Goal: Task Accomplishment & Management: Complete application form

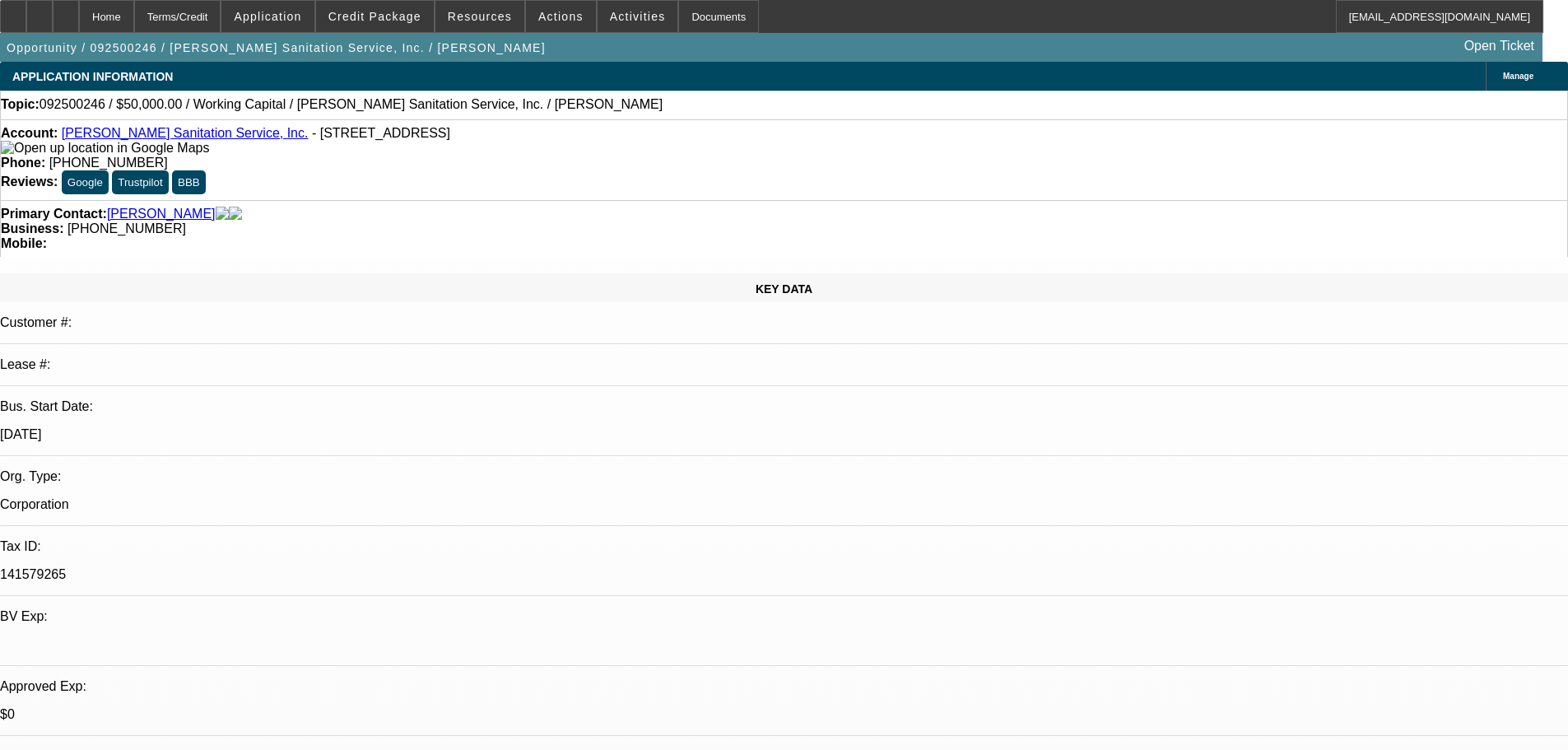
select select "0"
select select "2"
select select "0"
select select "6"
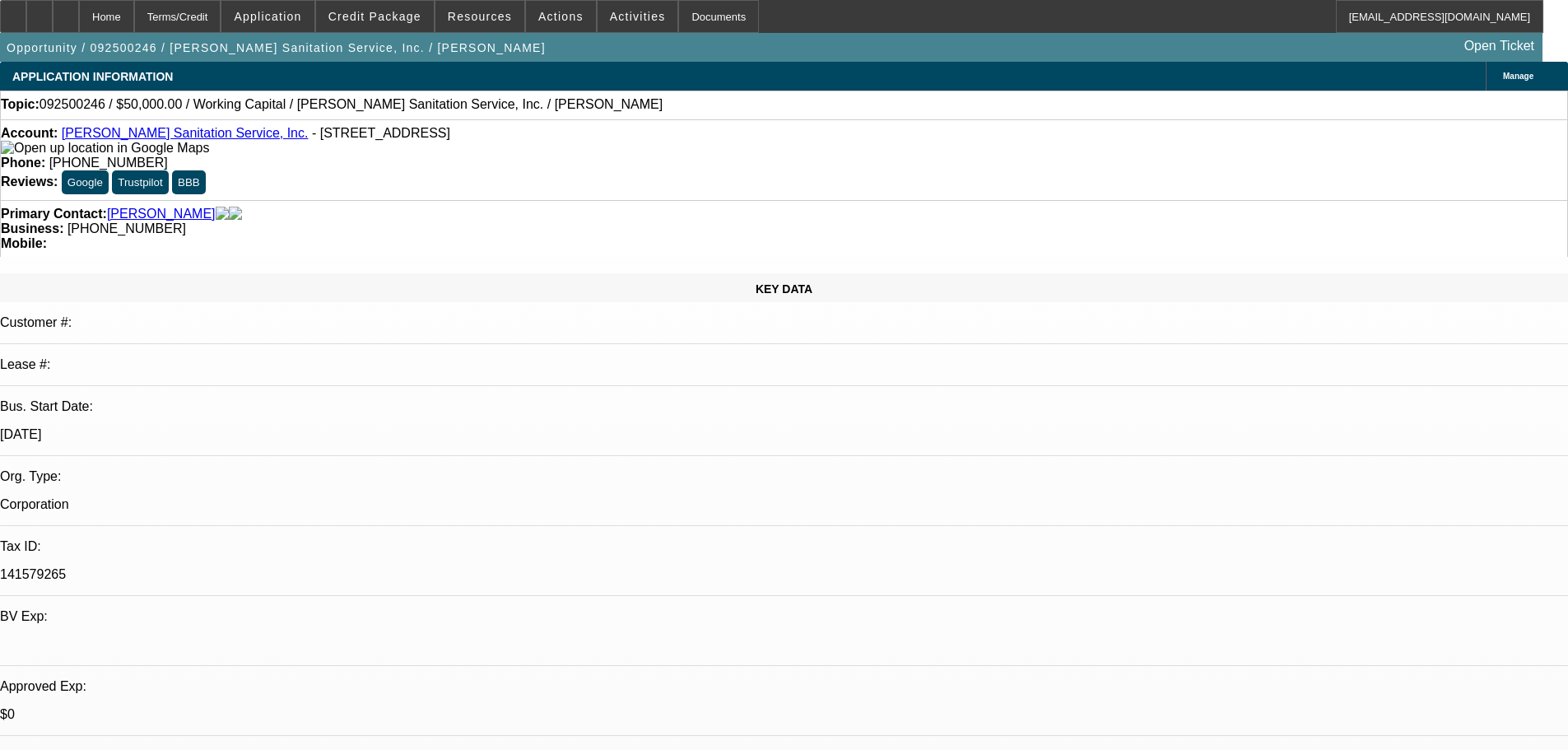
select select "0"
select select "2"
select select "0"
select select "6"
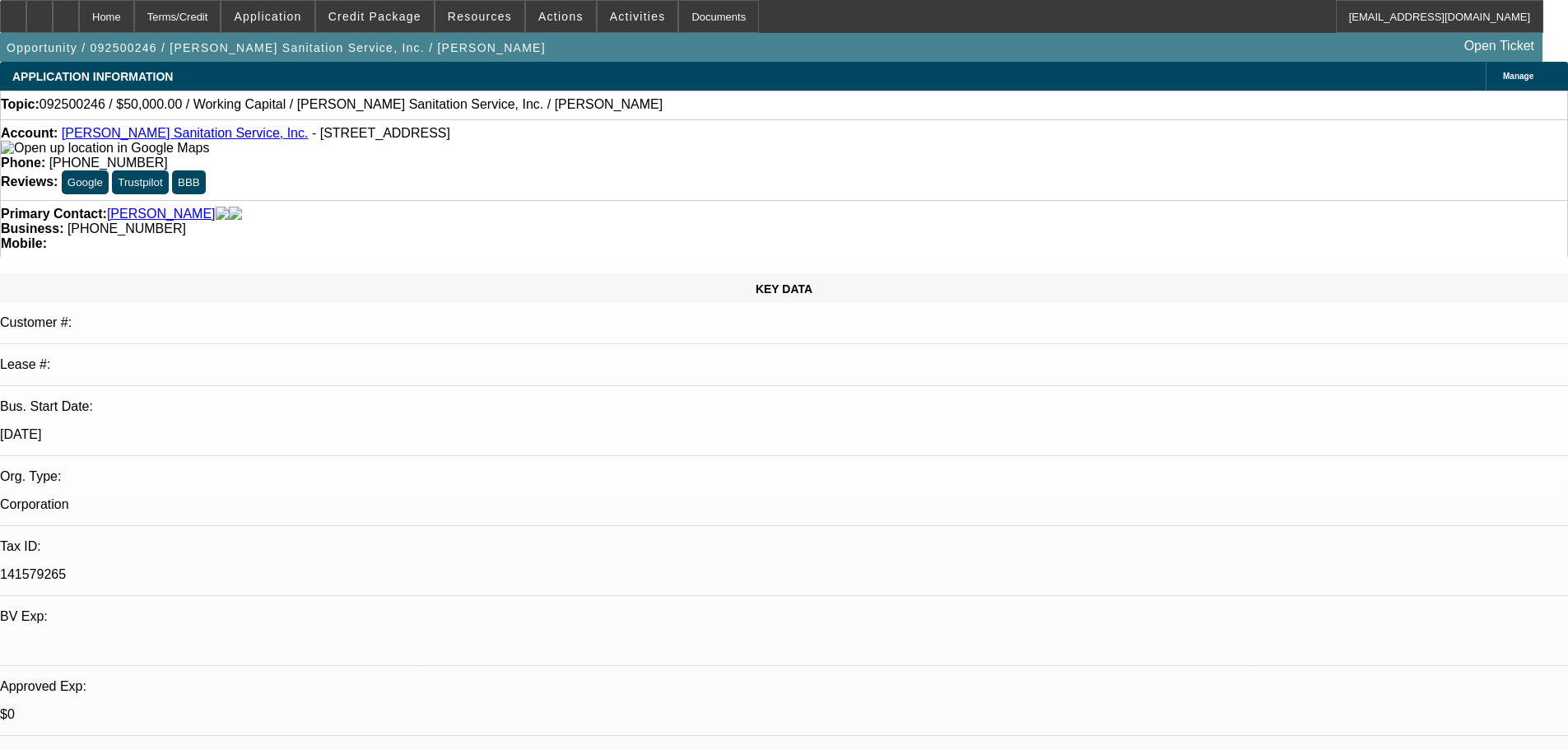
select select "0"
select select "2"
select select "0"
select select "6"
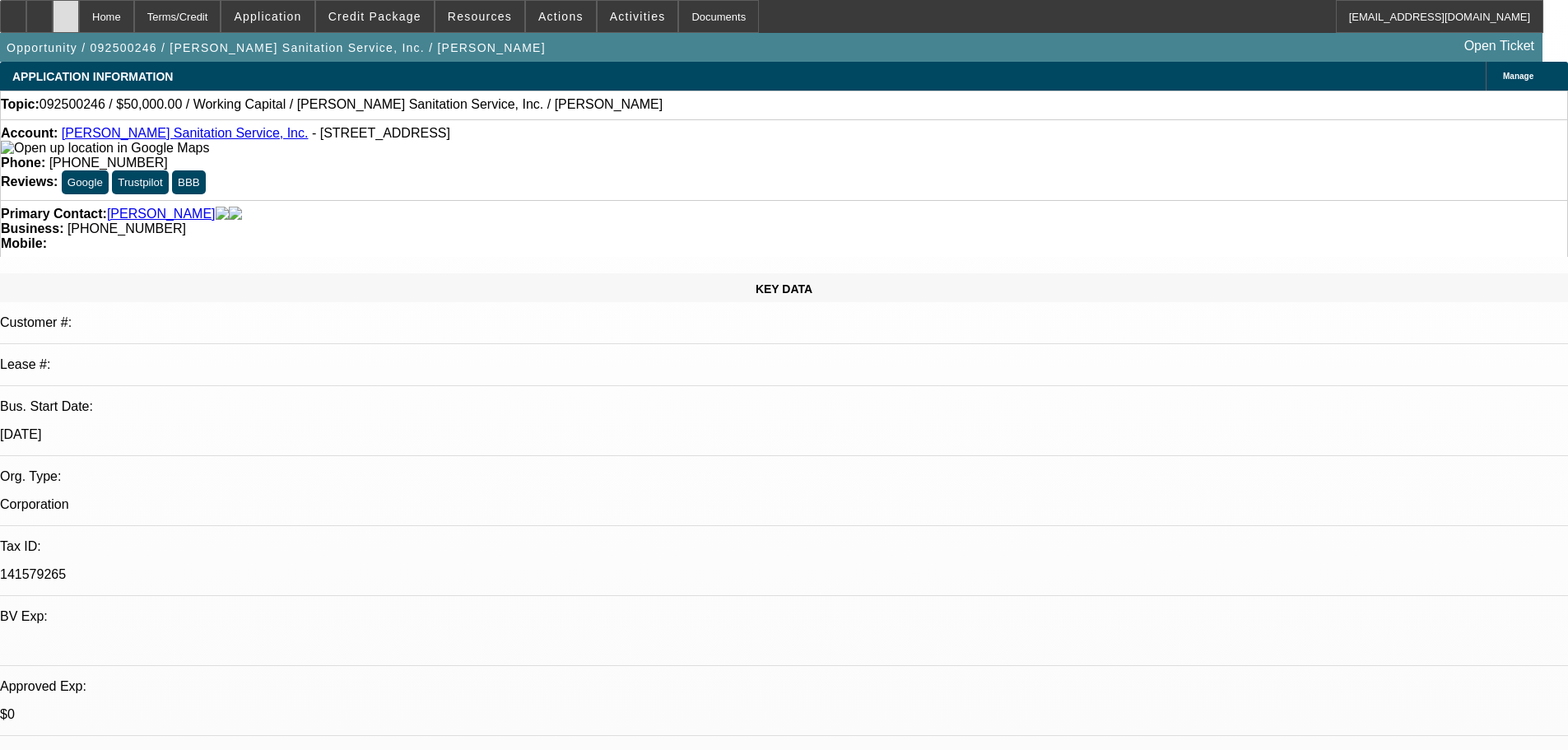
click at [79, 12] on div at bounding box center [66, 16] width 26 height 33
select select "0"
select select "2"
select select "0.1"
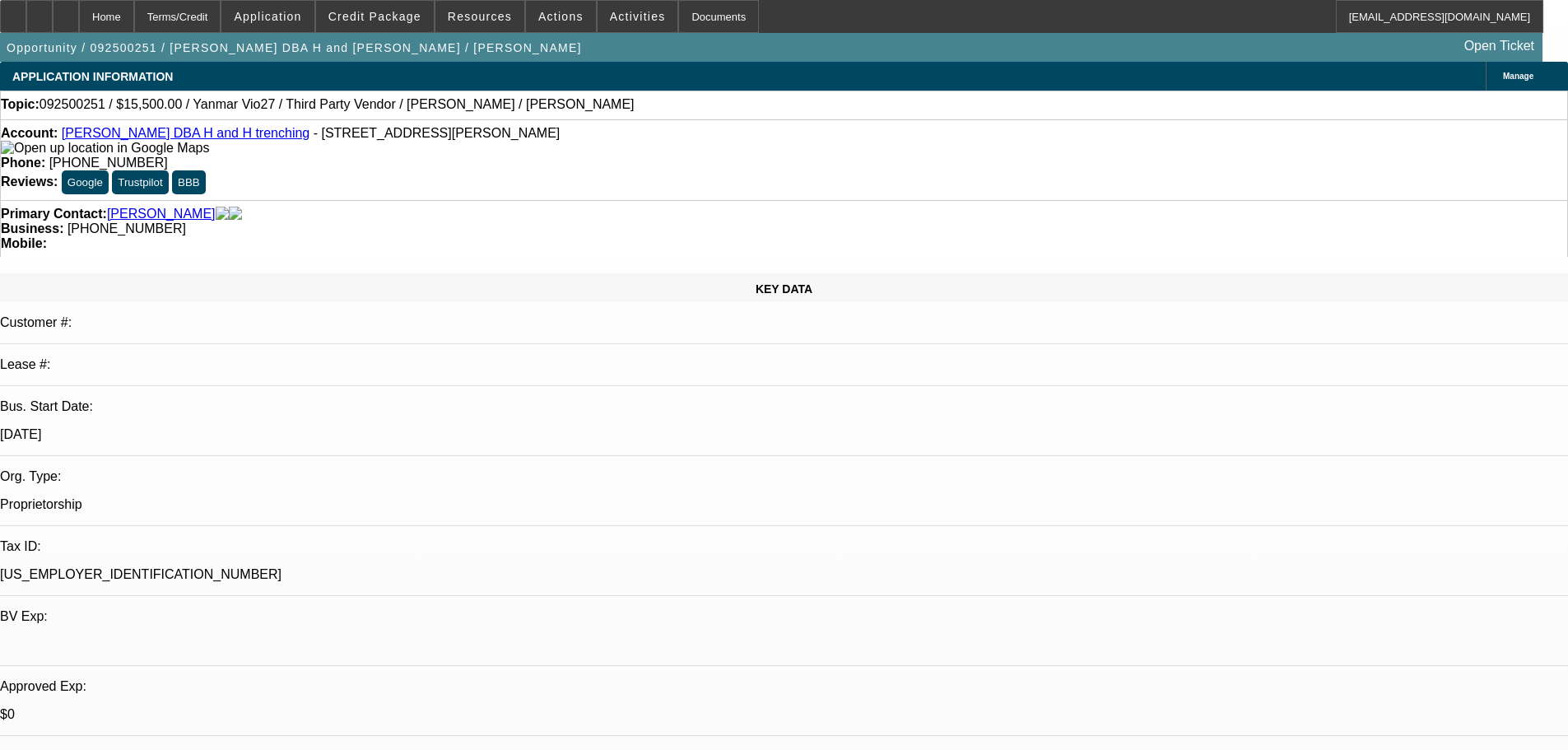
select select "4"
select select "0"
select select "2"
select select "0.1"
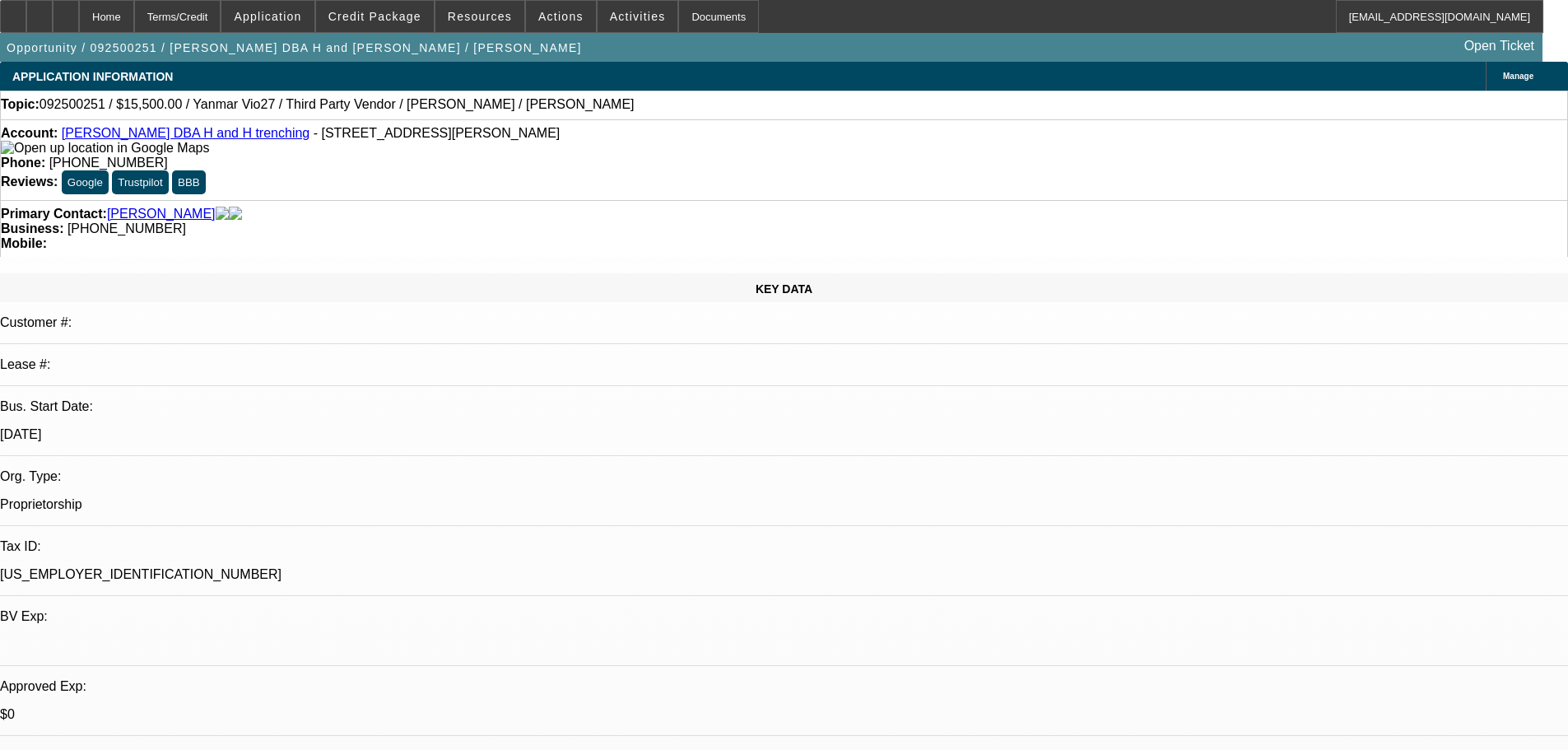
select select "4"
click at [79, 10] on div at bounding box center [66, 16] width 26 height 33
select select "0"
select select "2"
select select "0.1"
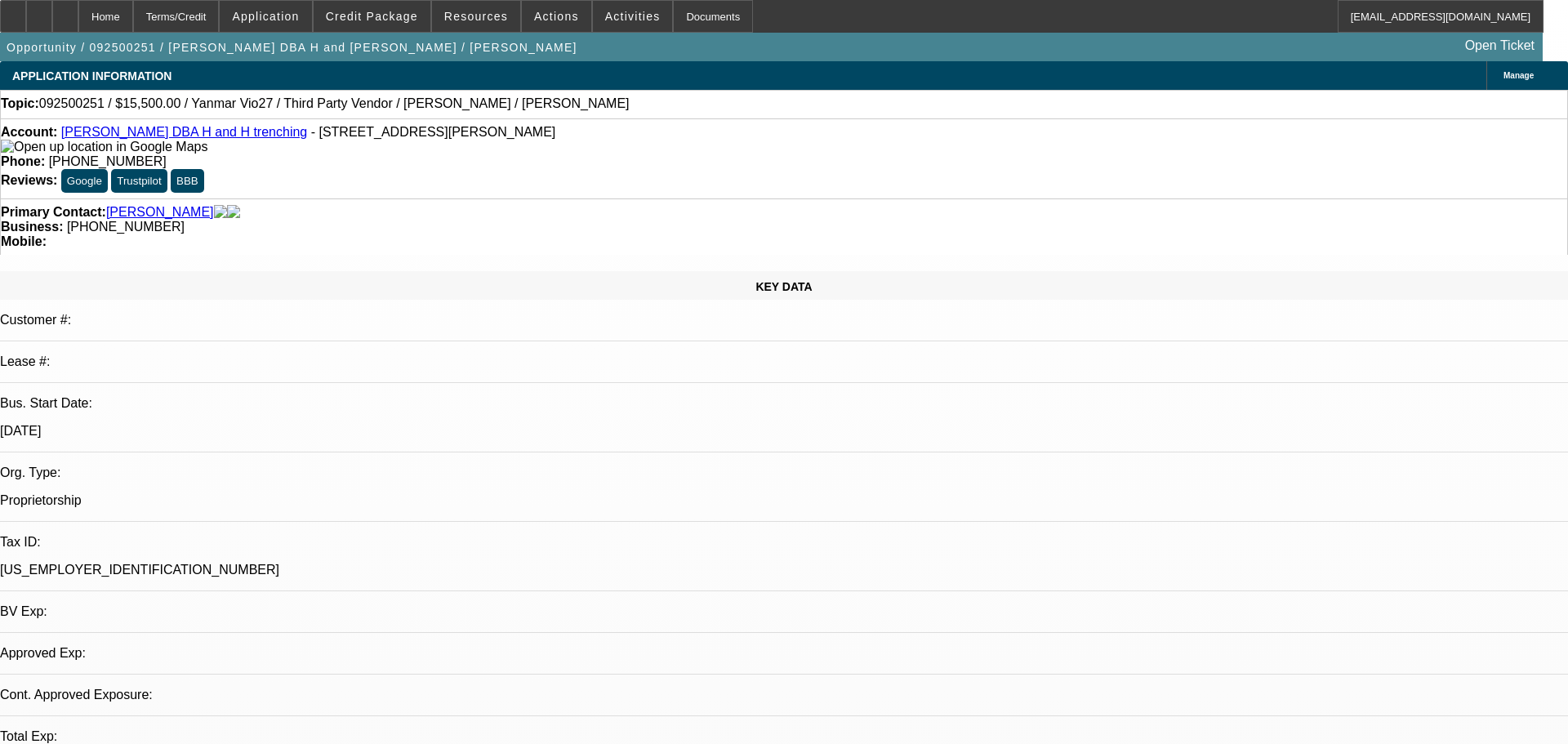
select select "0"
select select "2"
select select "0.1"
select select "1"
select select "2"
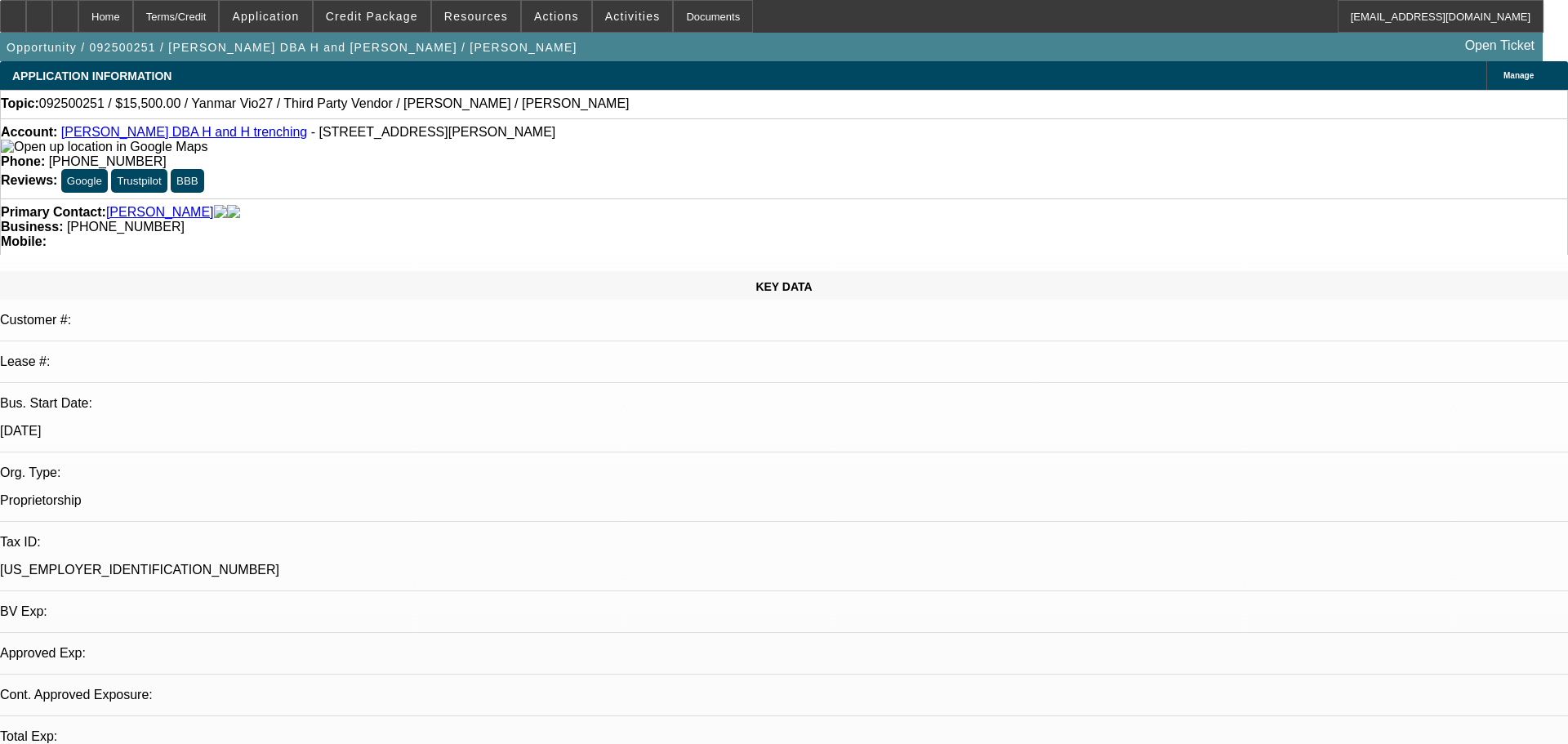
select select "4"
select select "1"
select select "2"
select select "4"
click at [78, 8] on div at bounding box center [65, 16] width 26 height 32
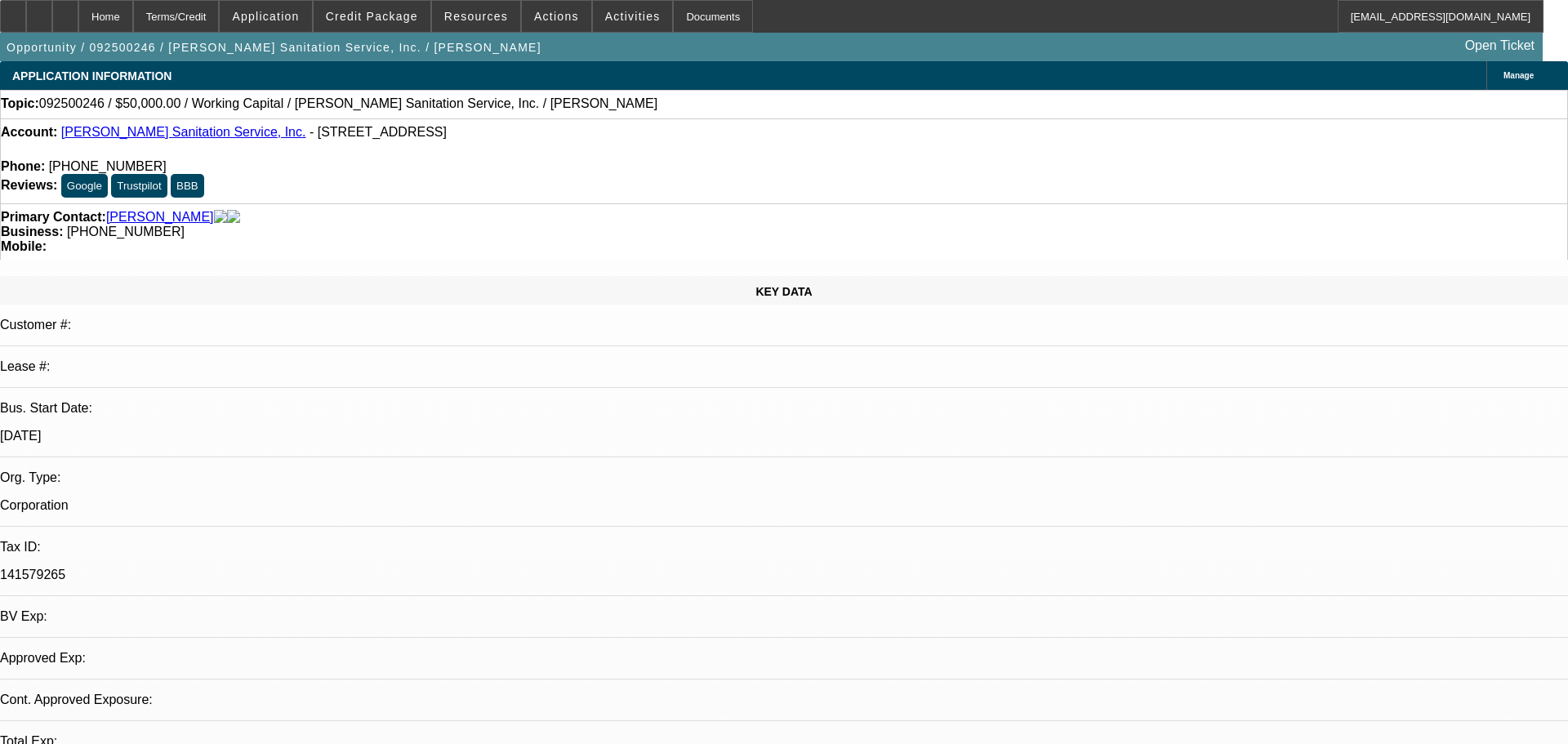
select select "0"
select select "2"
select select "0"
select select "6"
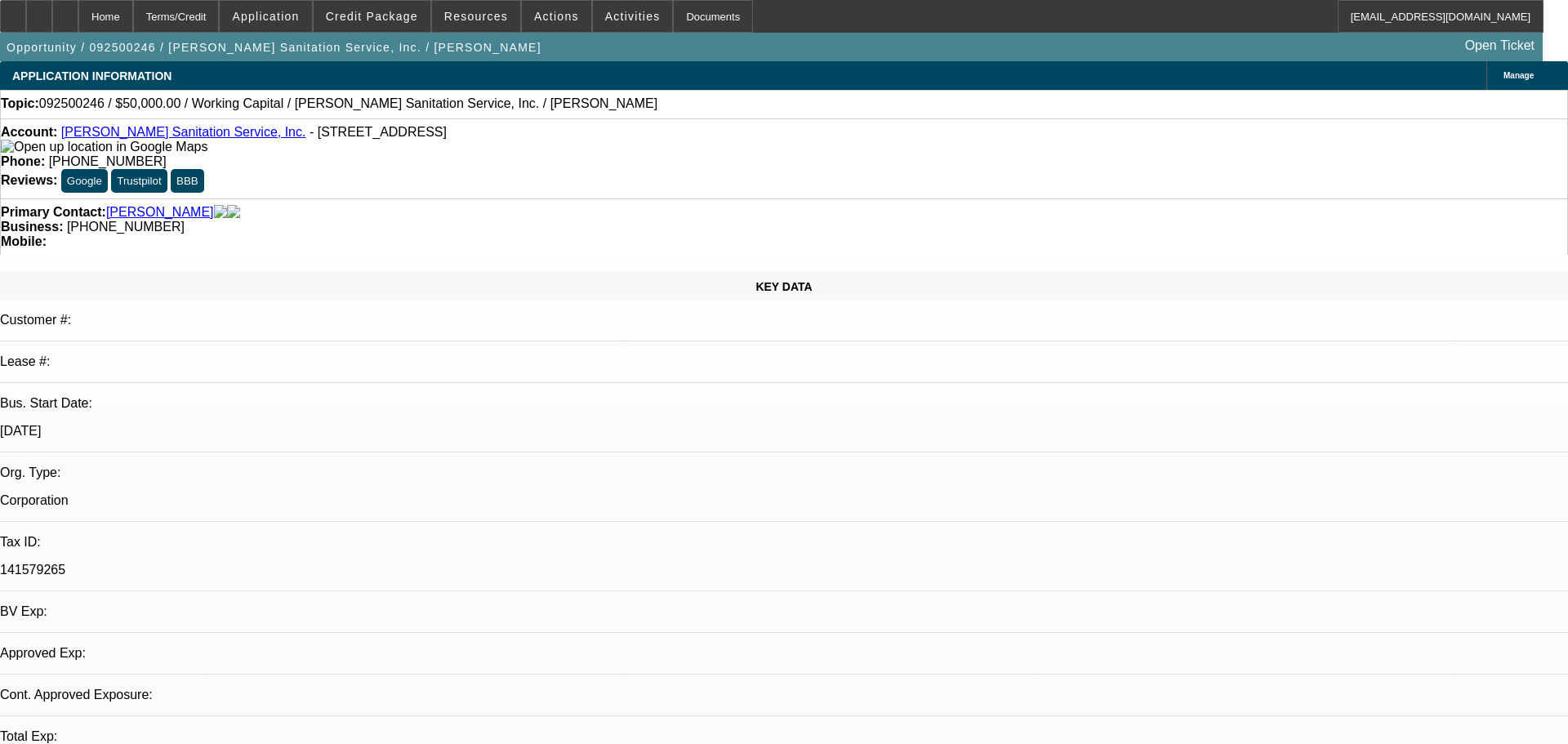
select select "0"
select select "2"
select select "0"
select select "6"
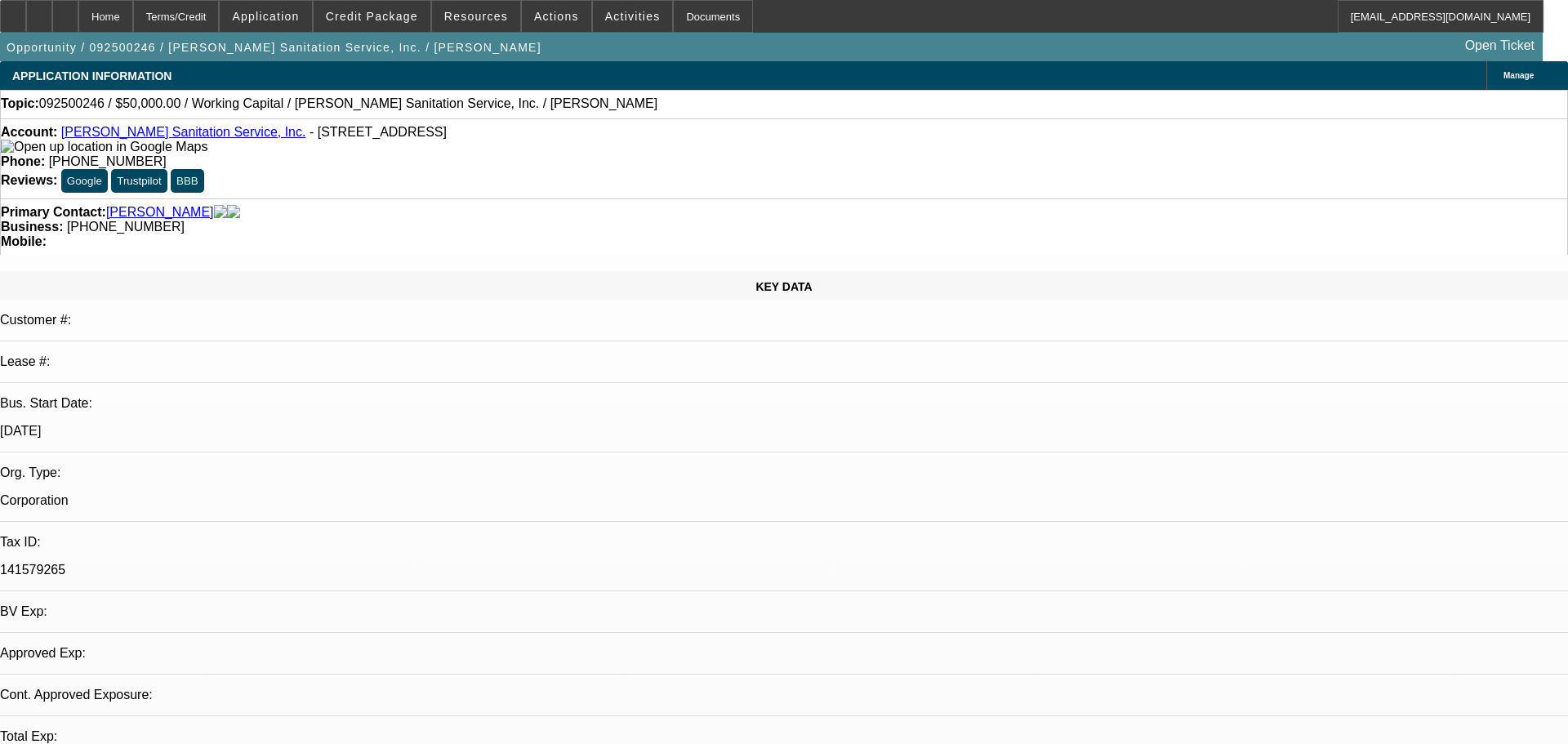
select select "0"
select select "2"
select select "0"
select select "6"
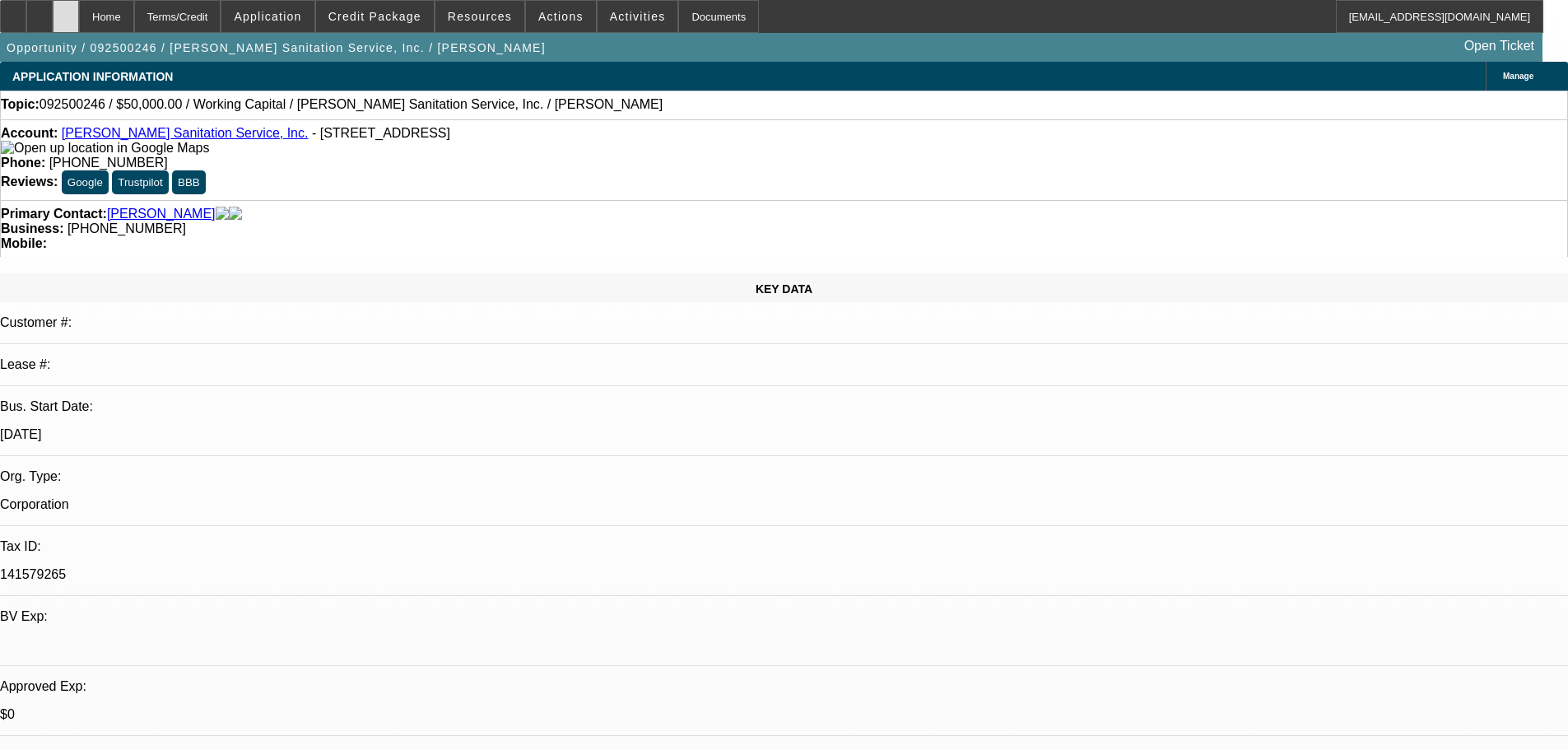
click at [79, 23] on div at bounding box center [66, 16] width 26 height 33
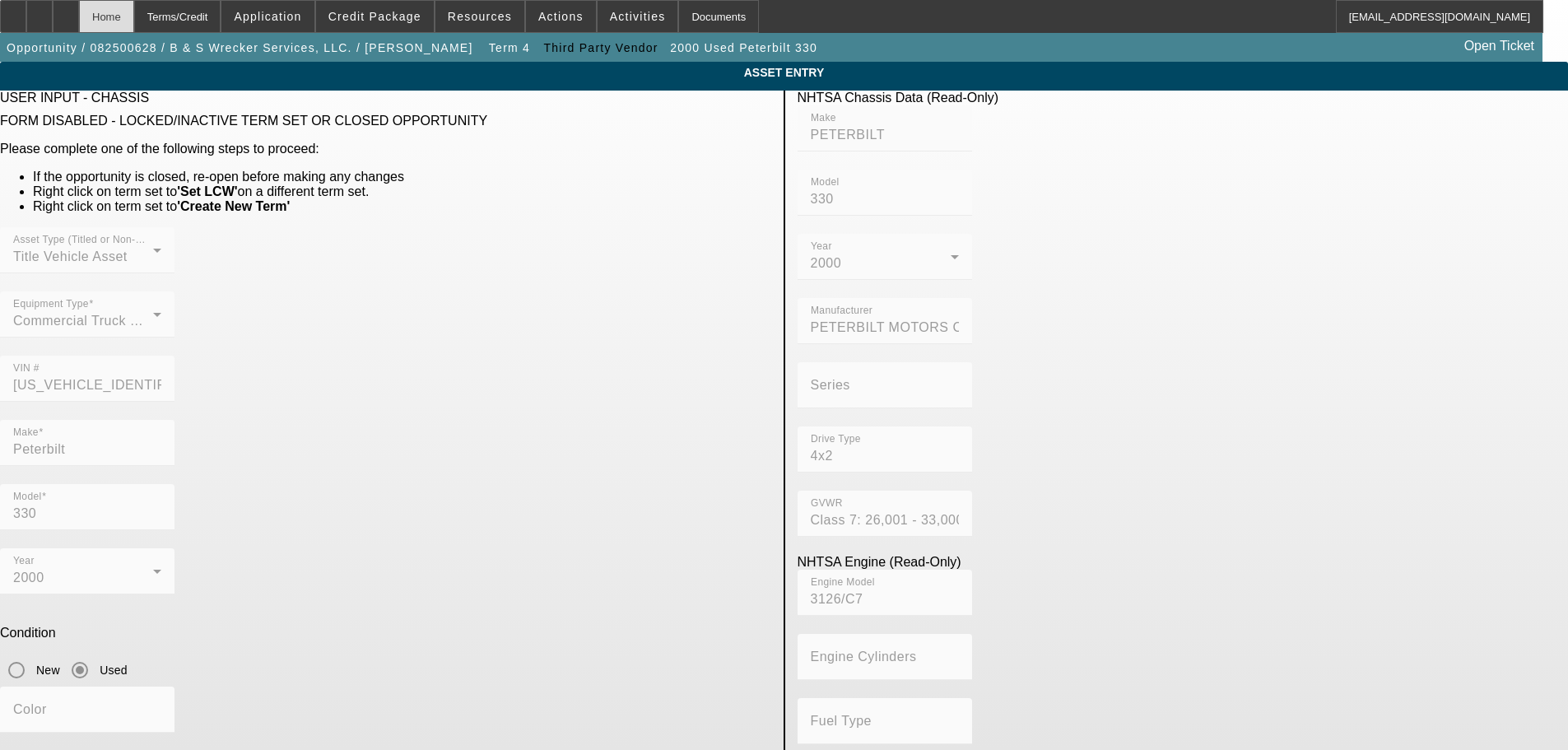
click at [134, 18] on div "Home" at bounding box center [107, 16] width 55 height 33
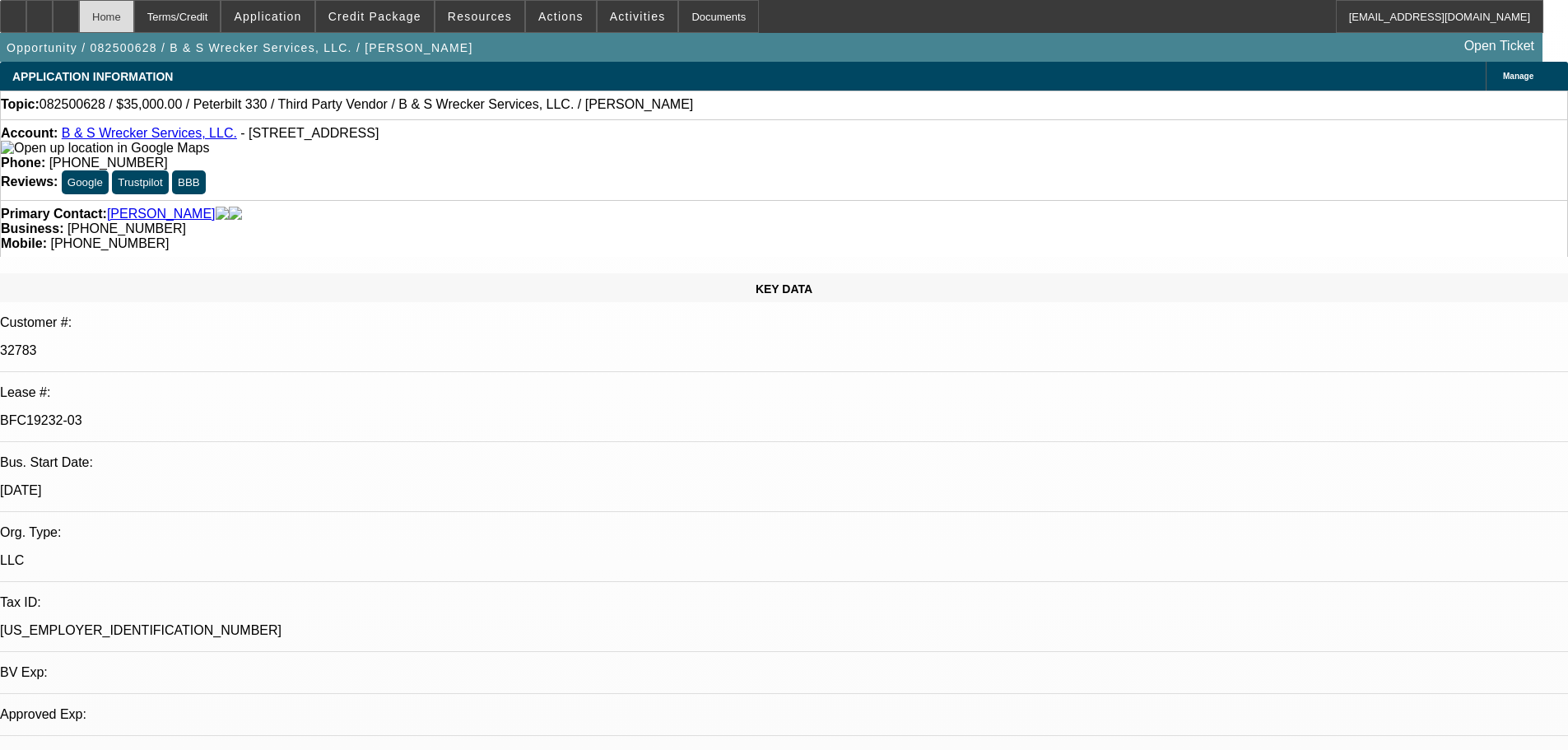
select select "0"
select select "6"
select select "0"
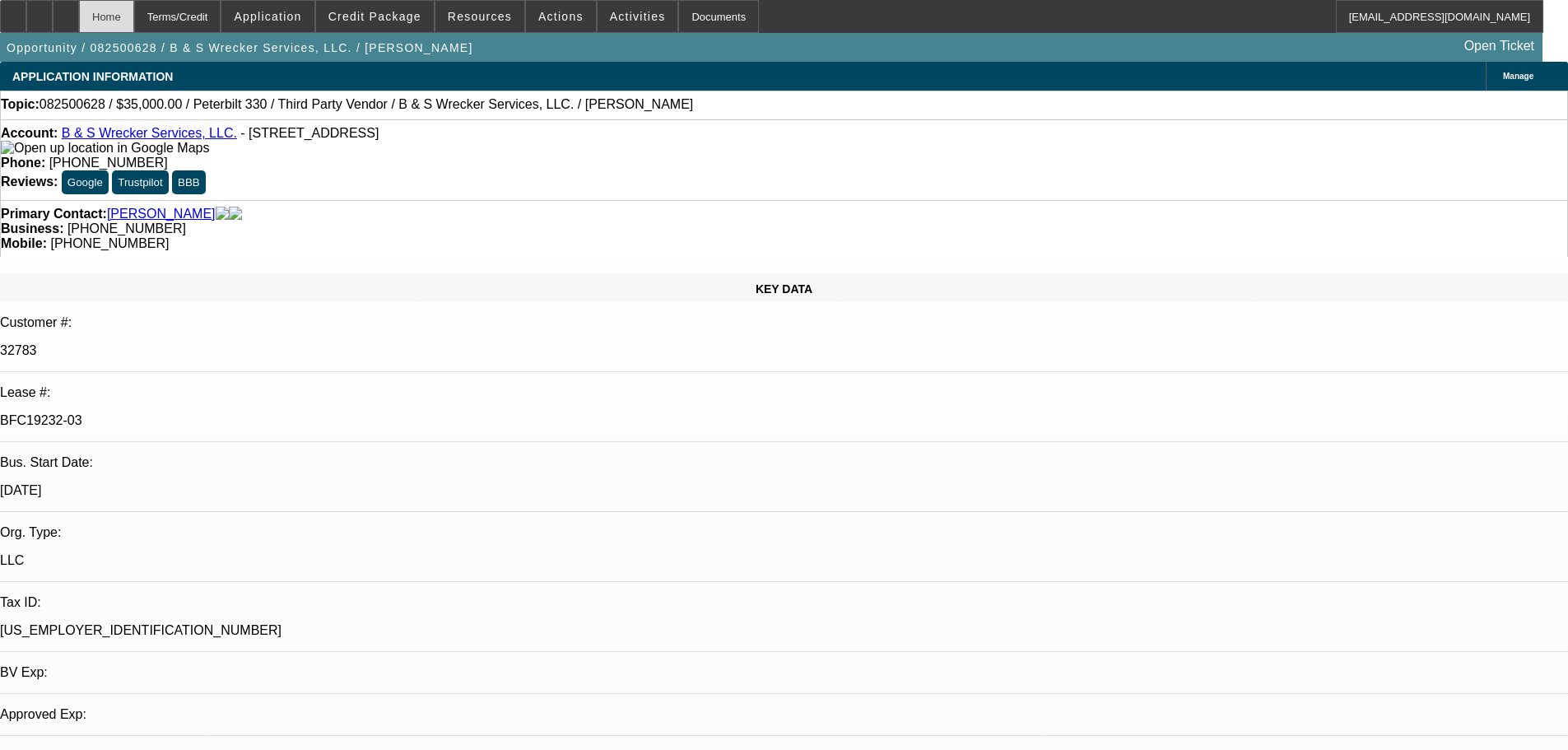
select select "0"
select select "6"
select select "0"
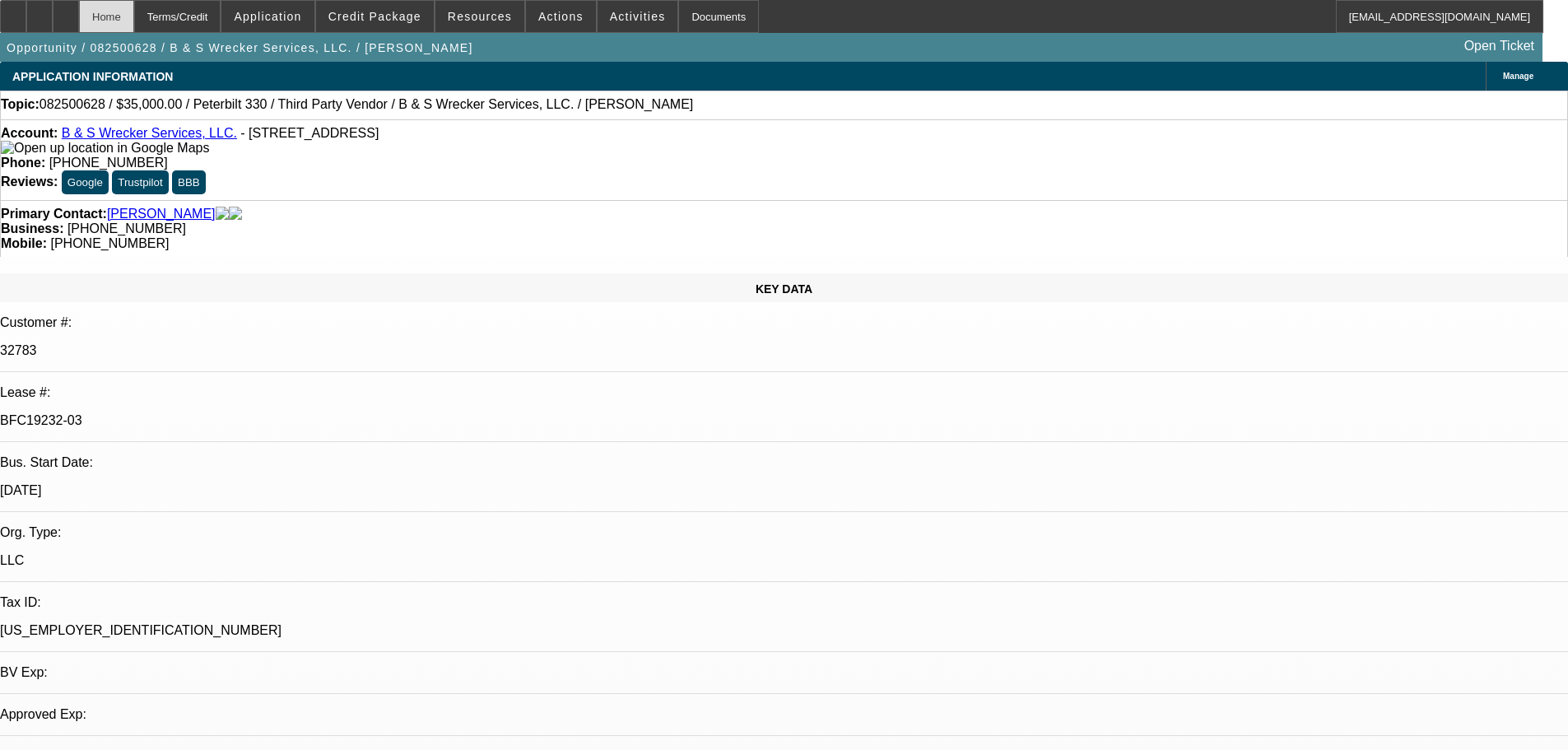
select select "0"
select select "6"
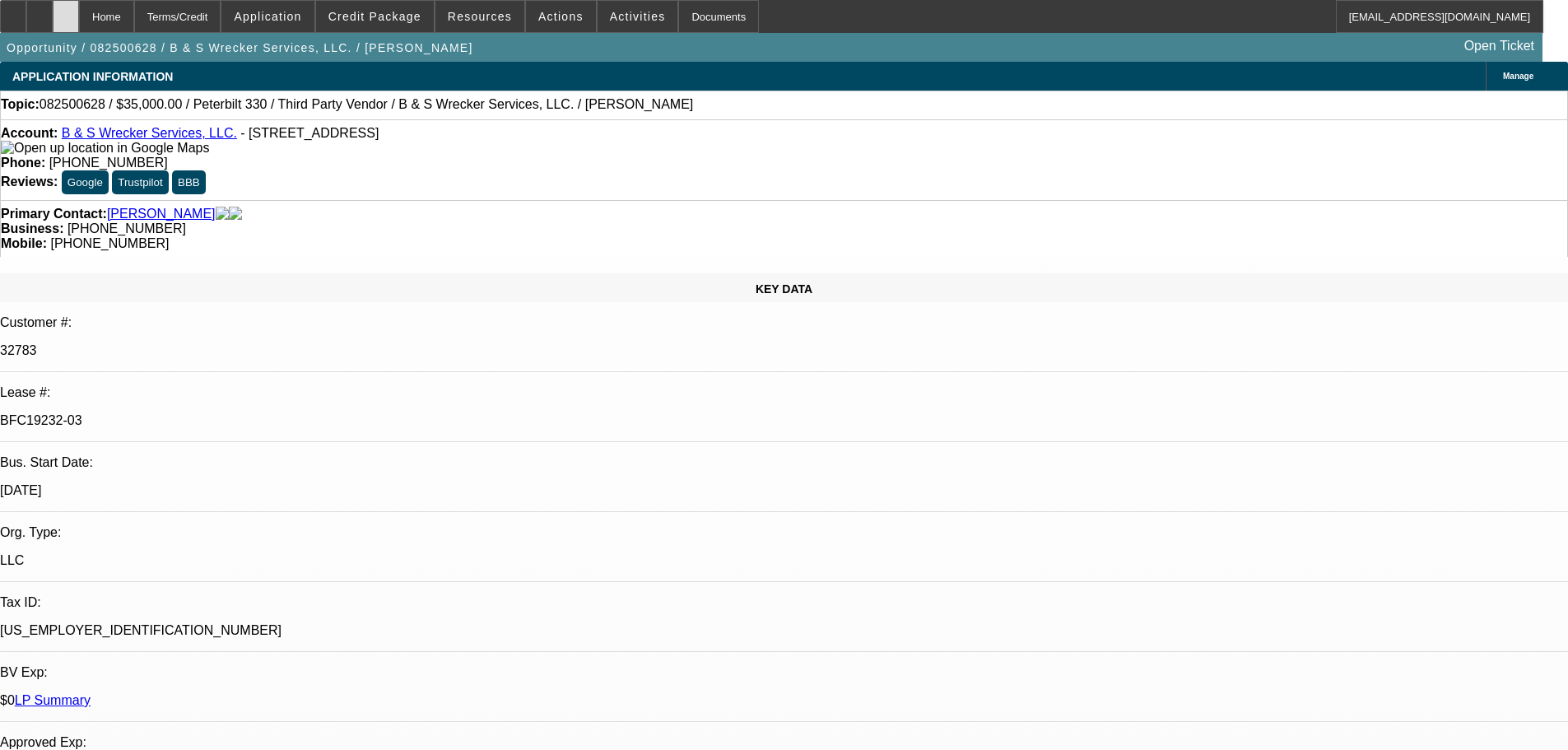
click at [79, 14] on div at bounding box center [66, 16] width 26 height 33
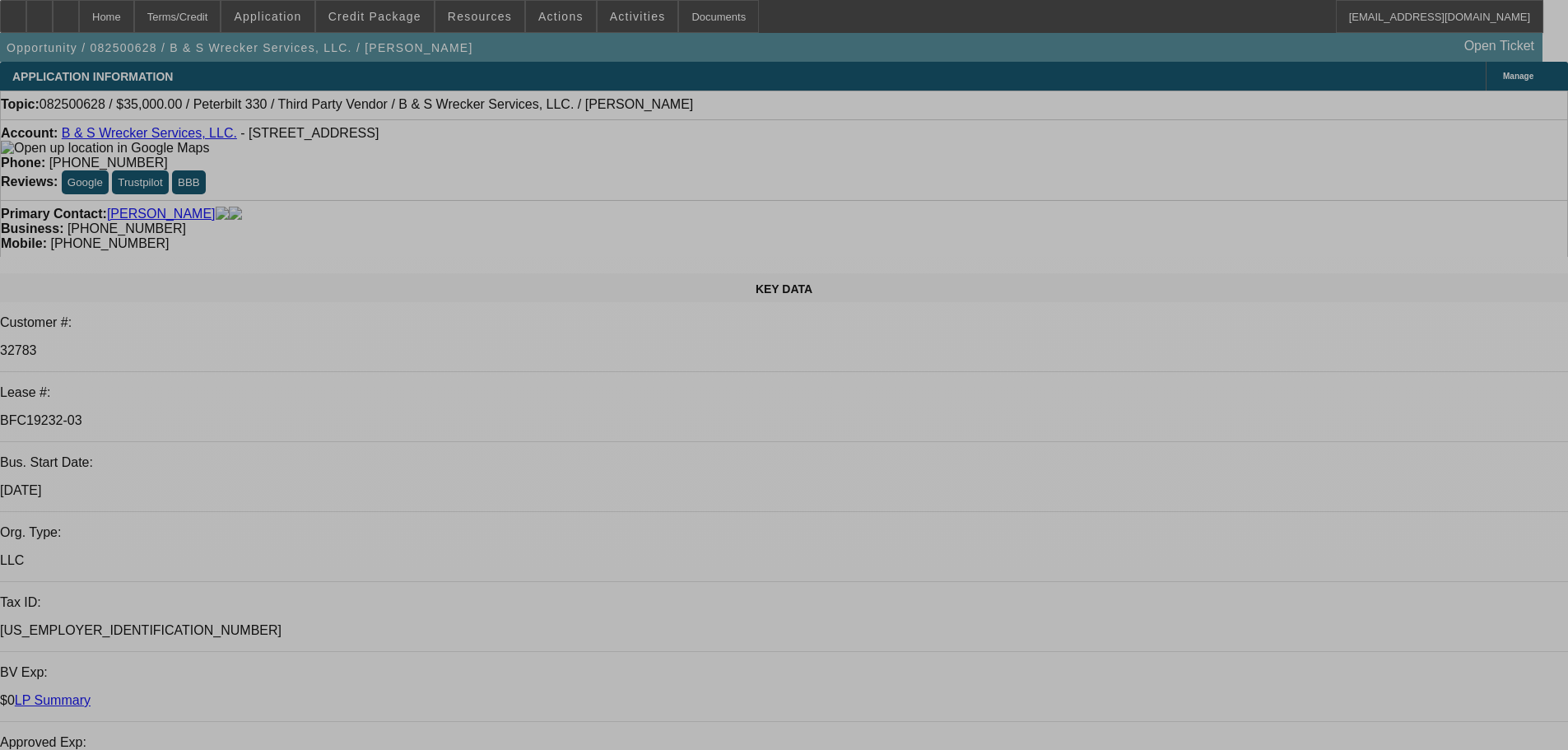
select select "0"
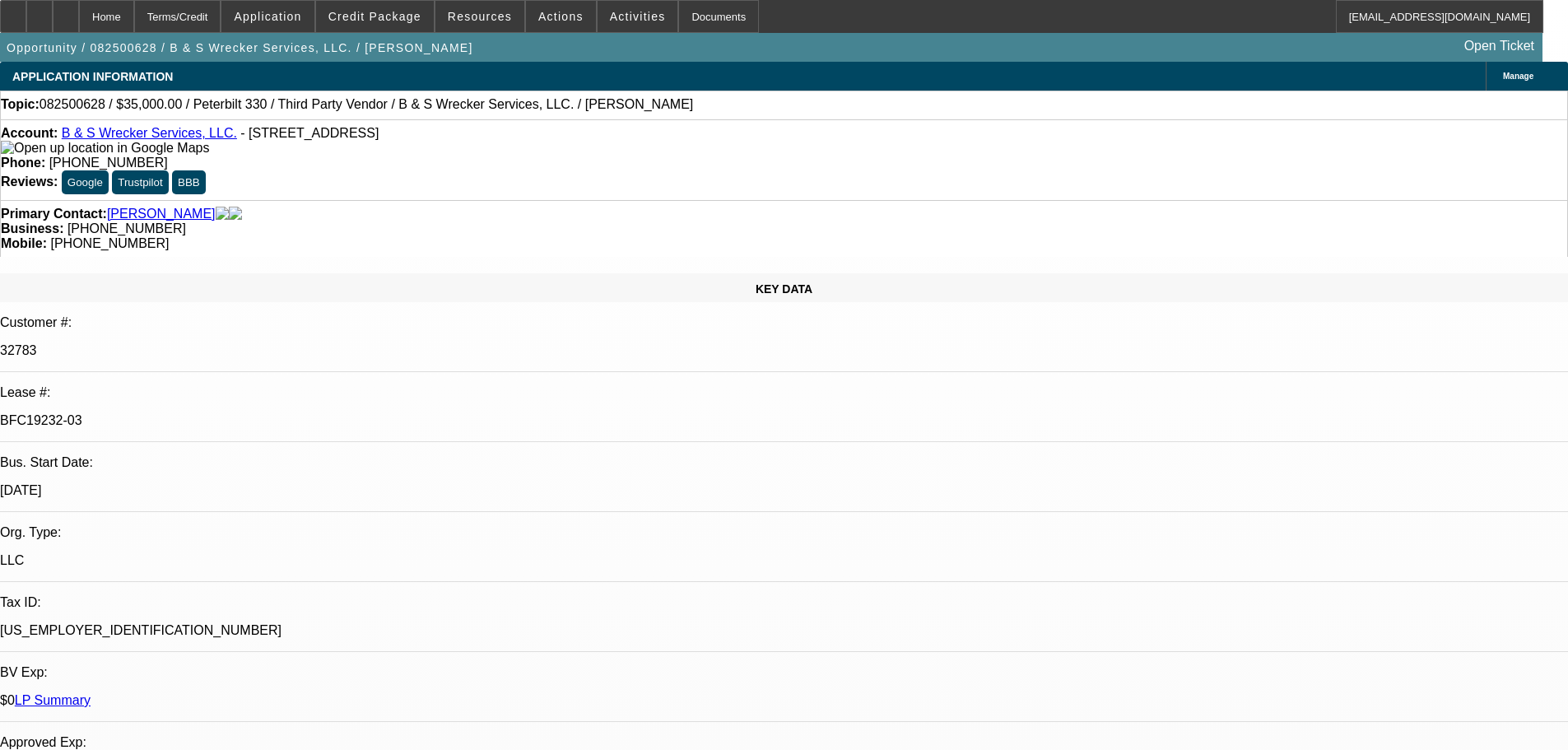
select select "0"
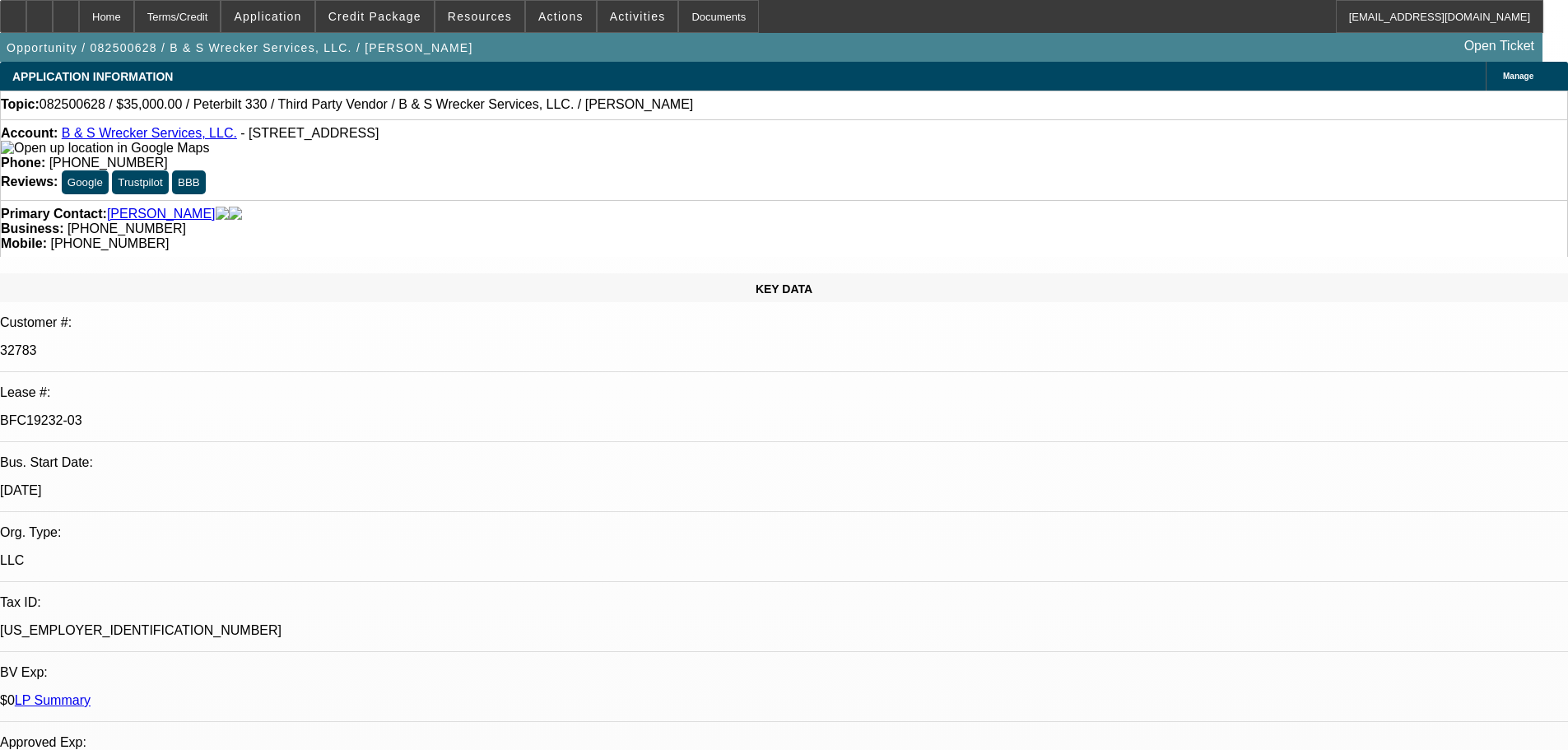
select select "0"
select select "6"
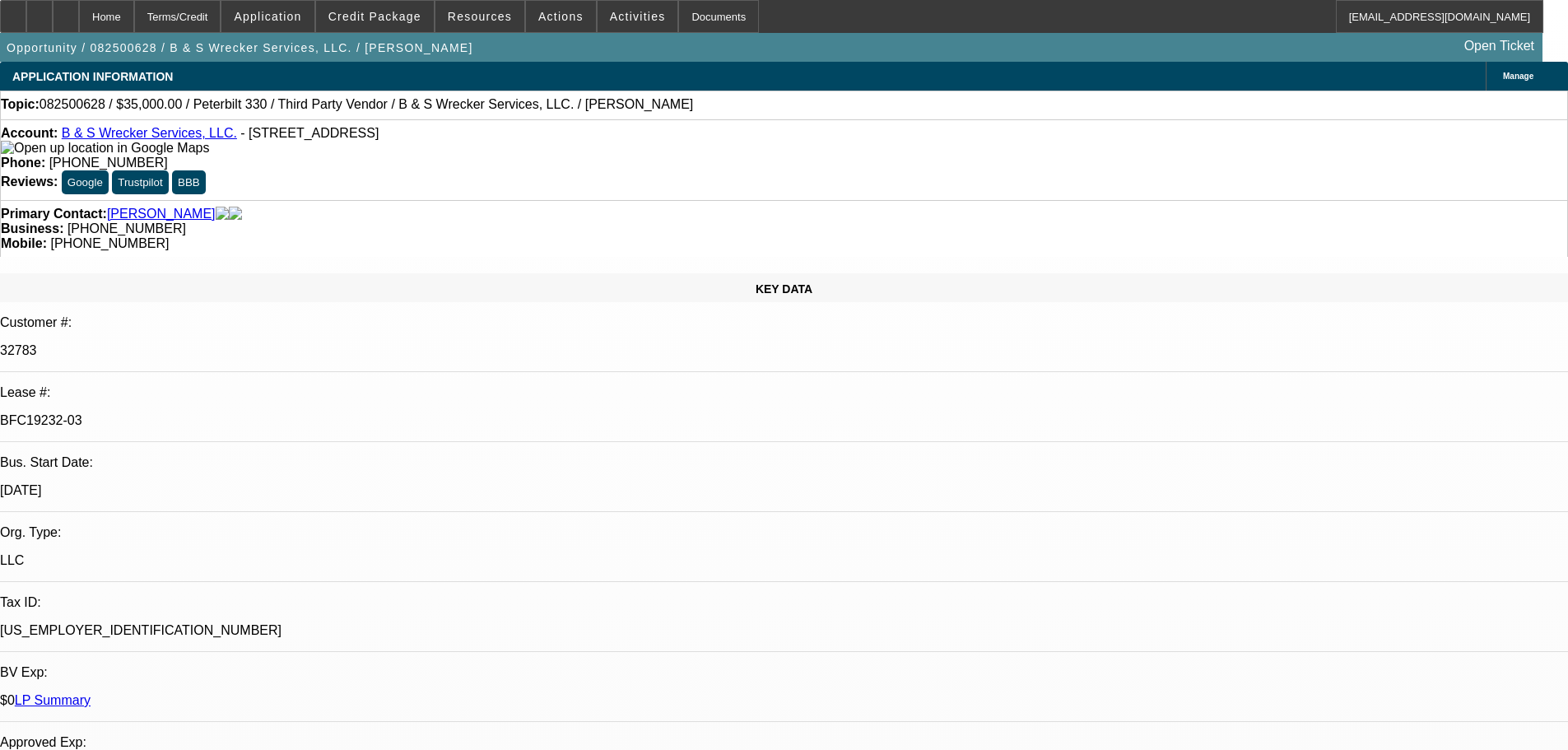
select select "6"
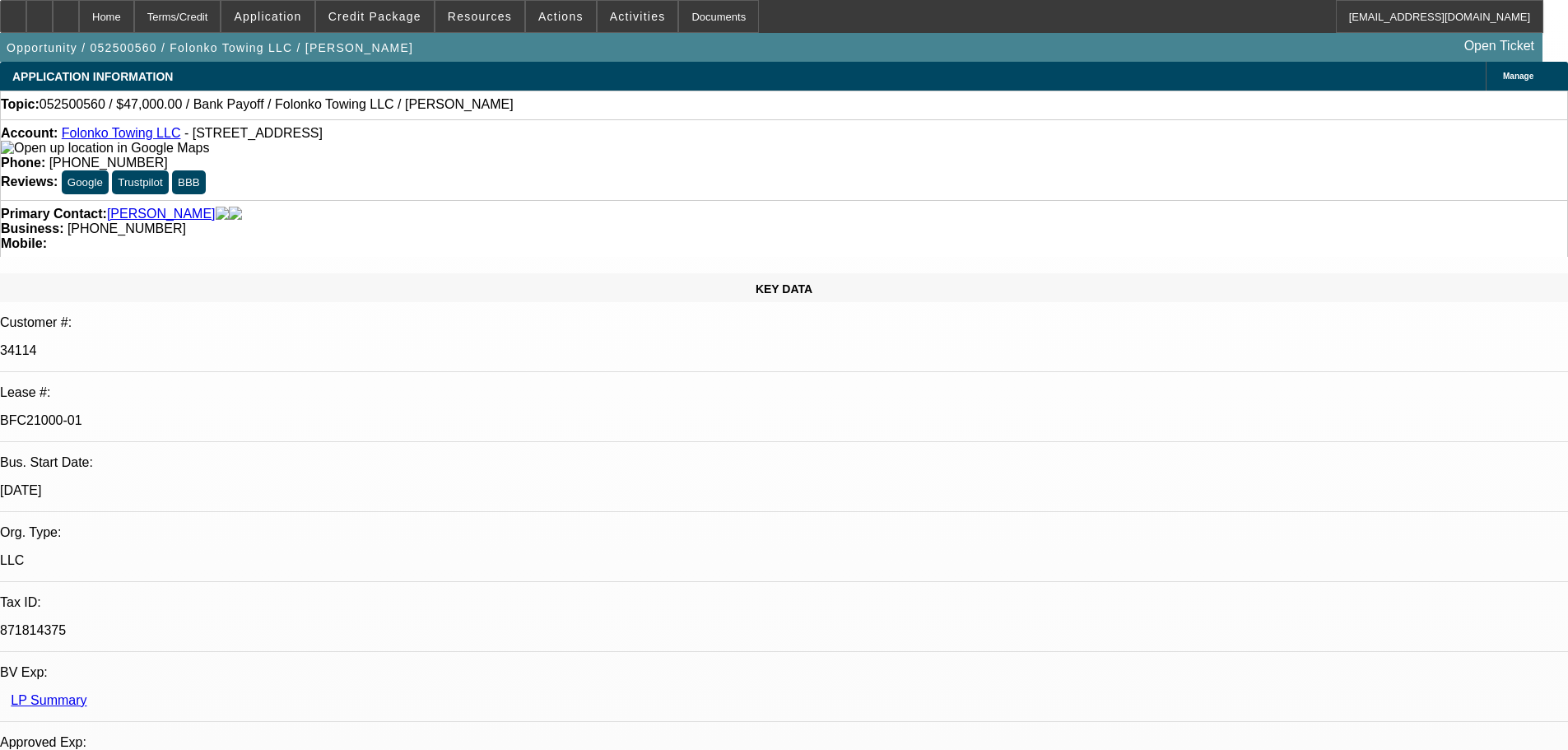
select select "0"
select select "2"
select select "0.1"
select select "4"
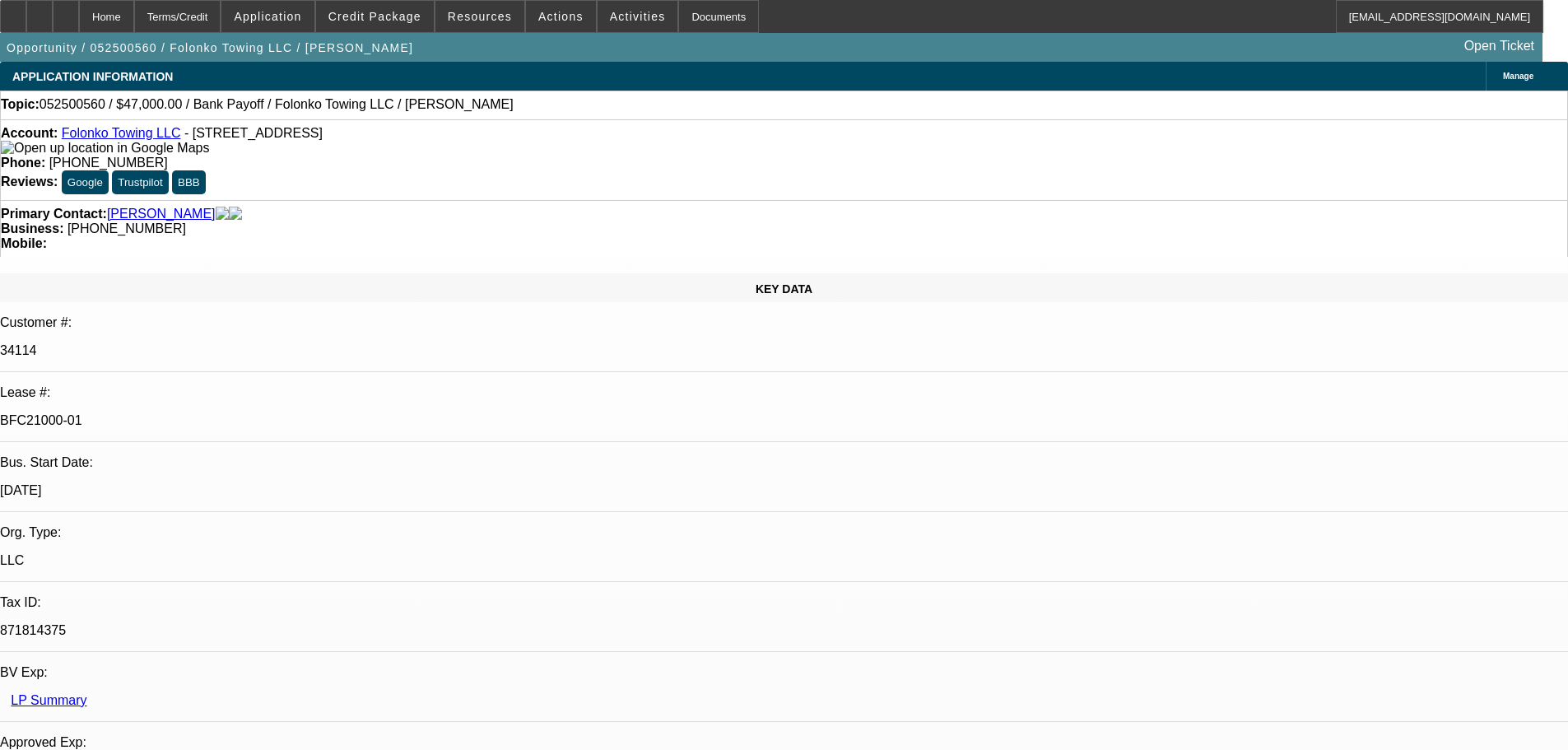
select select "0"
select select "2"
select select "0.1"
select select "4"
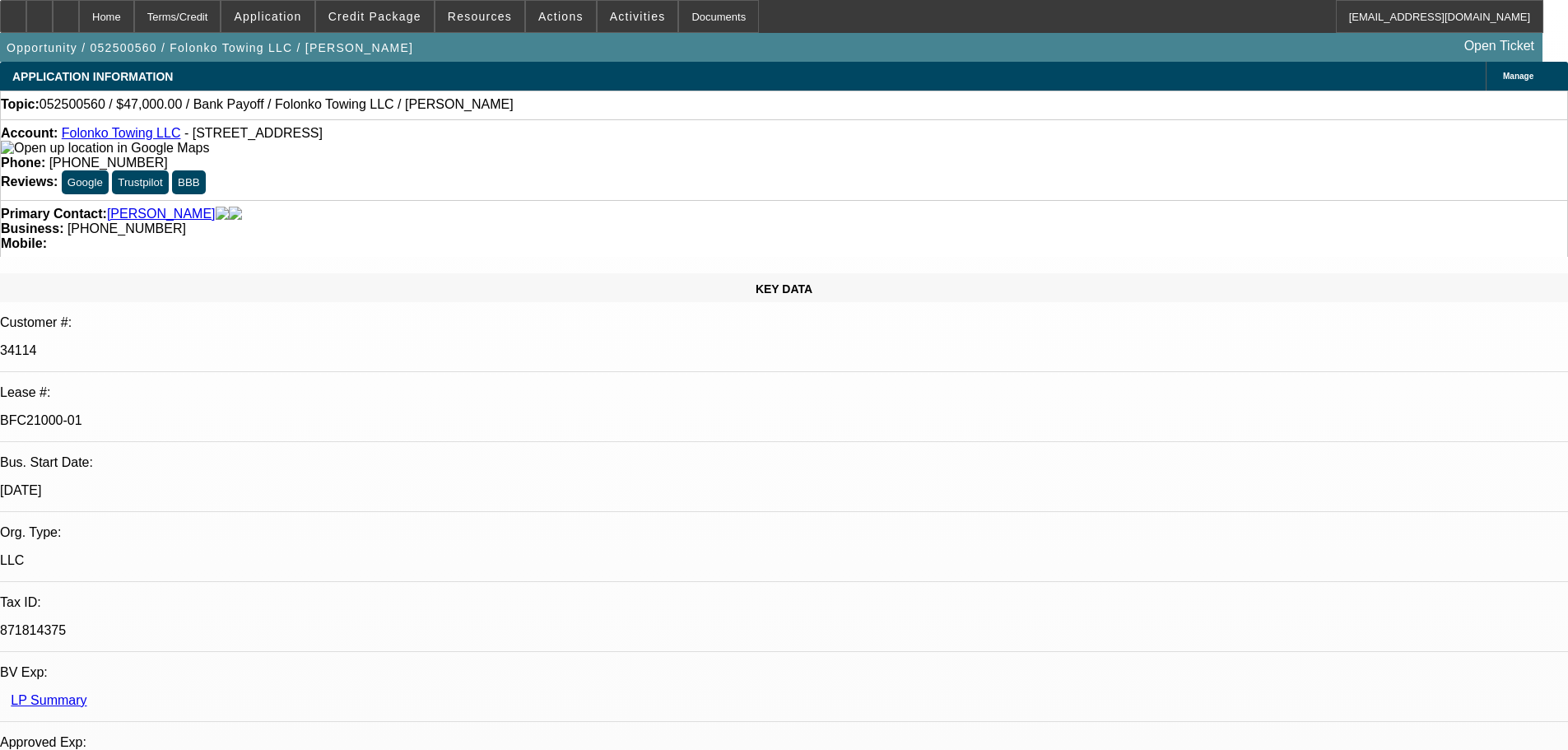
select select "0"
select select "2"
select select "0.1"
select select "4"
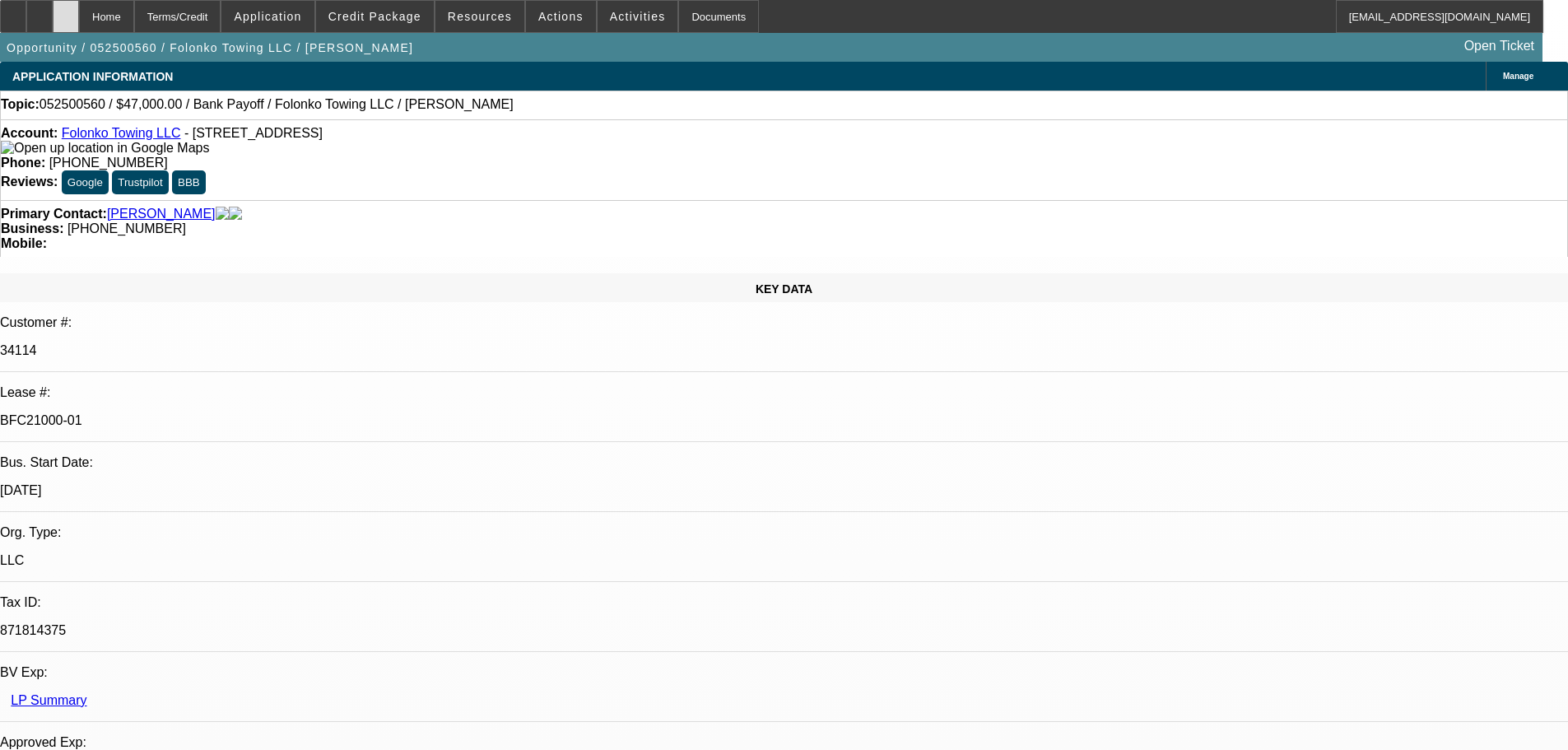
click at [79, 22] on div at bounding box center [66, 16] width 26 height 33
select select "0"
select select "2"
select select "0.1"
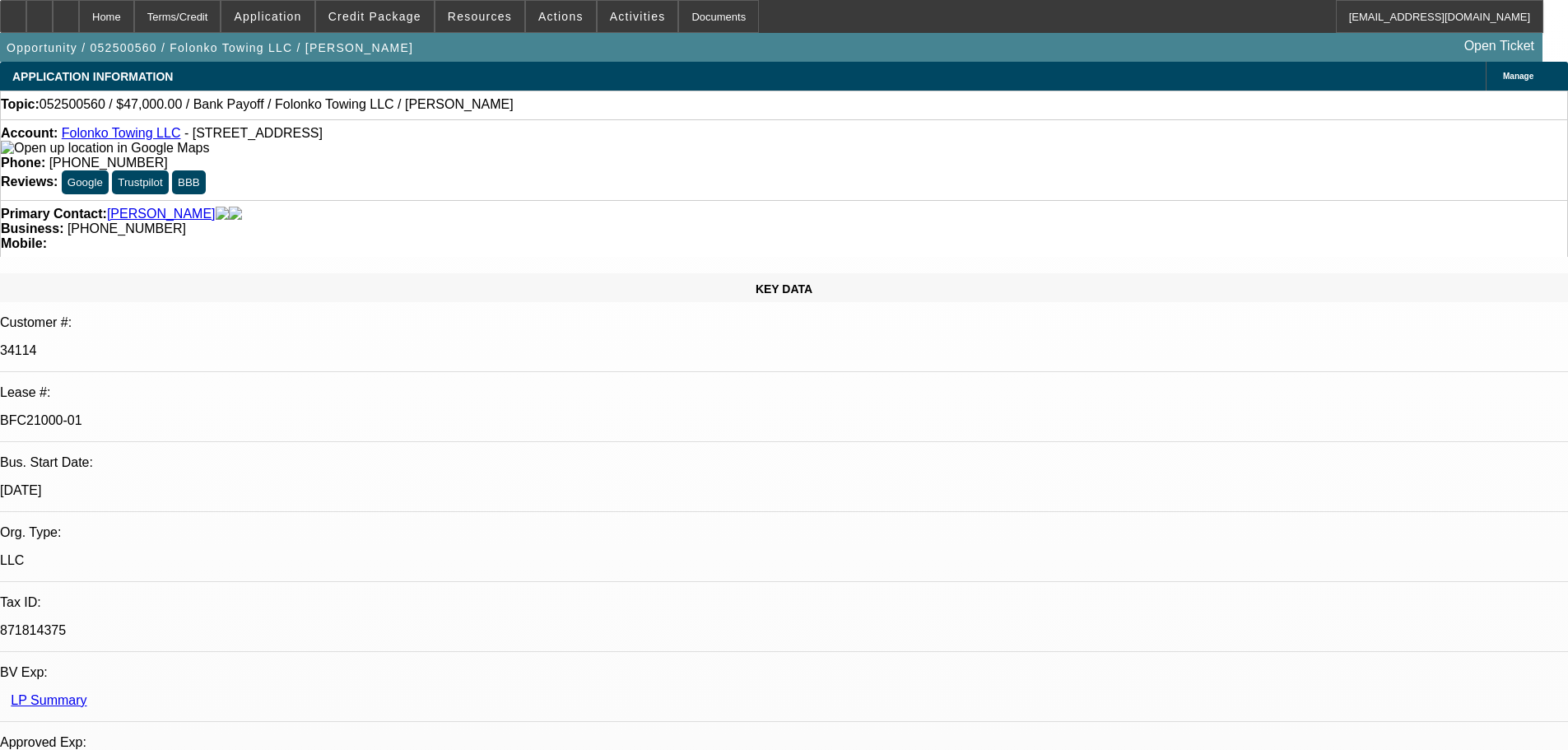
select select "4"
select select "0"
select select "2"
select select "0.1"
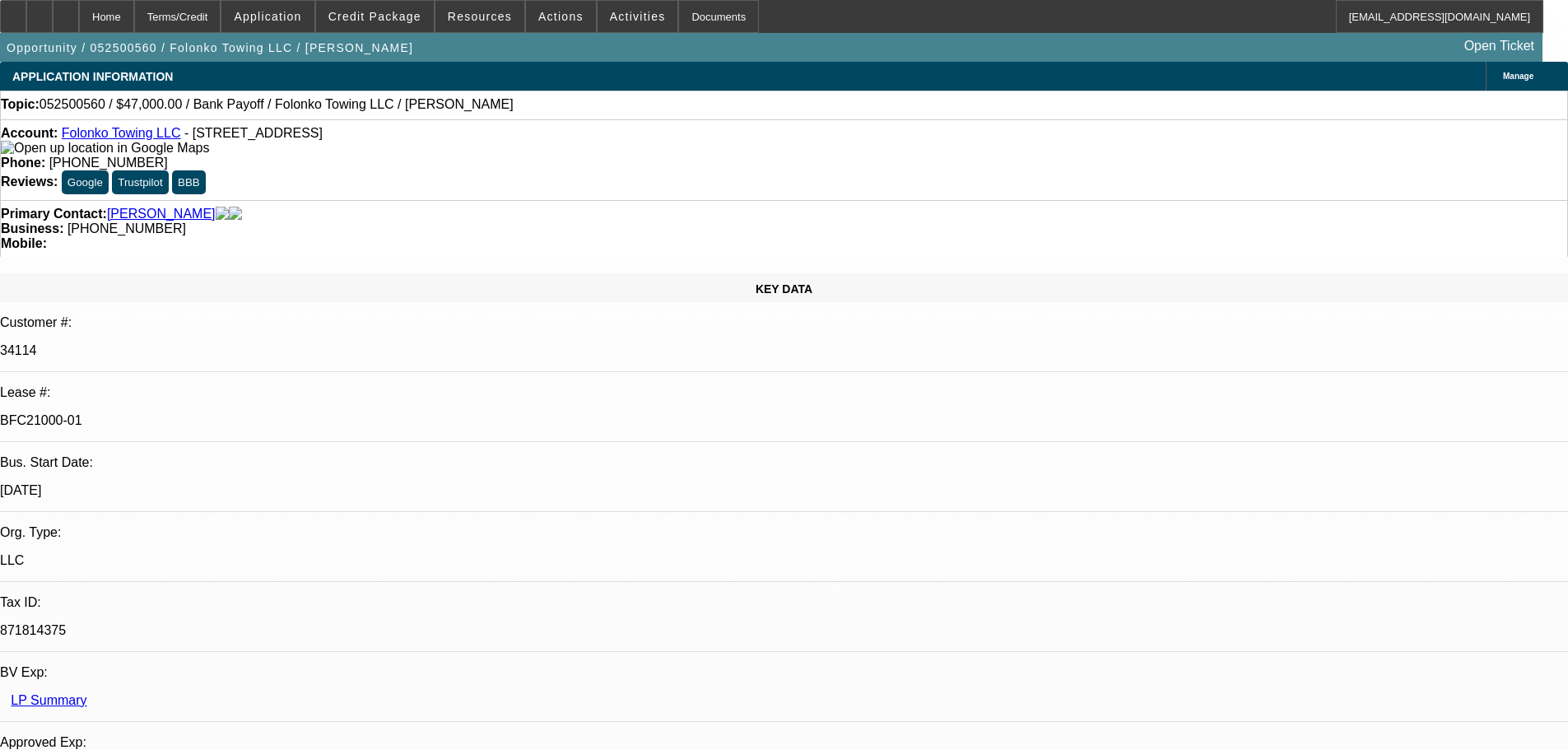
select select "4"
select select "0"
select select "2"
select select "0.1"
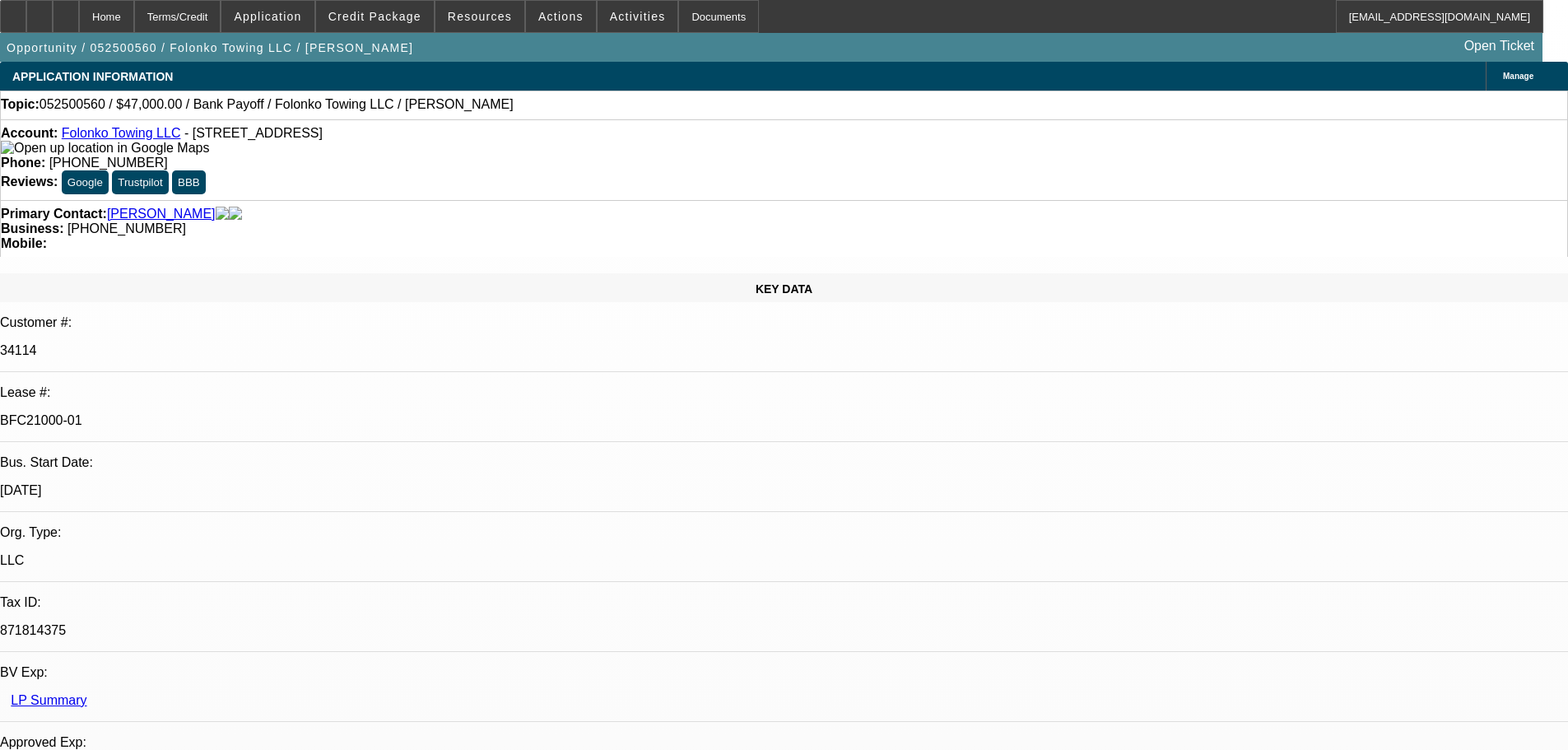
select select "4"
click at [79, 13] on div at bounding box center [66, 16] width 26 height 33
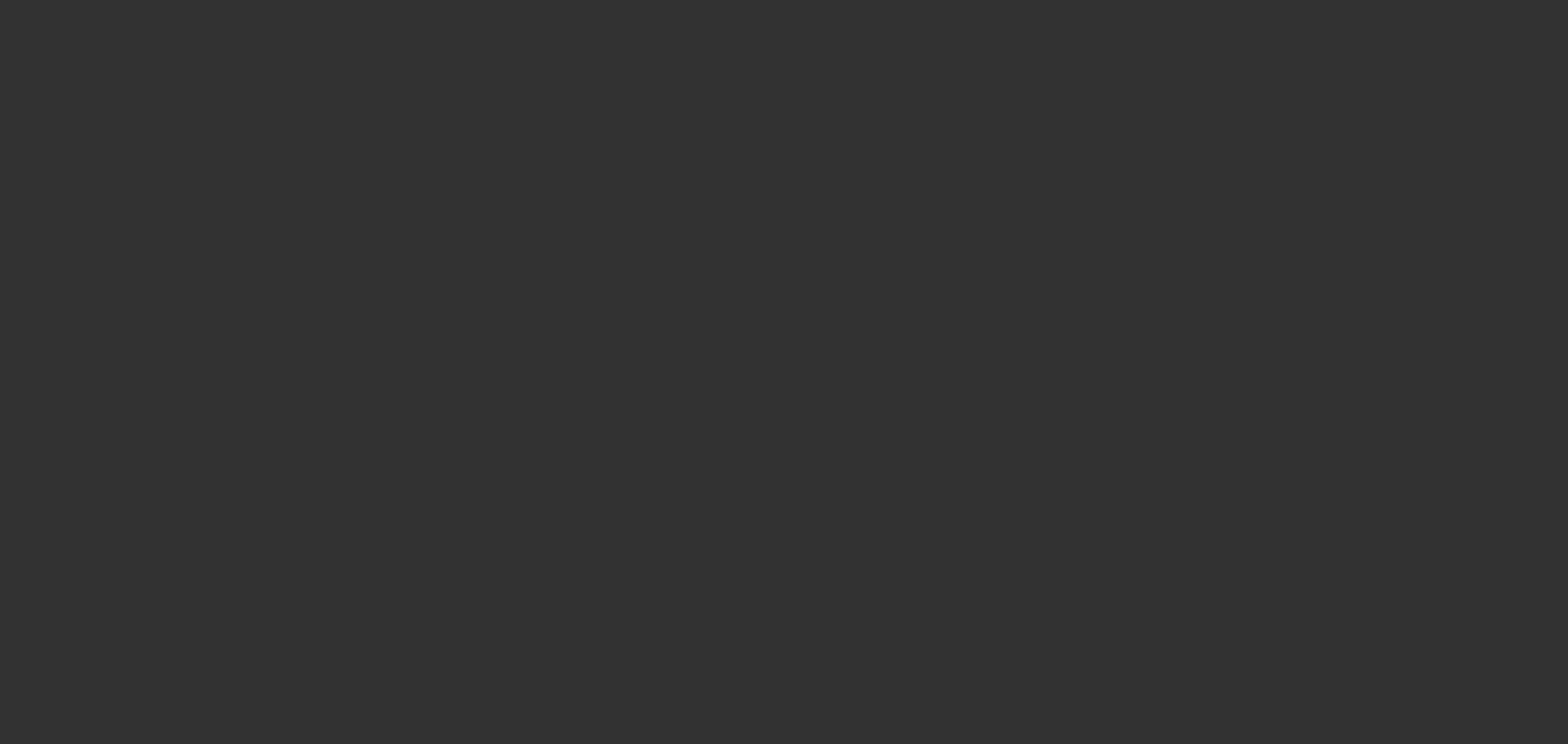
select select "0"
select select "2"
select select "0.1"
select select "4"
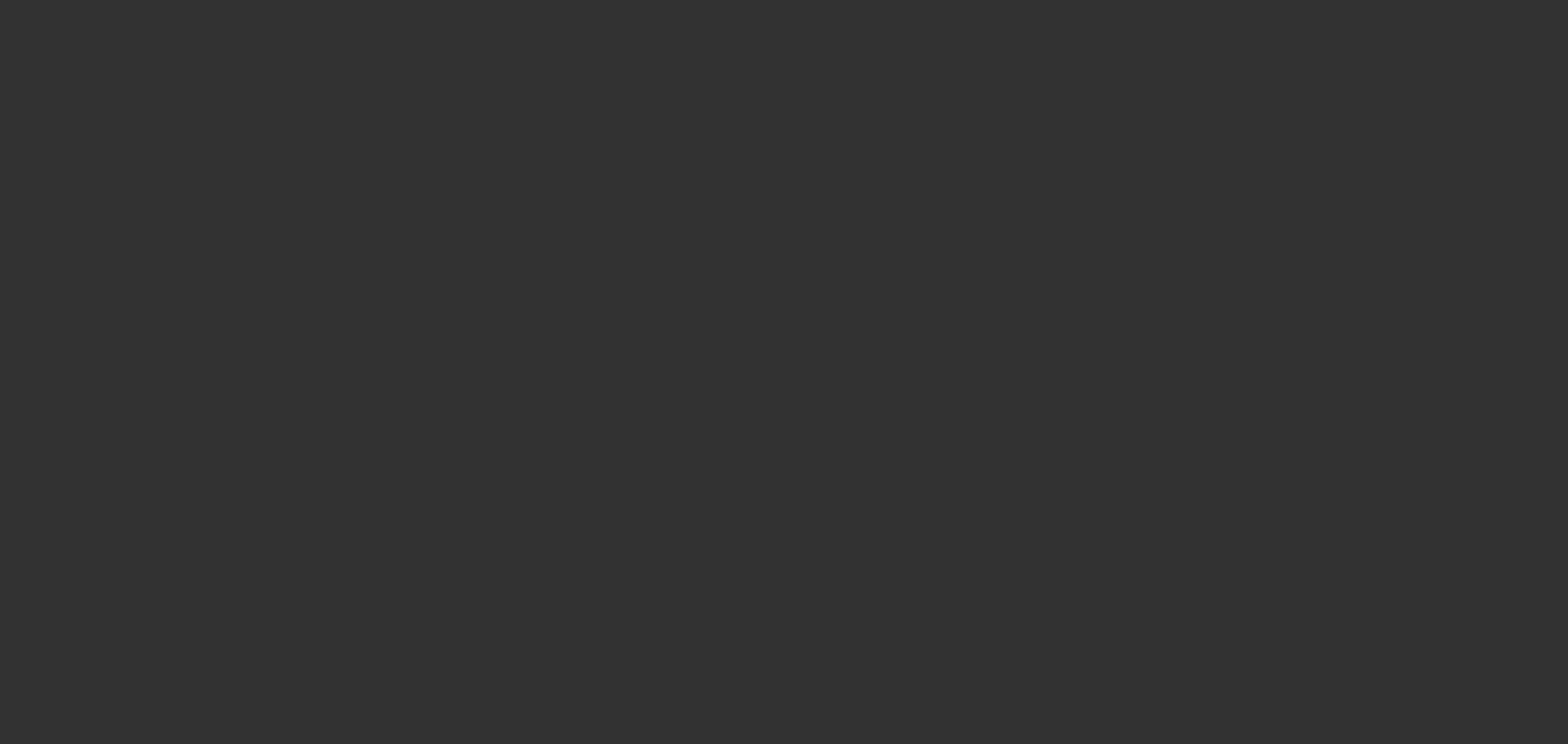
select select "0"
select select "2"
select select "0.1"
select select "4"
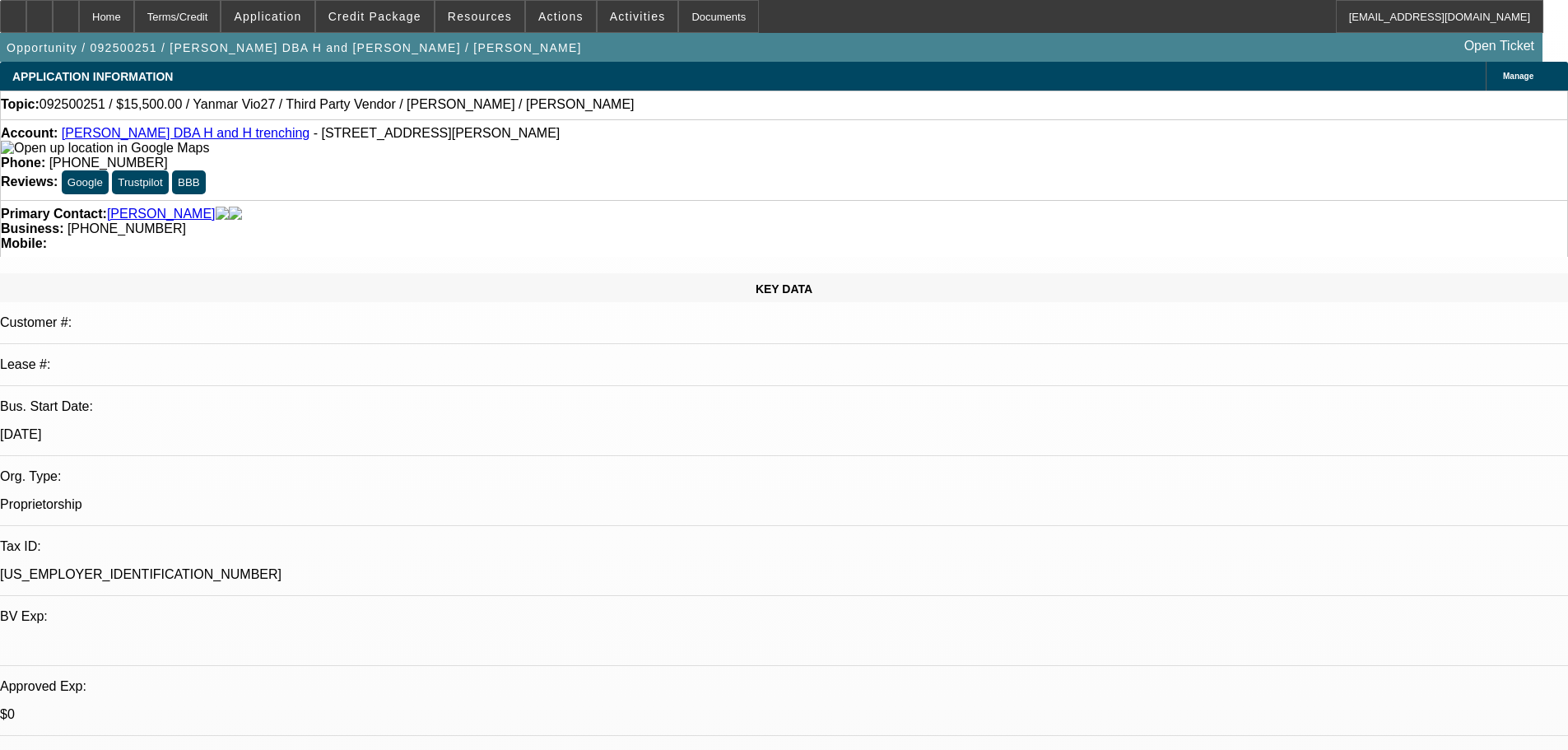
scroll to position [247, 0]
click at [66, 11] on icon at bounding box center [66, 11] width 0 height 0
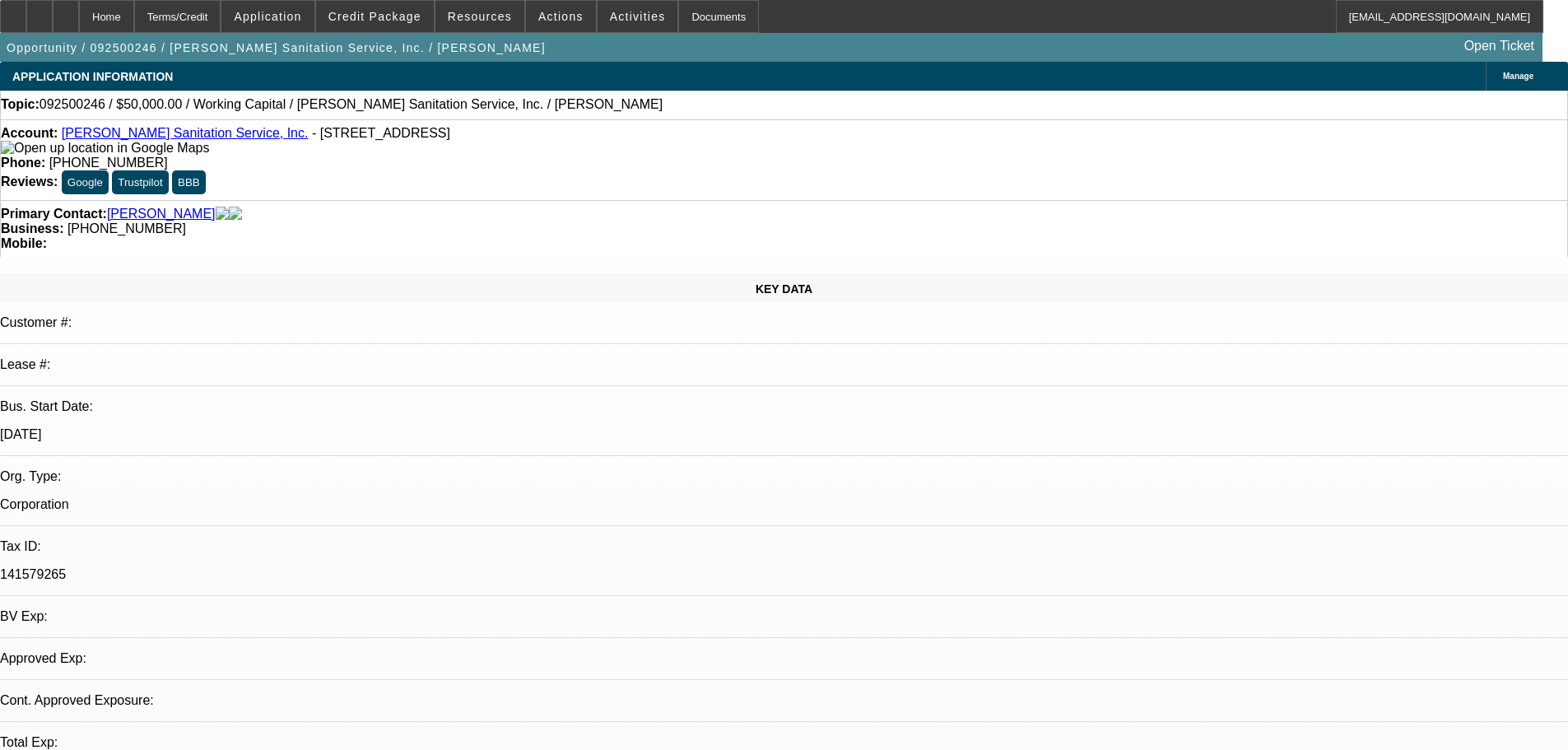
select select "0"
select select "2"
select select "0"
select select "6"
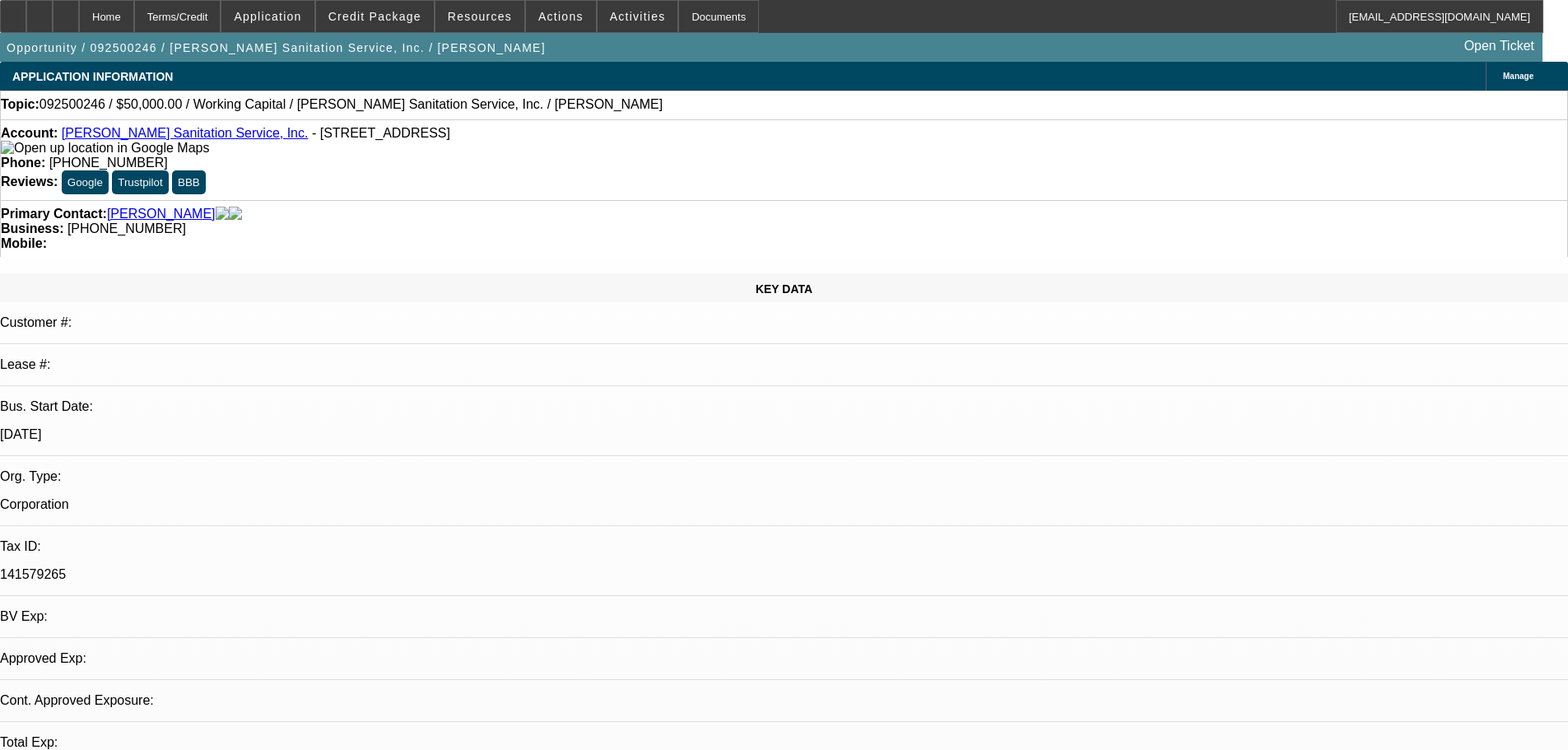
select select "0"
select select "2"
select select "0"
select select "6"
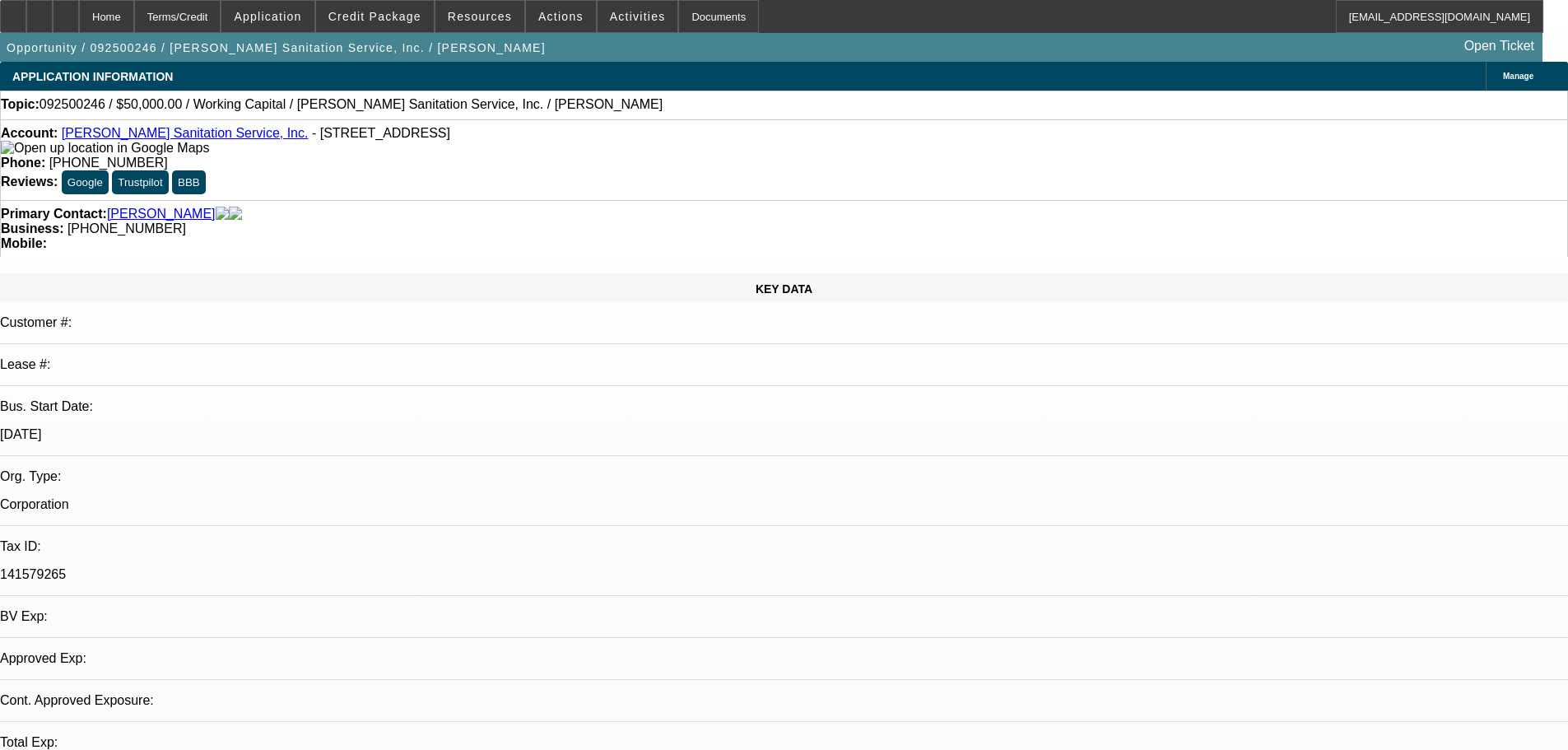
select select "0"
select select "2"
select select "0"
select select "6"
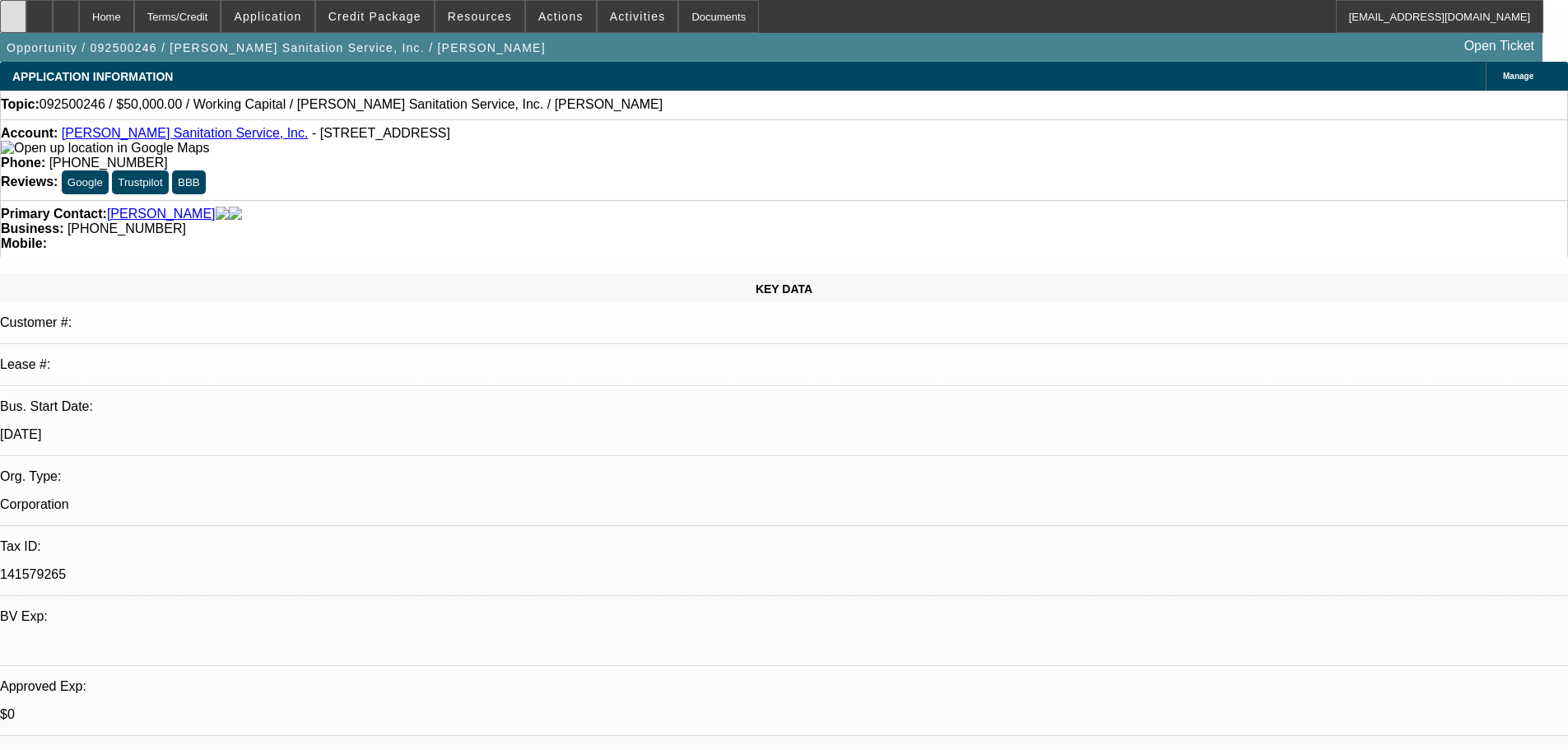
click at [25, 28] on div at bounding box center [13, 16] width 26 height 33
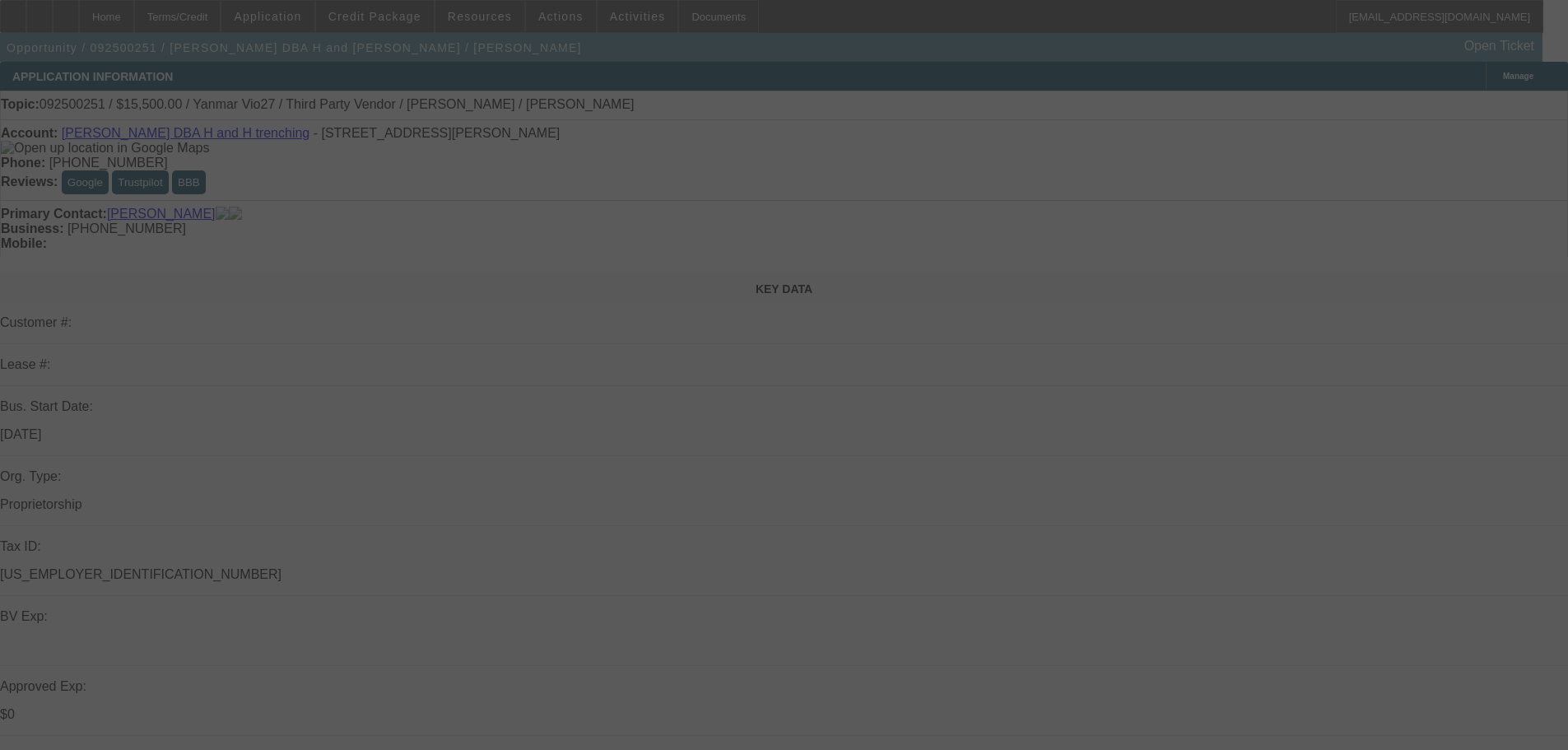
select select "0"
select select "2"
select select "0.1"
select select "4"
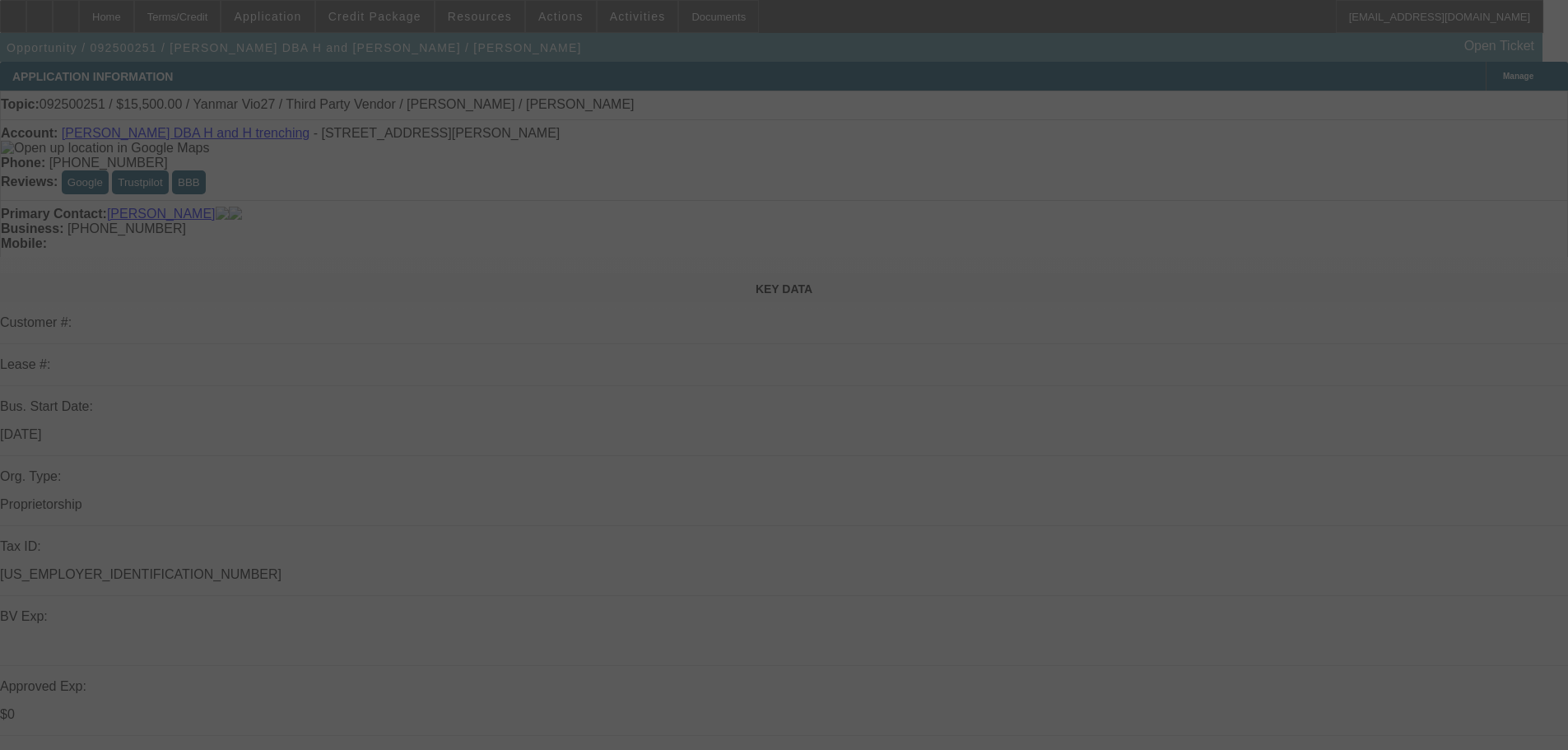
select select "0"
select select "2"
select select "0.1"
select select "4"
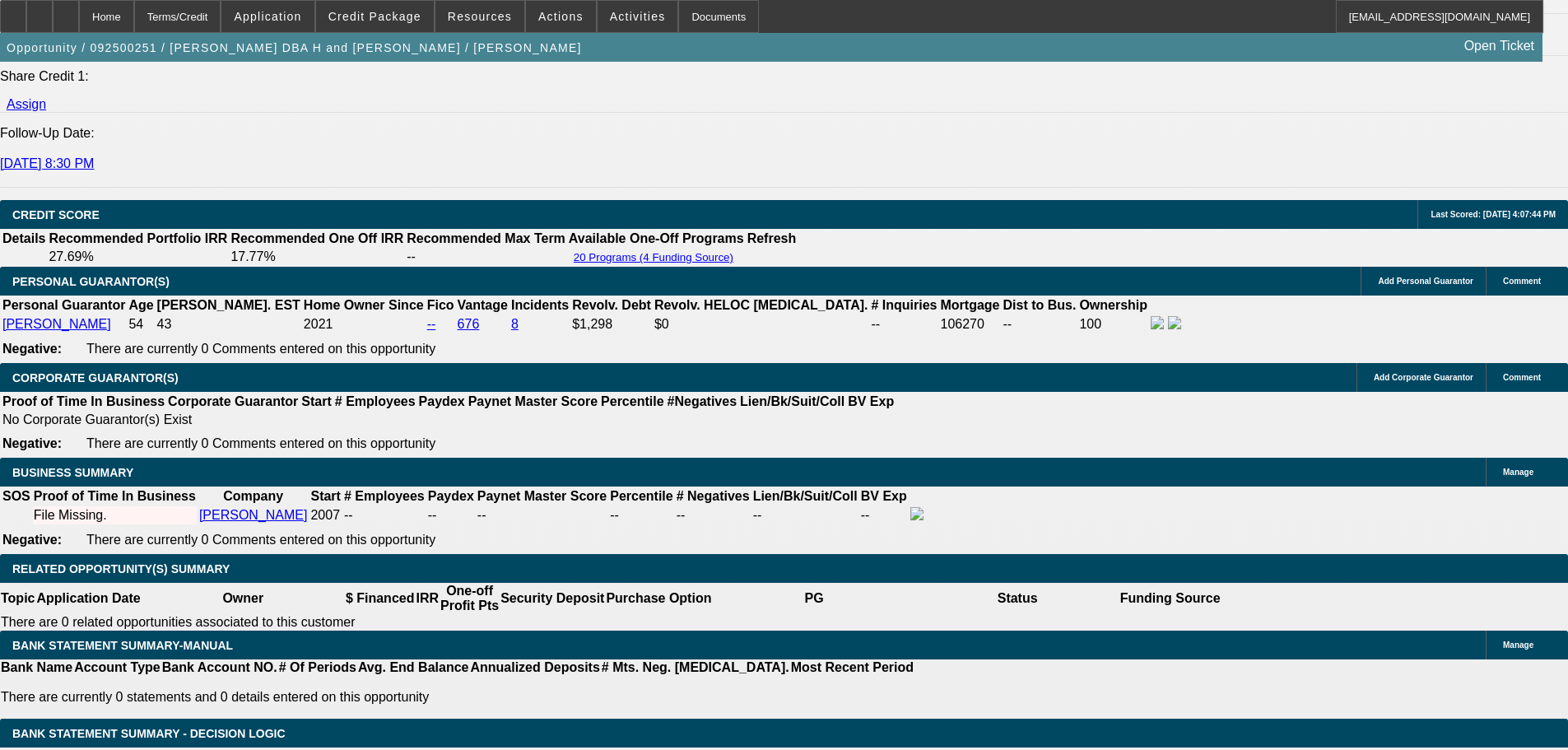
scroll to position [2058, 0]
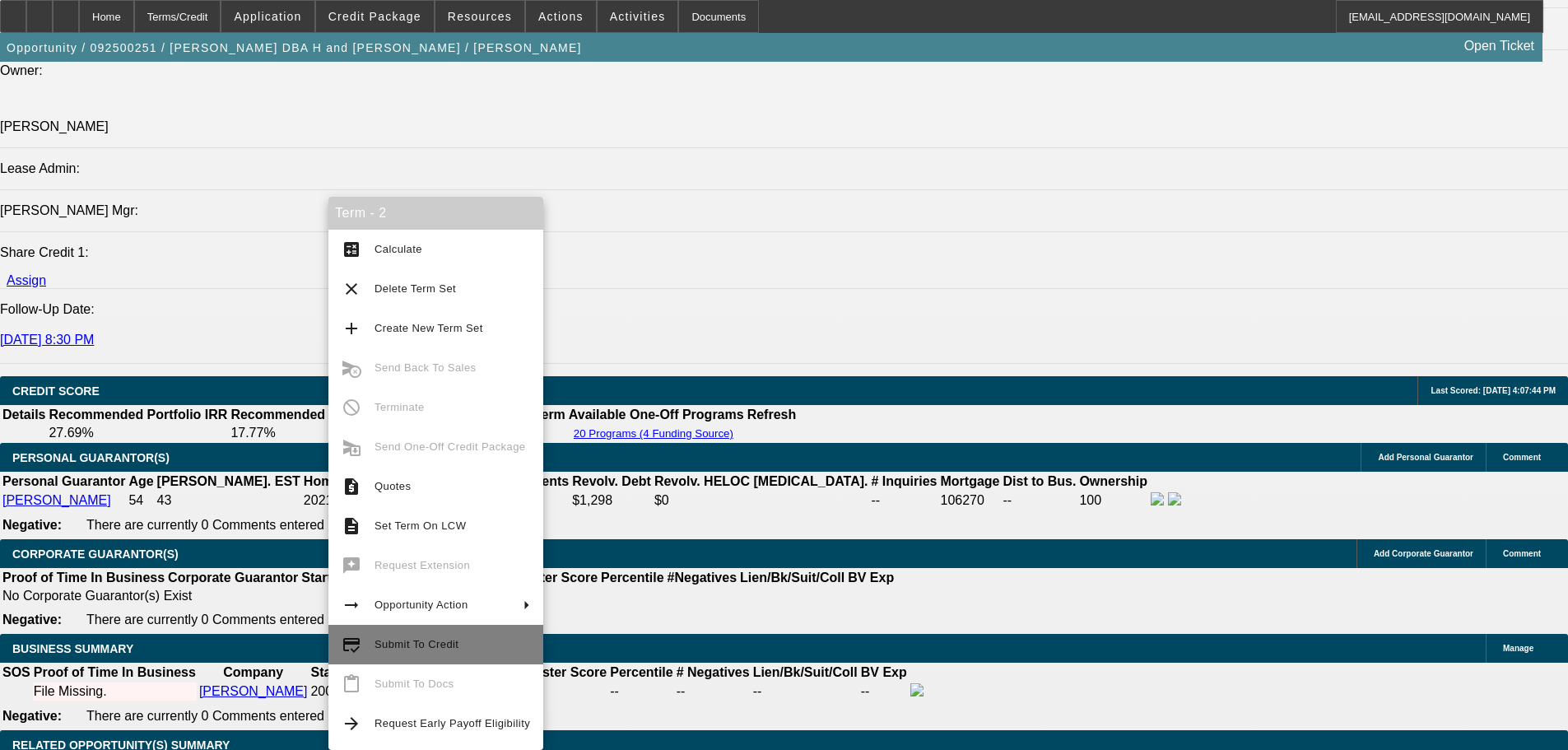
click at [422, 636] on span "Submit To Credit" at bounding box center [452, 645] width 155 height 20
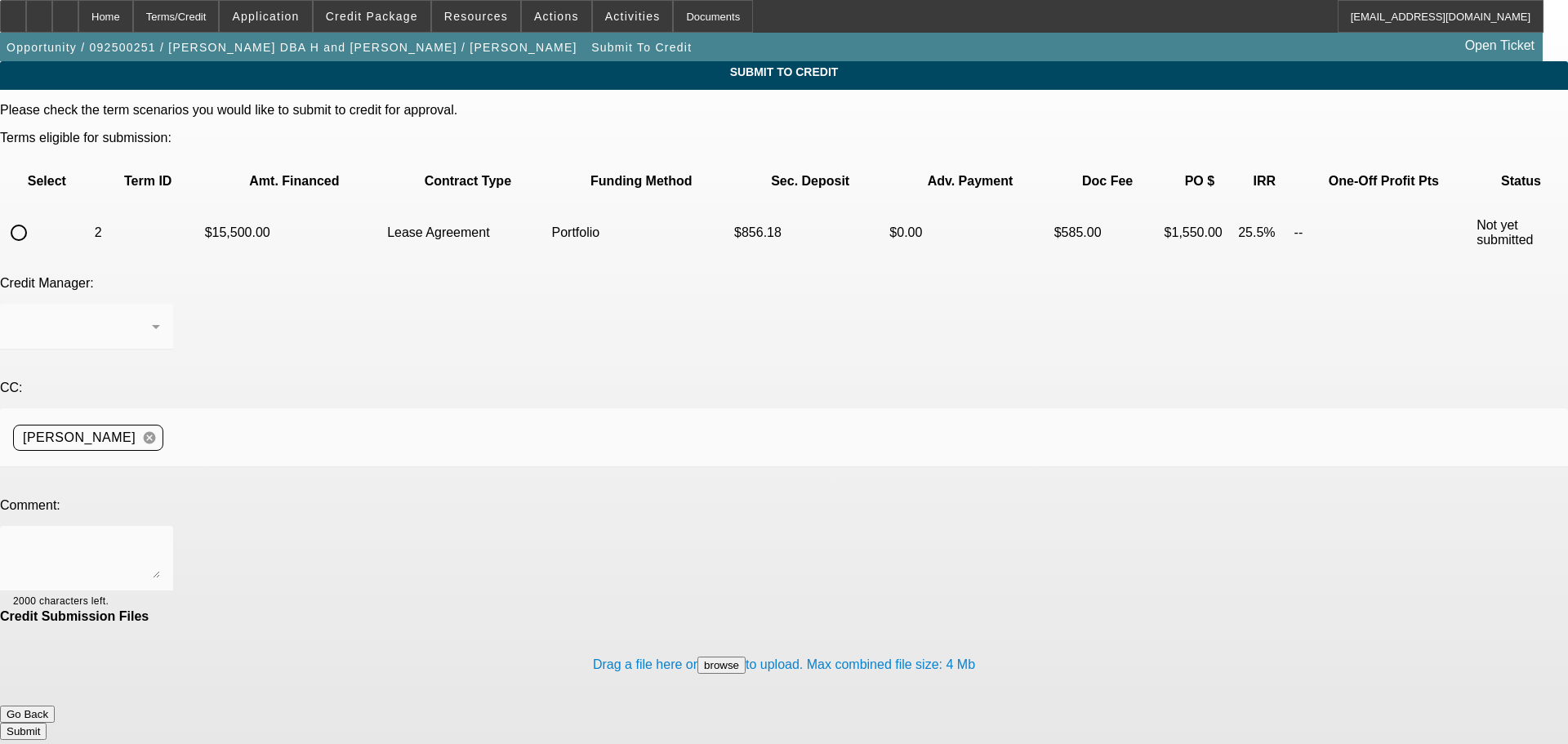
click at [38, 213] on div at bounding box center [18, 232] width 39 height 39
radio input "true"
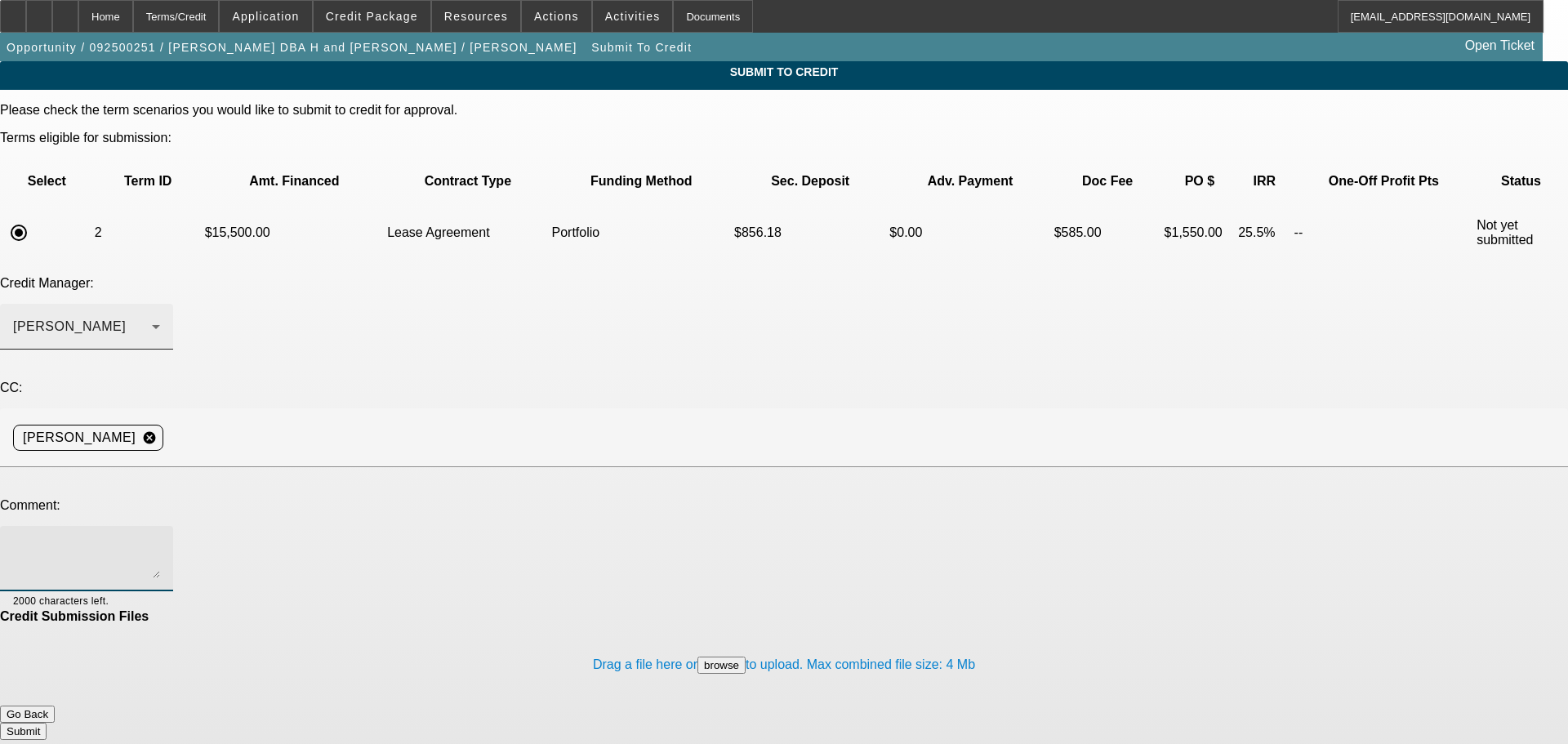
drag, startPoint x: 306, startPoint y: 375, endPoint x: 390, endPoint y: 259, distance: 143.2
click at [160, 304] on div "Arida, George" at bounding box center [87, 327] width 147 height 46
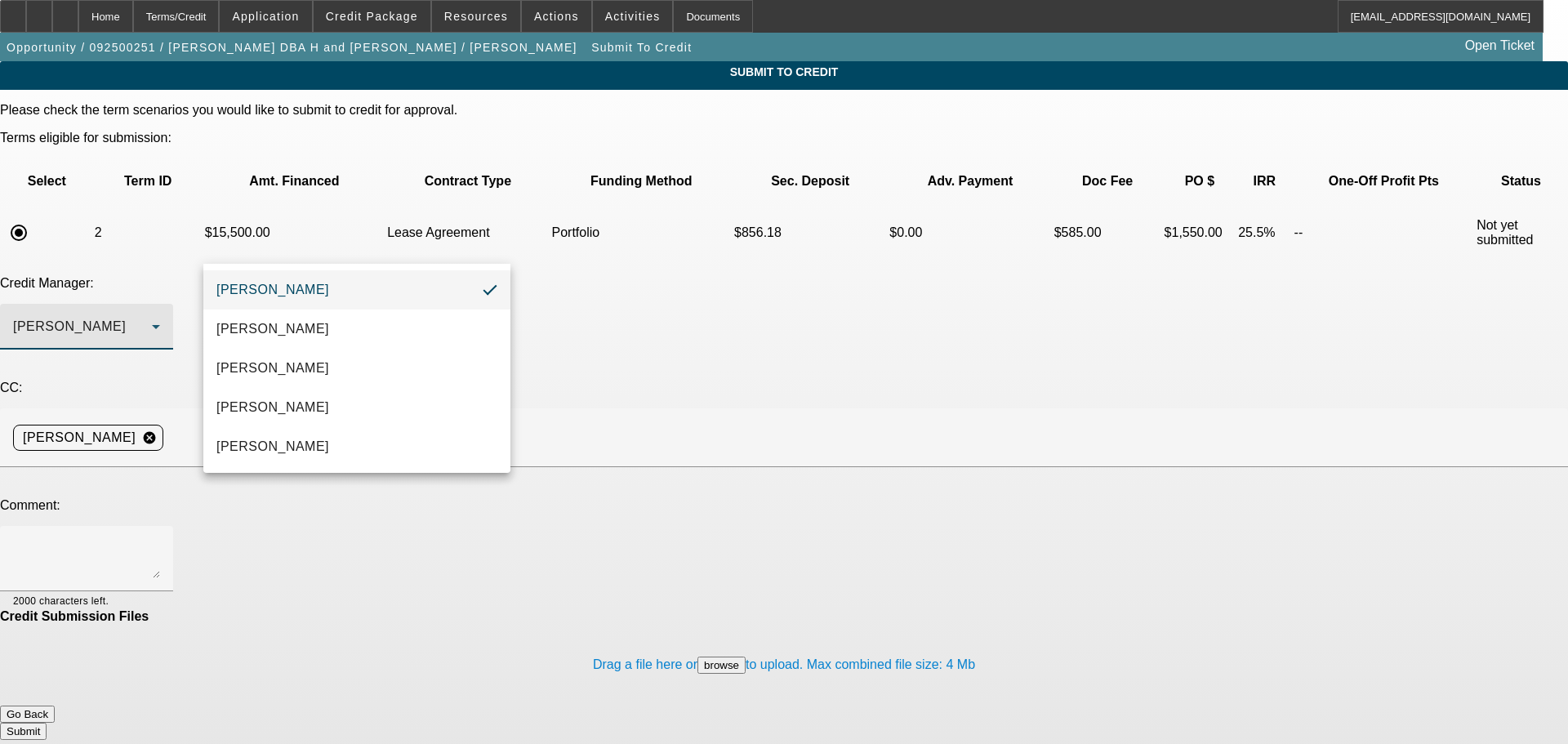
click at [673, 383] on div at bounding box center [784, 372] width 1568 height 744
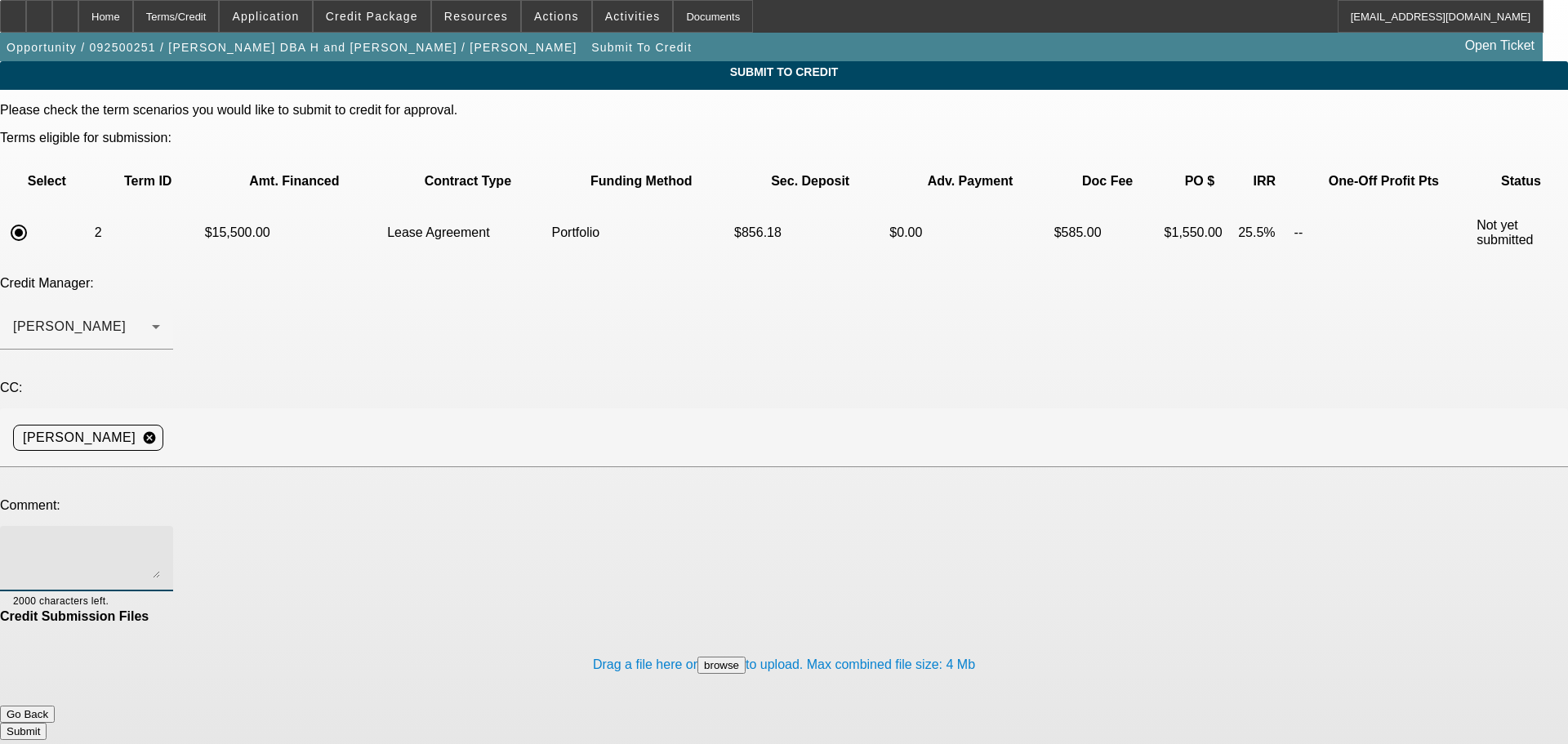
paste textarea "ramireztowingrecovery@yahoo.com"
type textarea "r"
type textarea "Please review for port approval. Write up in additional comments. Thank you"
click at [47, 722] on button "Submit" at bounding box center [23, 731] width 47 height 17
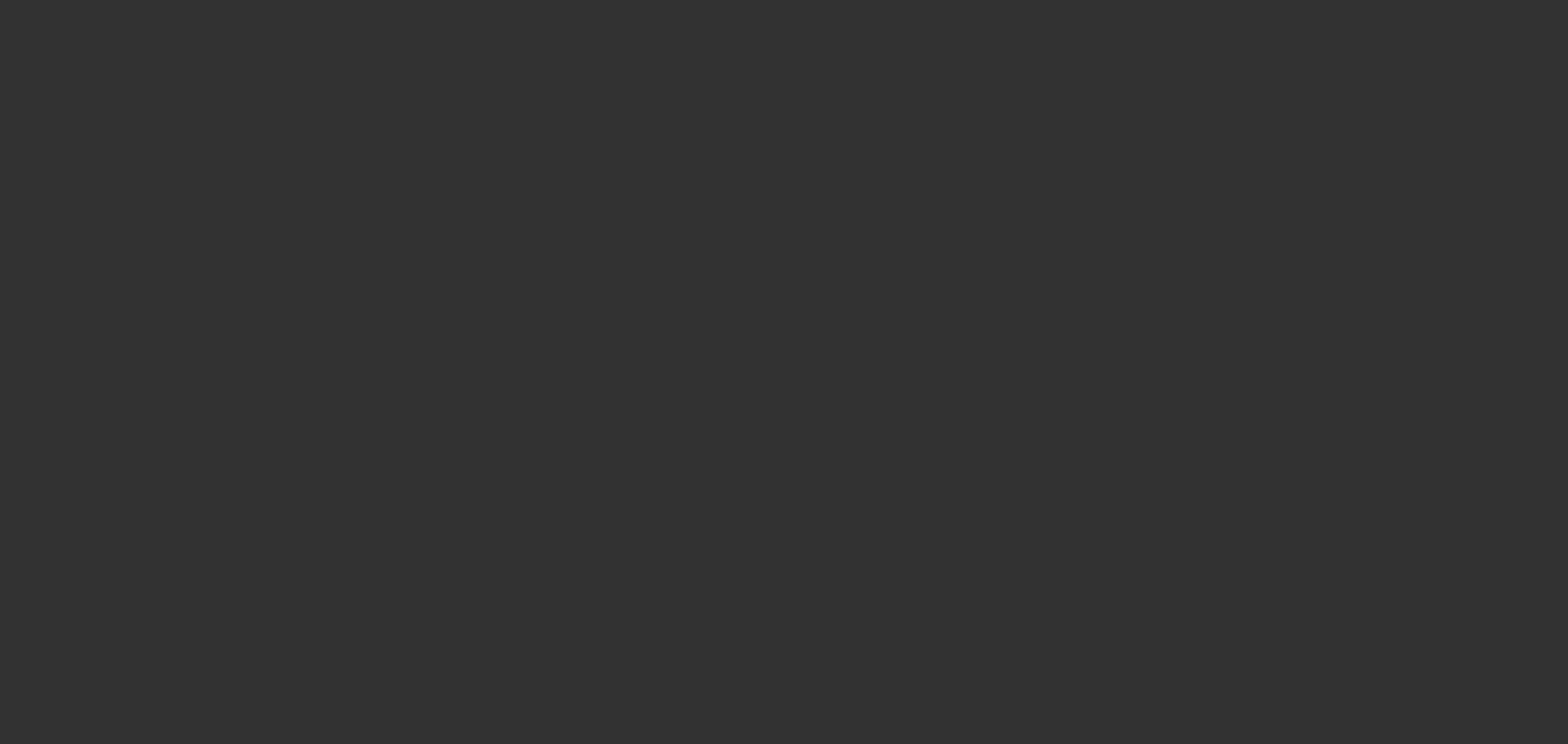
select select "0"
select select "2"
select select "0.1"
select select "4"
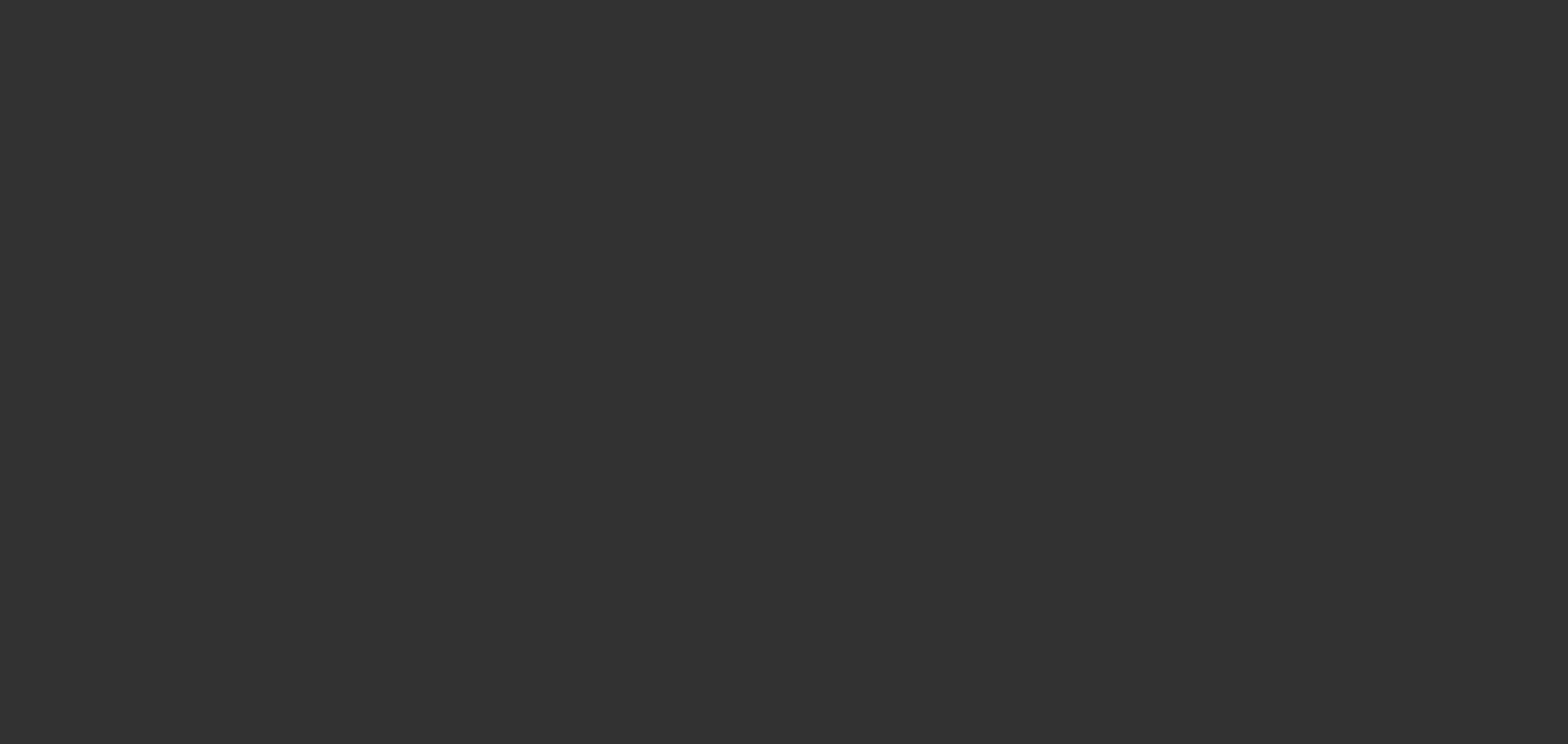
select select "0"
select select "2"
select select "0.1"
select select "4"
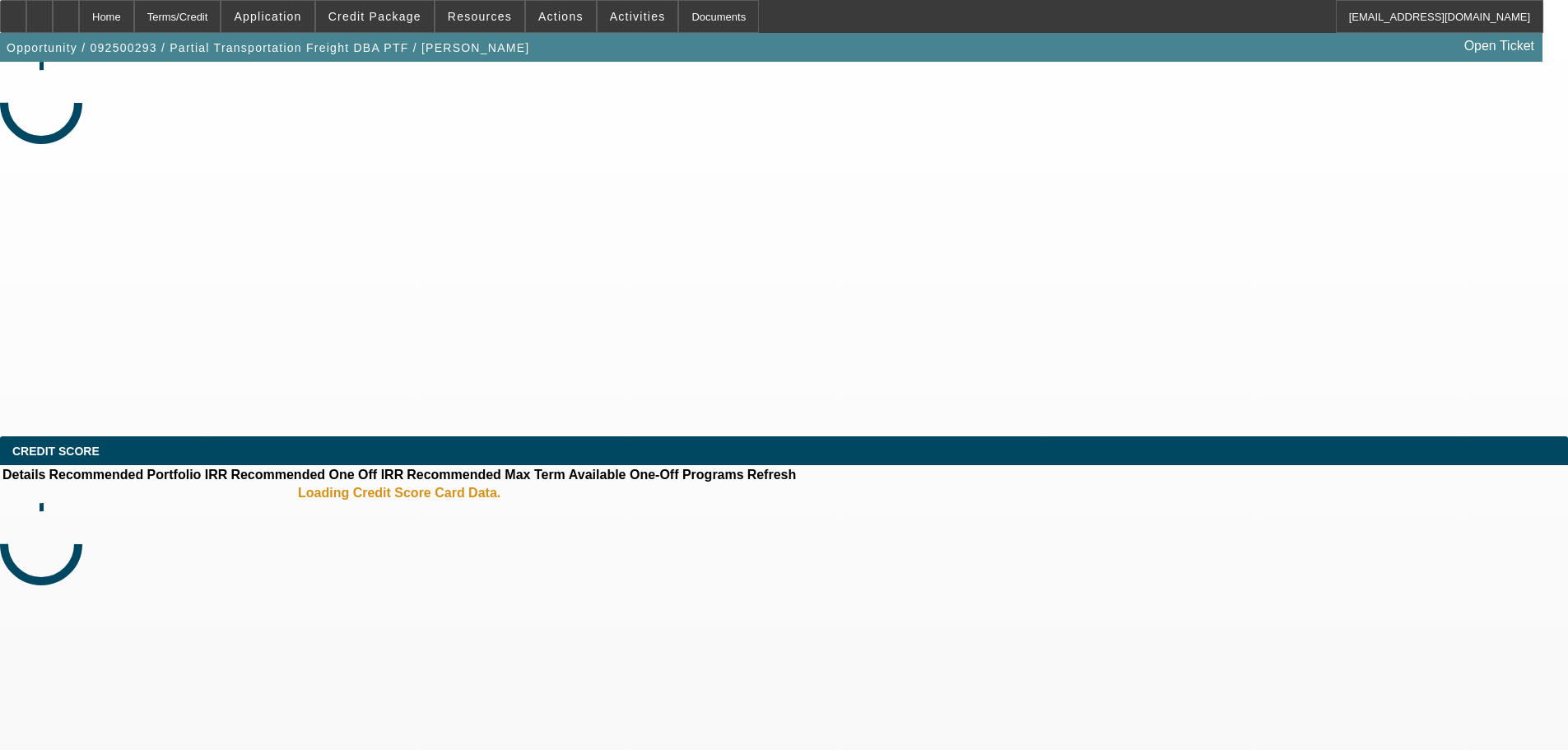
select select "0"
select select "2"
select select "0.1"
select select "4"
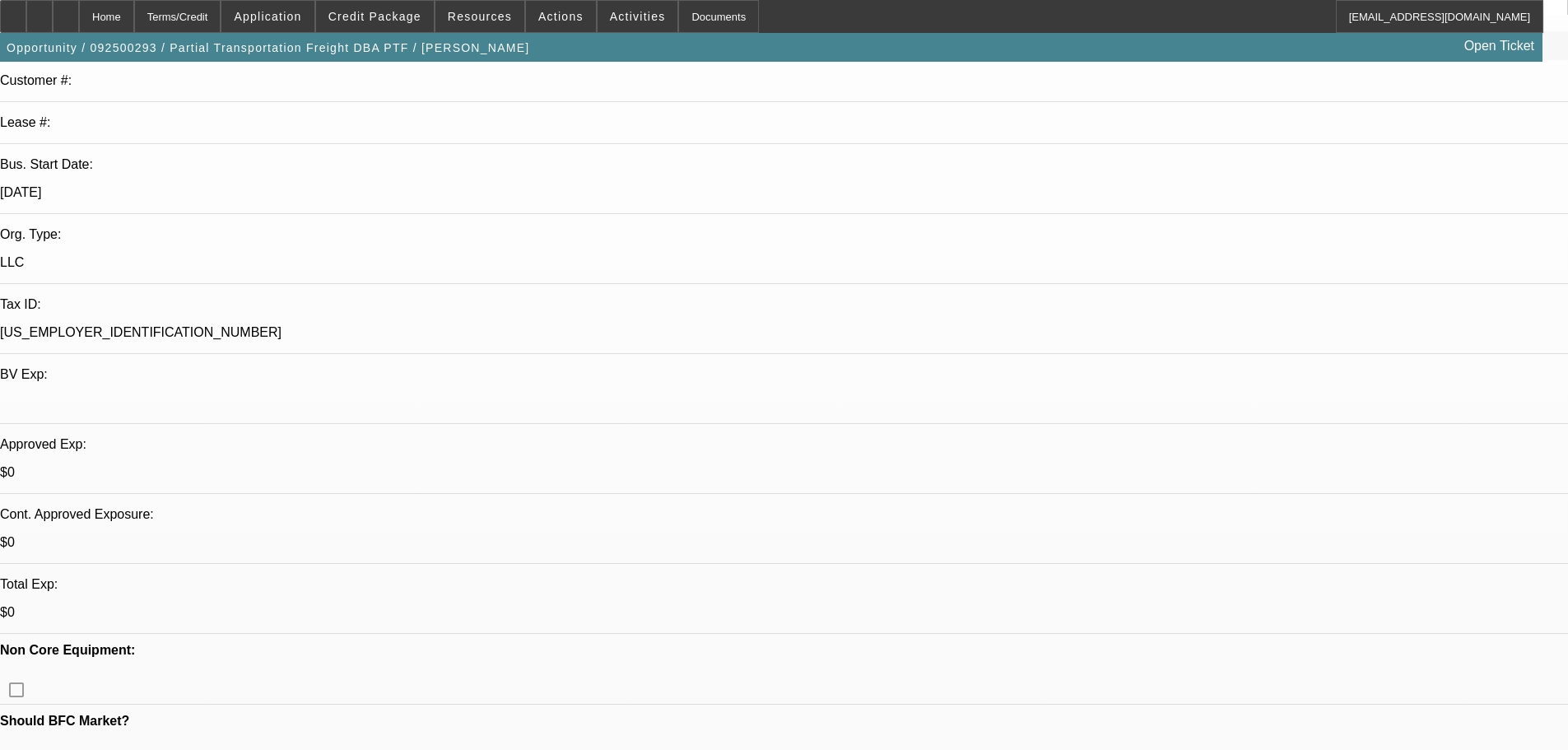
scroll to position [247, 0]
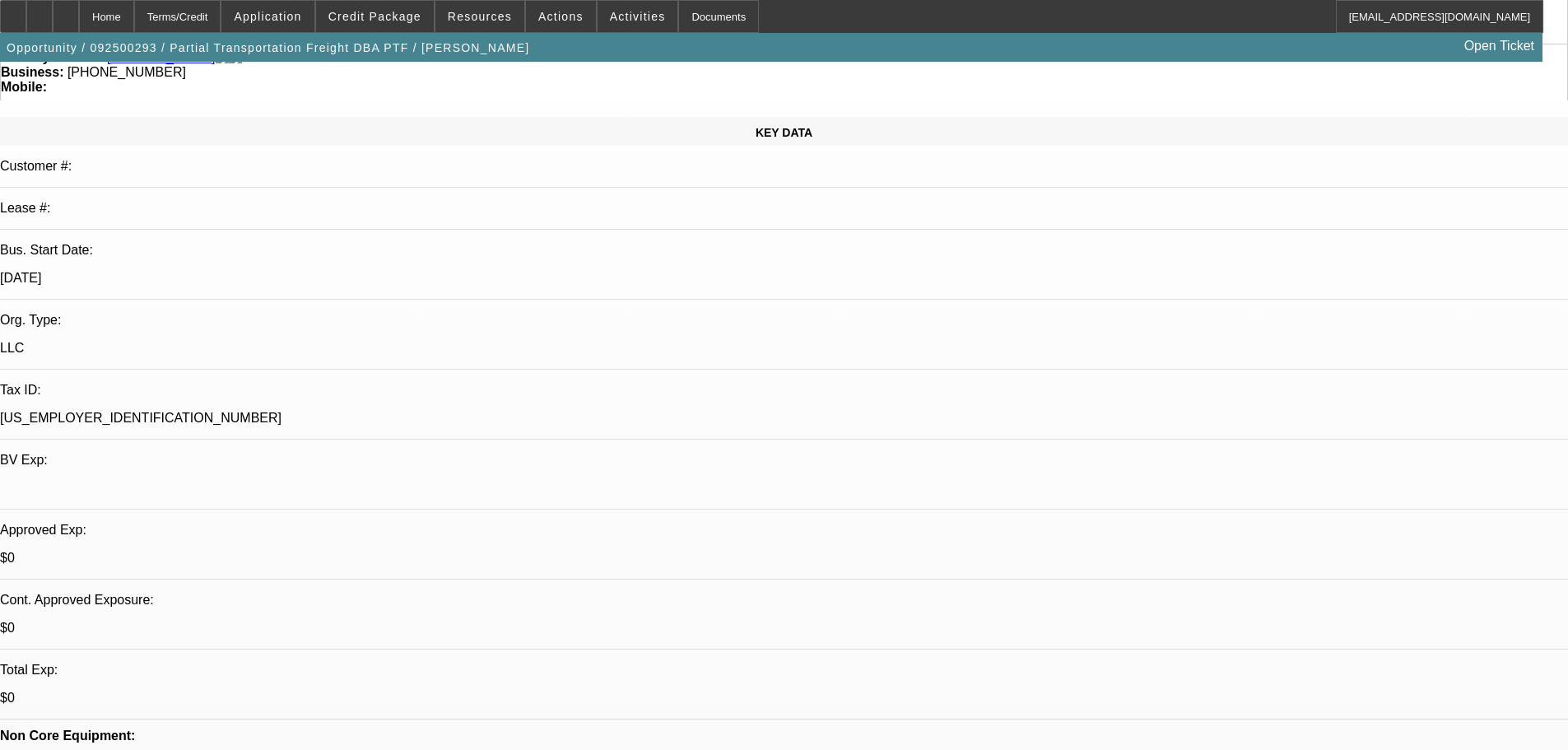
scroll to position [0, 0]
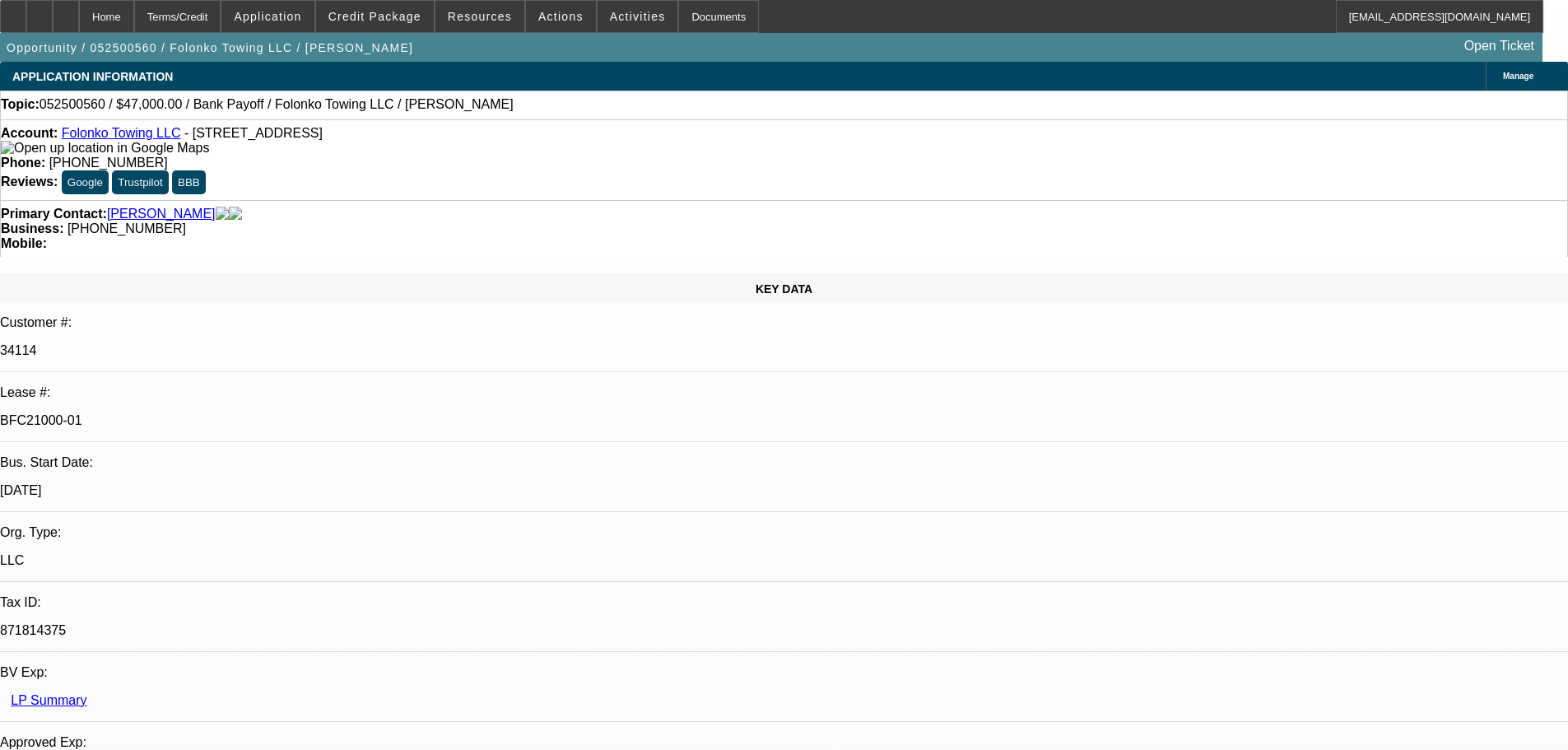
select select "0"
select select "2"
select select "0.1"
select select "4"
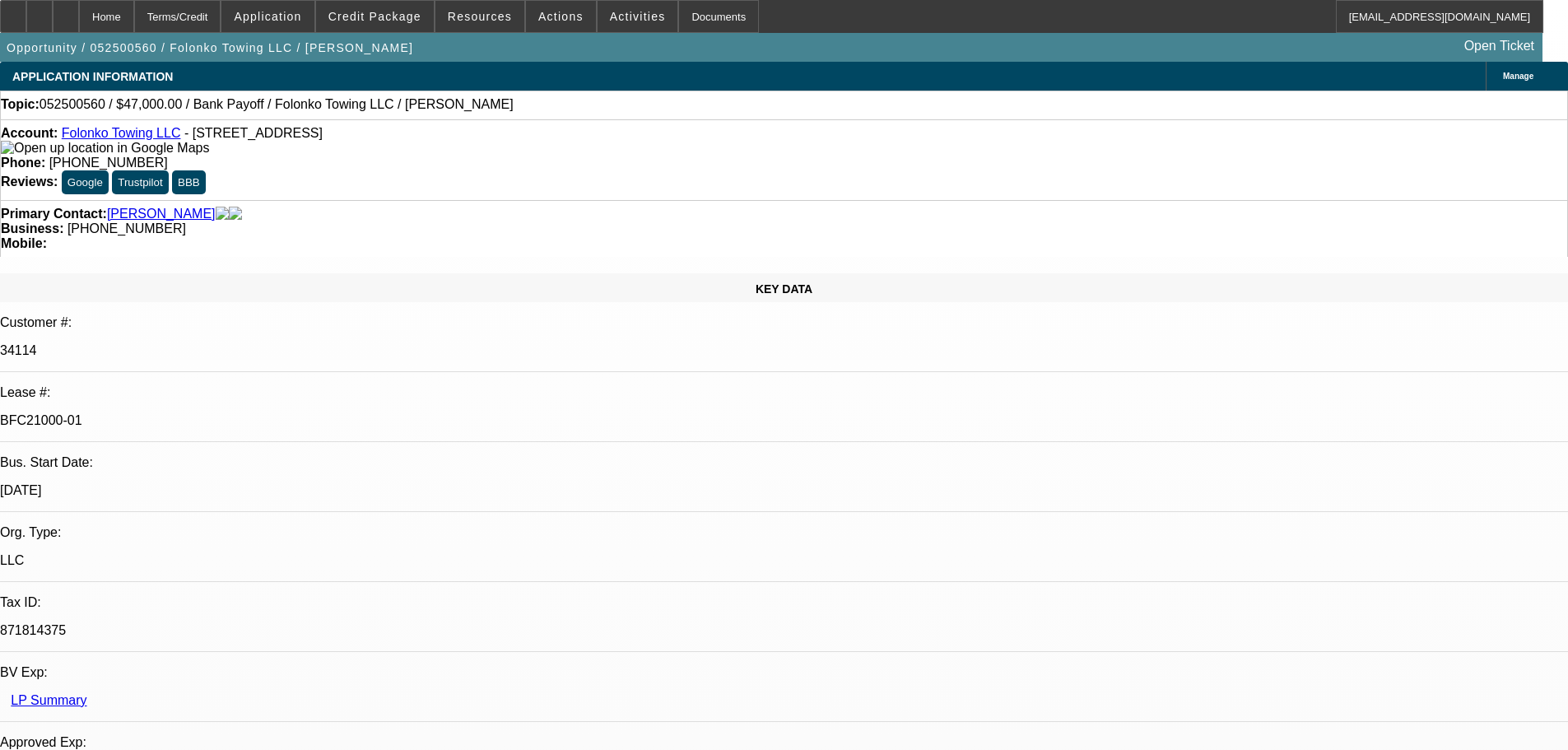
select select "0"
select select "2"
select select "0.1"
select select "4"
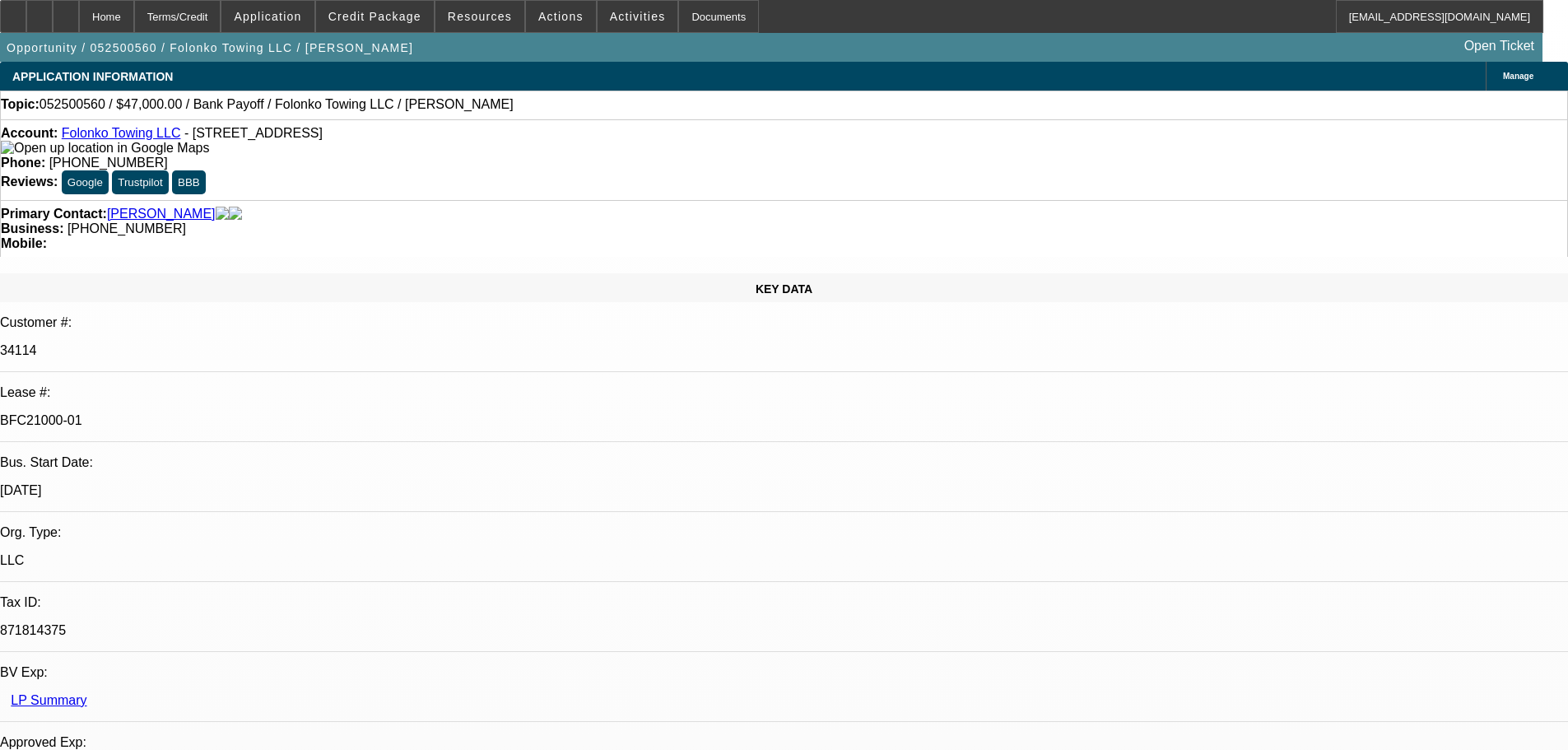
select select "0"
select select "2"
select select "0.1"
select select "4"
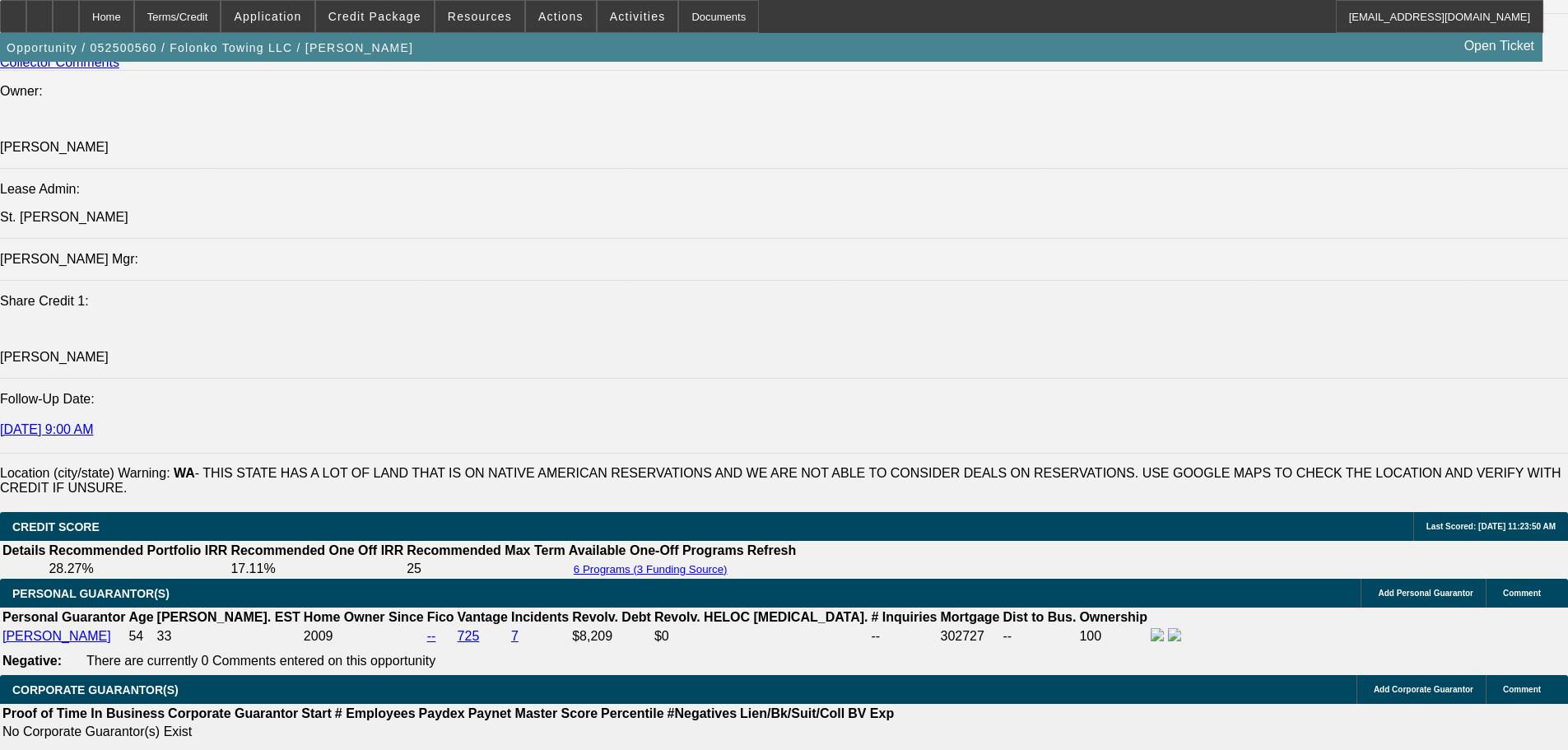
scroll to position [1975, 0]
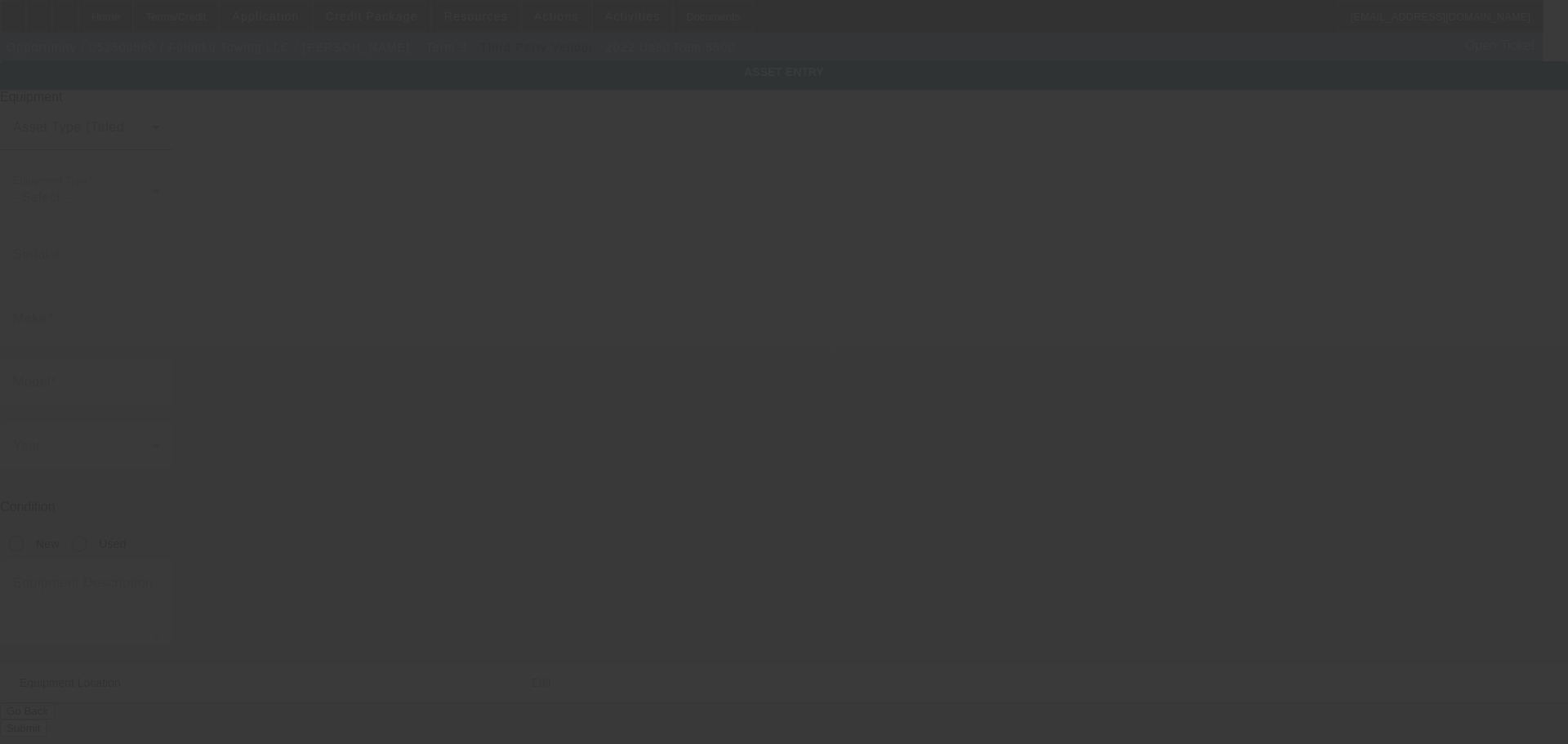
type input "[US_VEHICLE_IDENTIFICATION_NUMBER]"
type input "Ram"
type input "5500"
radio input "true"
type textarea "with:"
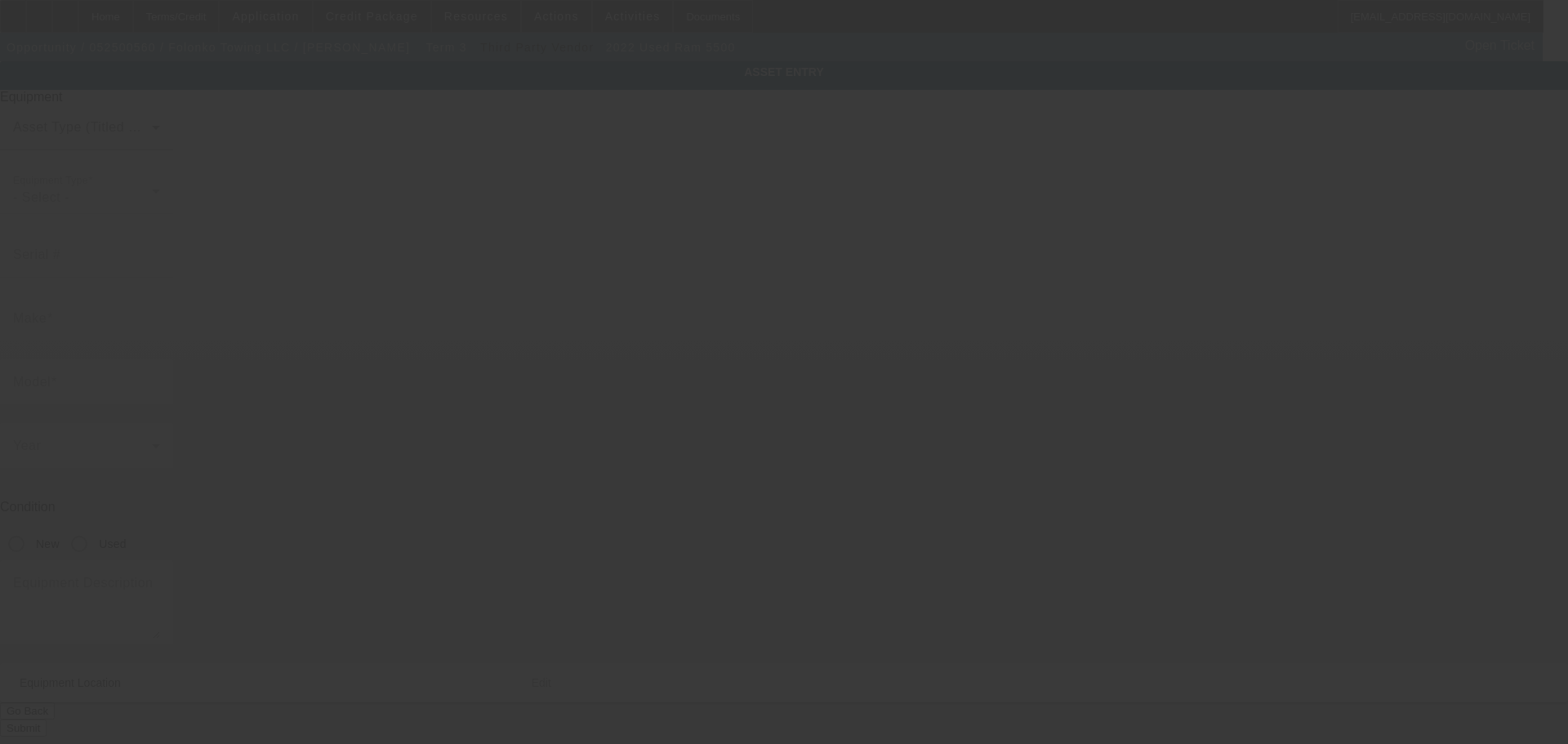
type input "[STREET_ADDRESS]"
type input "Lynnwood"
type input "98087"
type input "Snohomish"
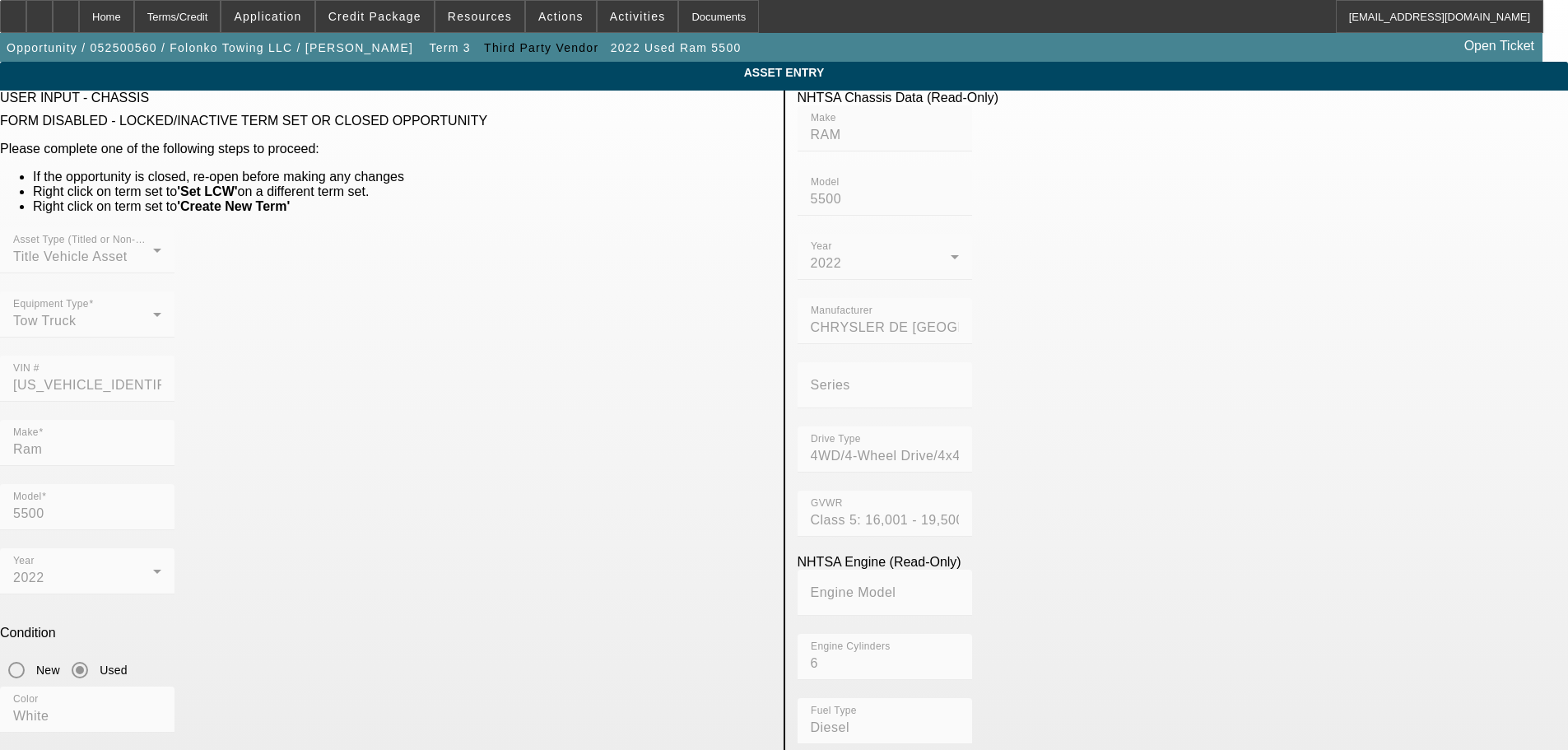
click at [467, 83] on div "ASSET ENTRY" at bounding box center [784, 72] width 1568 height 21
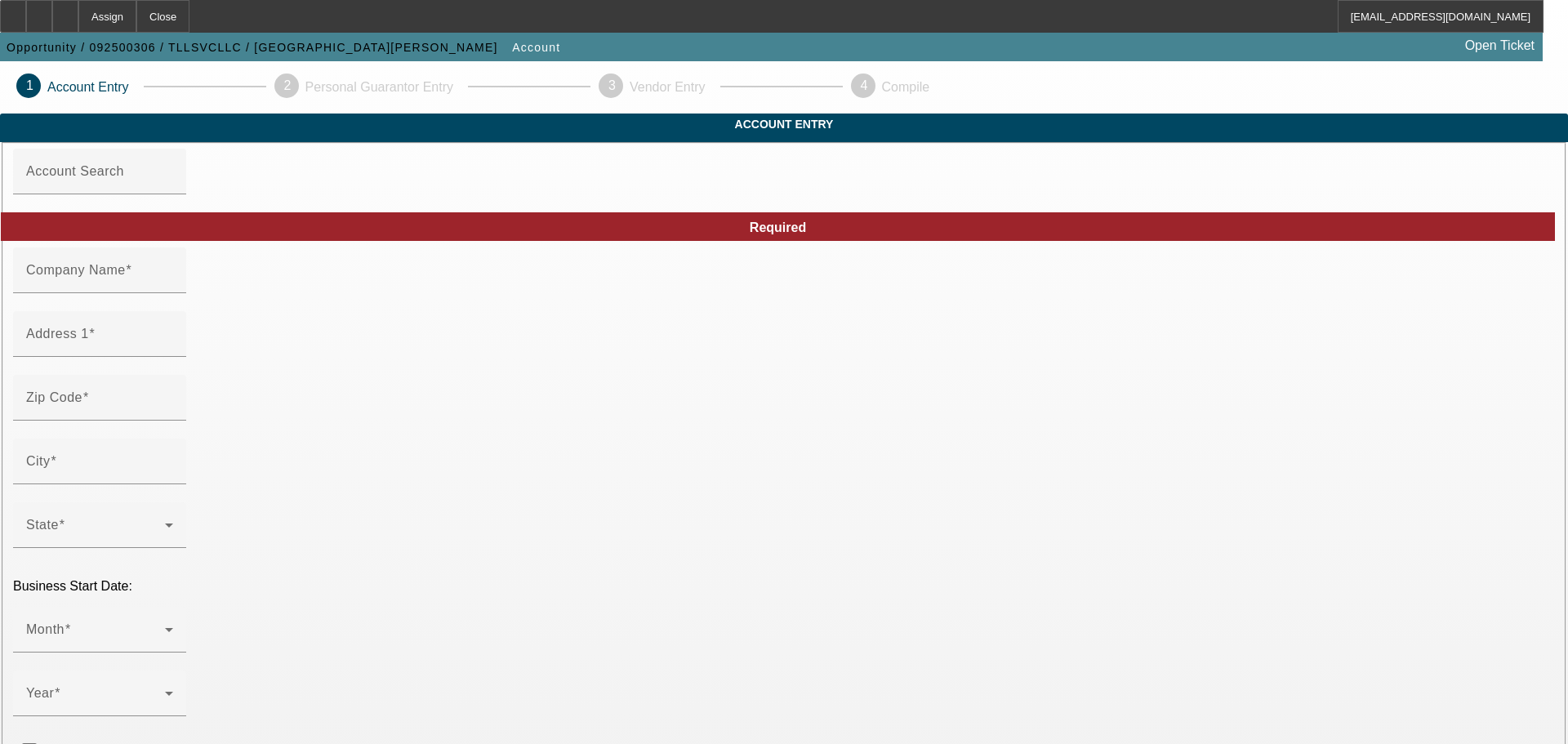
type input "TLLSVCLLC"
type input "[PHONE_NUMBER]"
type input "tllsvcllc@gmail.com"
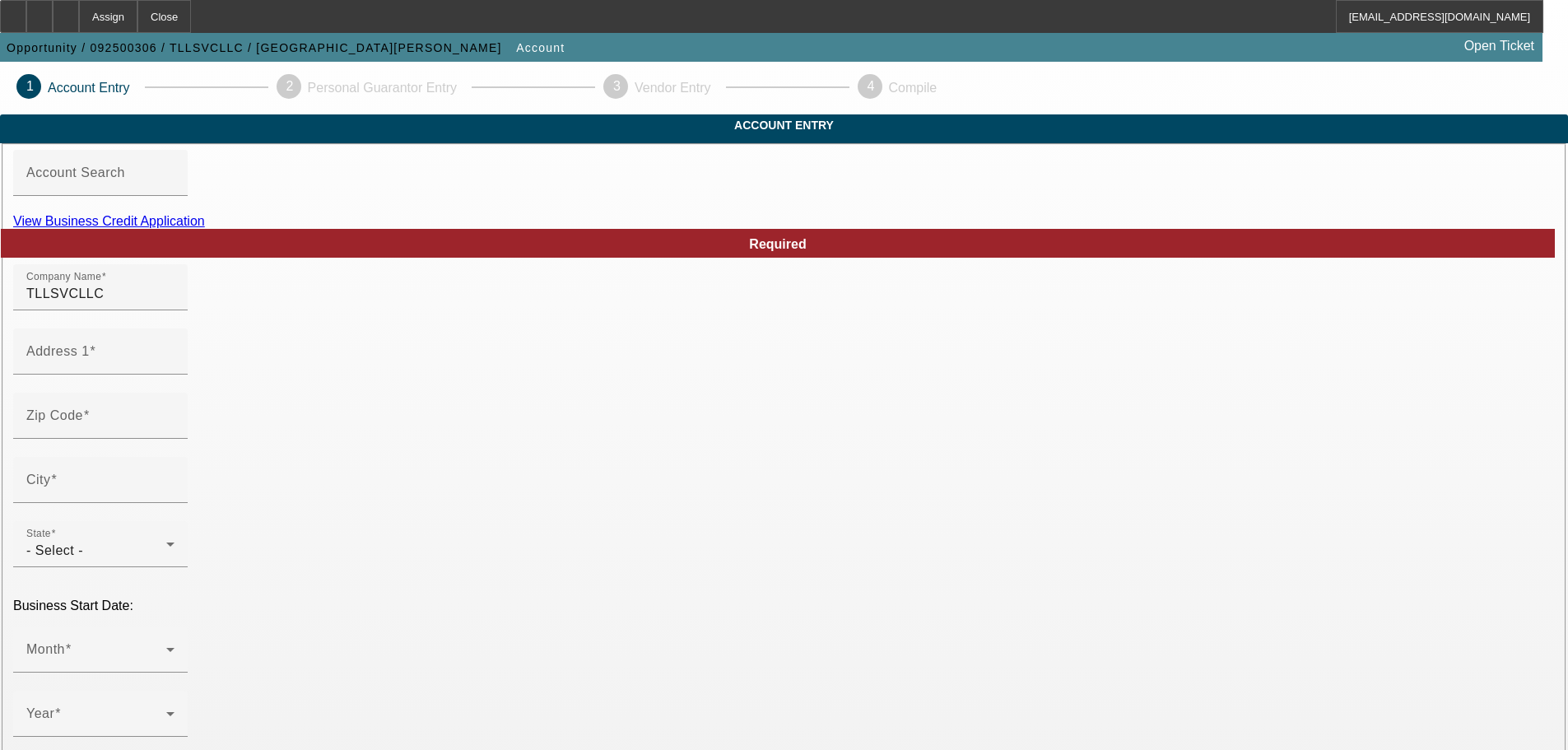
click at [205, 228] on link "View Business Credit Application" at bounding box center [109, 221] width 191 height 14
click at [175, 368] on input "Address 1" at bounding box center [100, 359] width 148 height 20
type input "440 Monticello Ave"
click at [175, 433] on input "Zip Code" at bounding box center [100, 422] width 148 height 20
type input "23510"
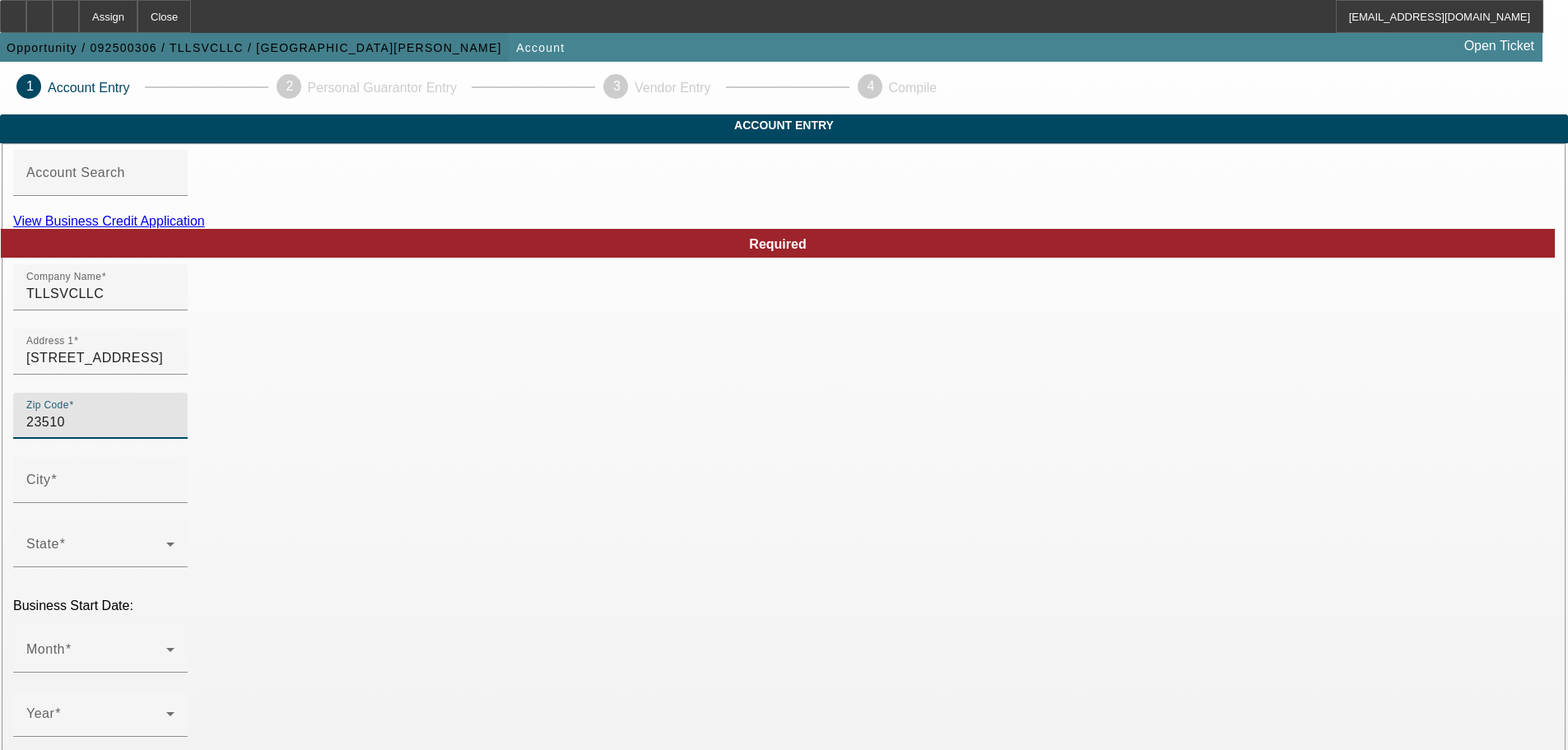
type input "Norfolk"
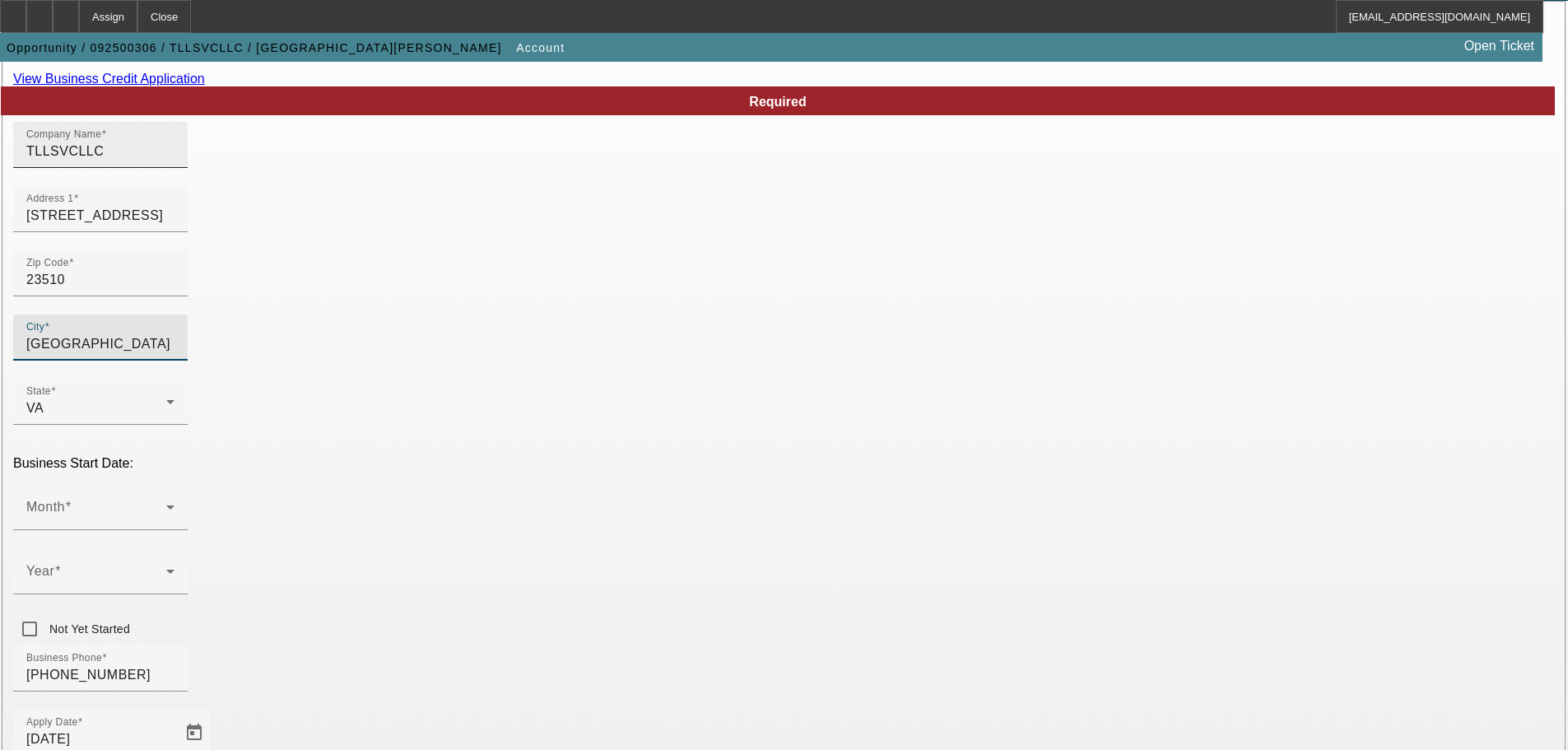
scroll to position [247, 0]
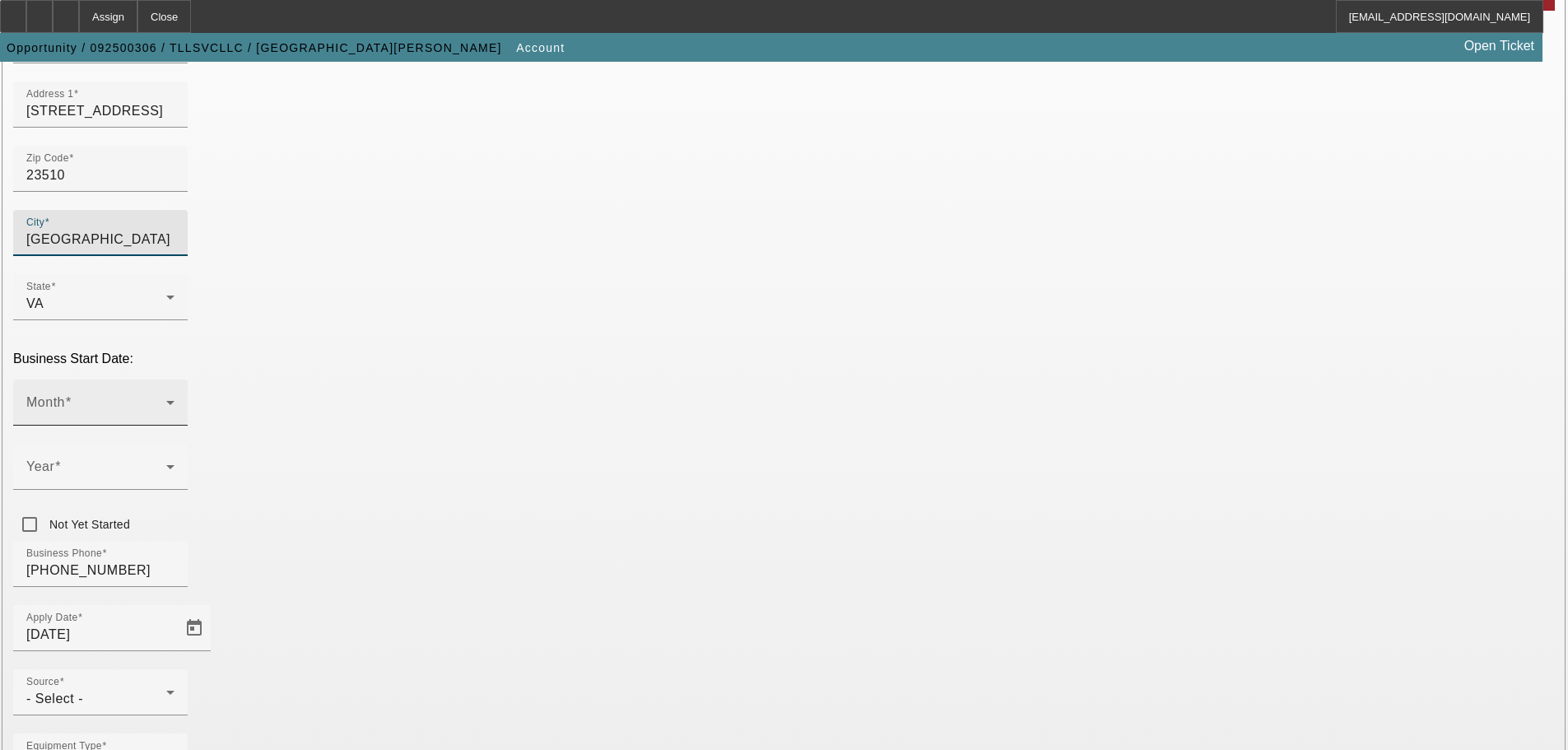
click at [166, 399] on span at bounding box center [96, 409] width 140 height 20
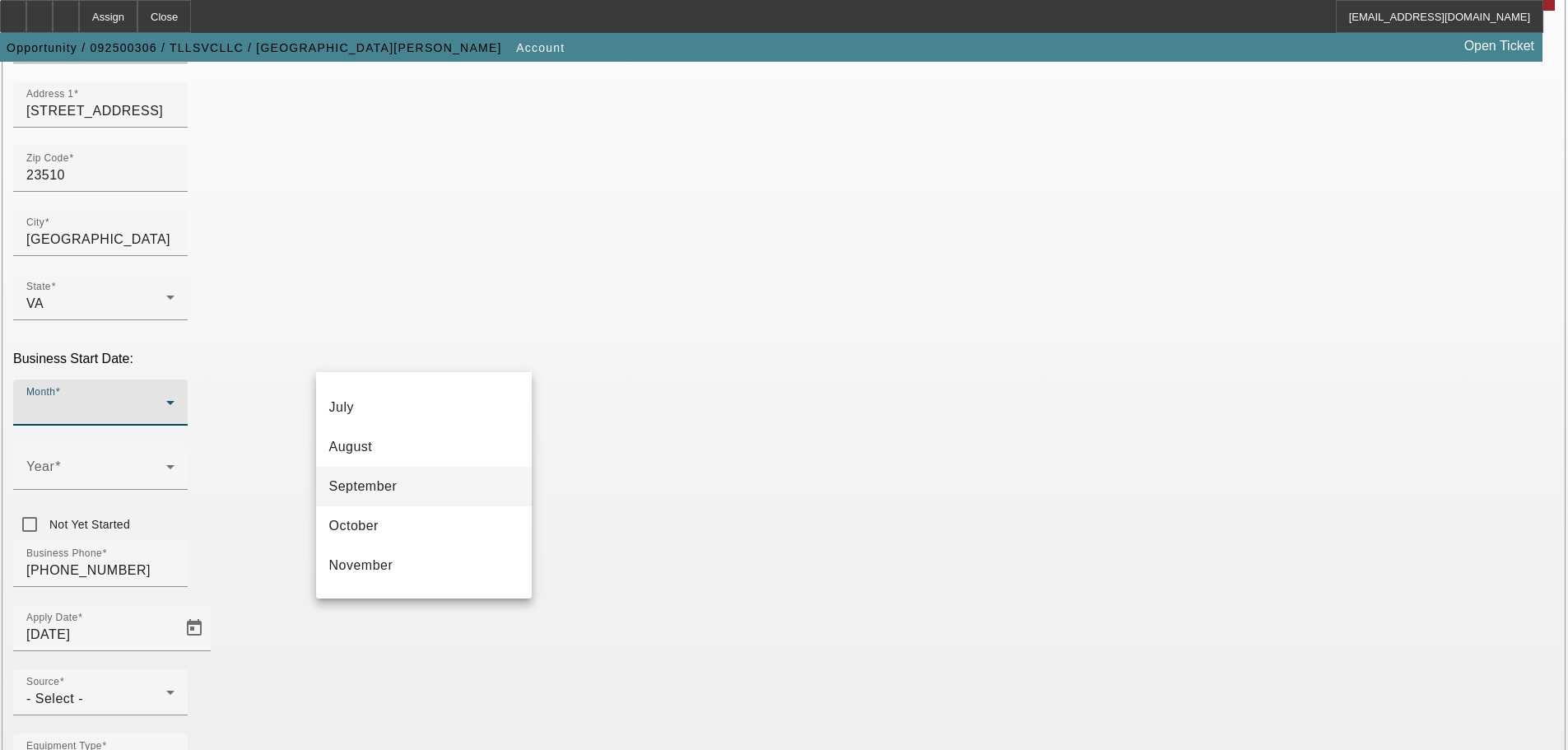
scroll to position [301, 0]
click at [399, 528] on mat-option "November" at bounding box center [423, 532] width 216 height 39
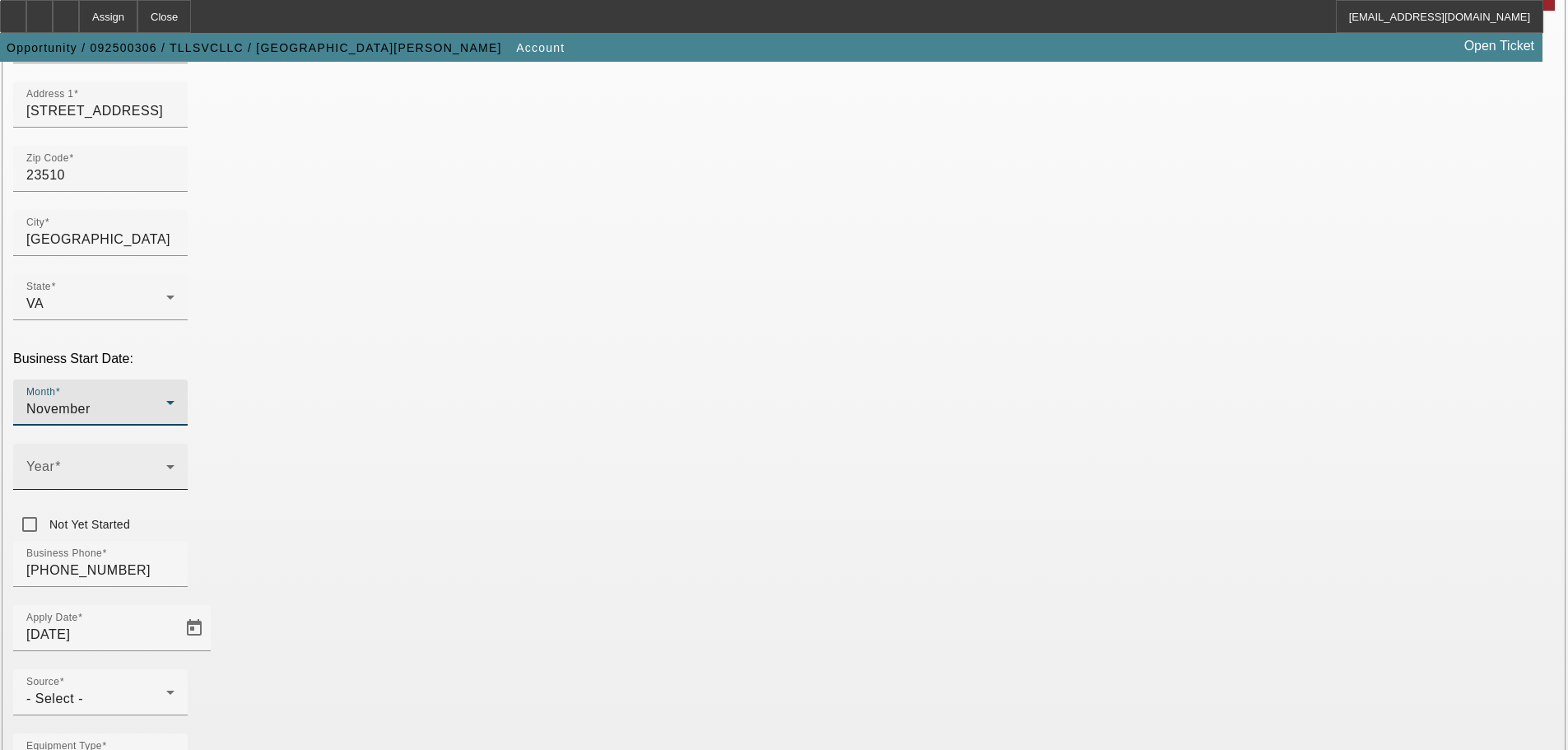
click at [181, 457] on icon at bounding box center [170, 467] width 20 height 20
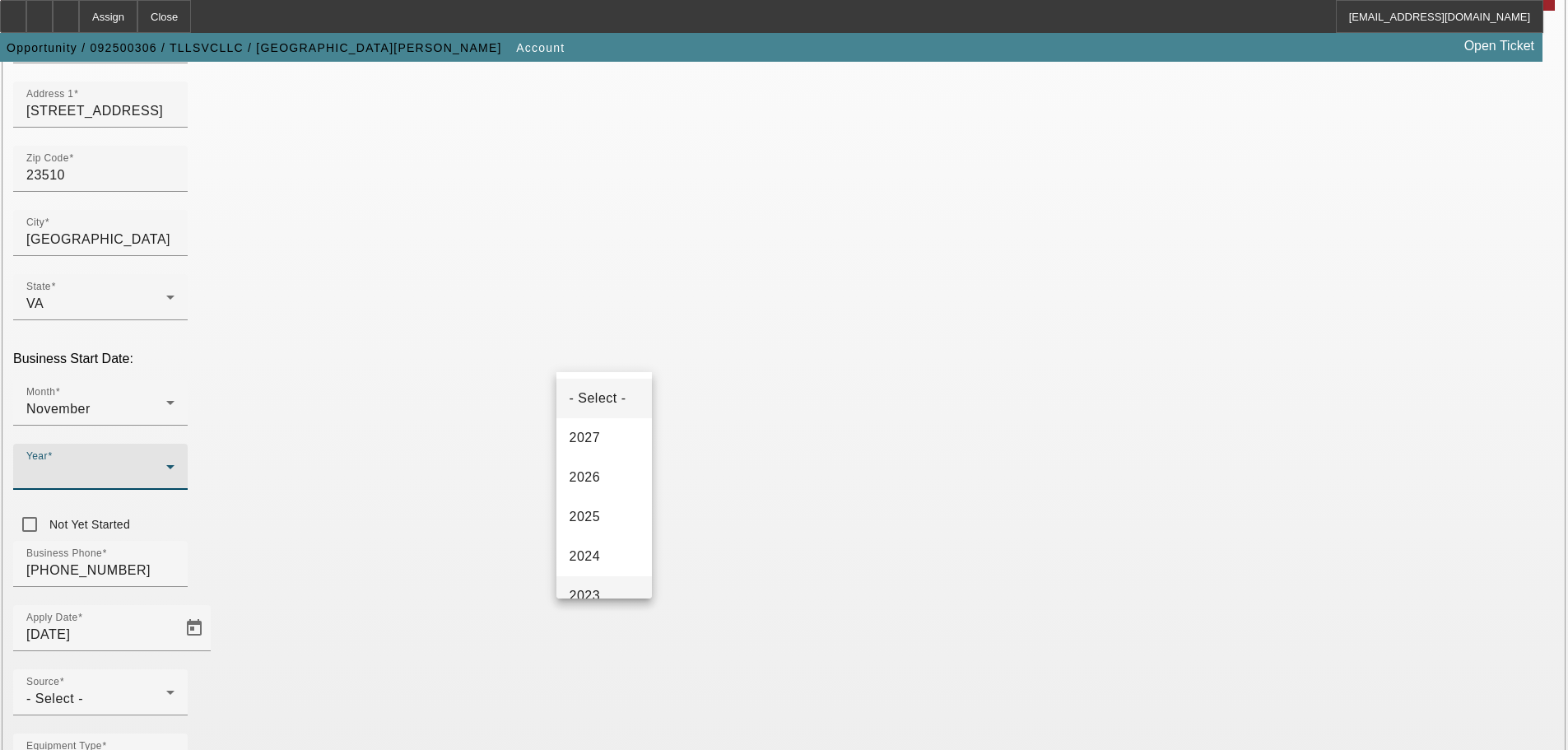
click at [627, 588] on mat-option "2023" at bounding box center [605, 595] width 96 height 39
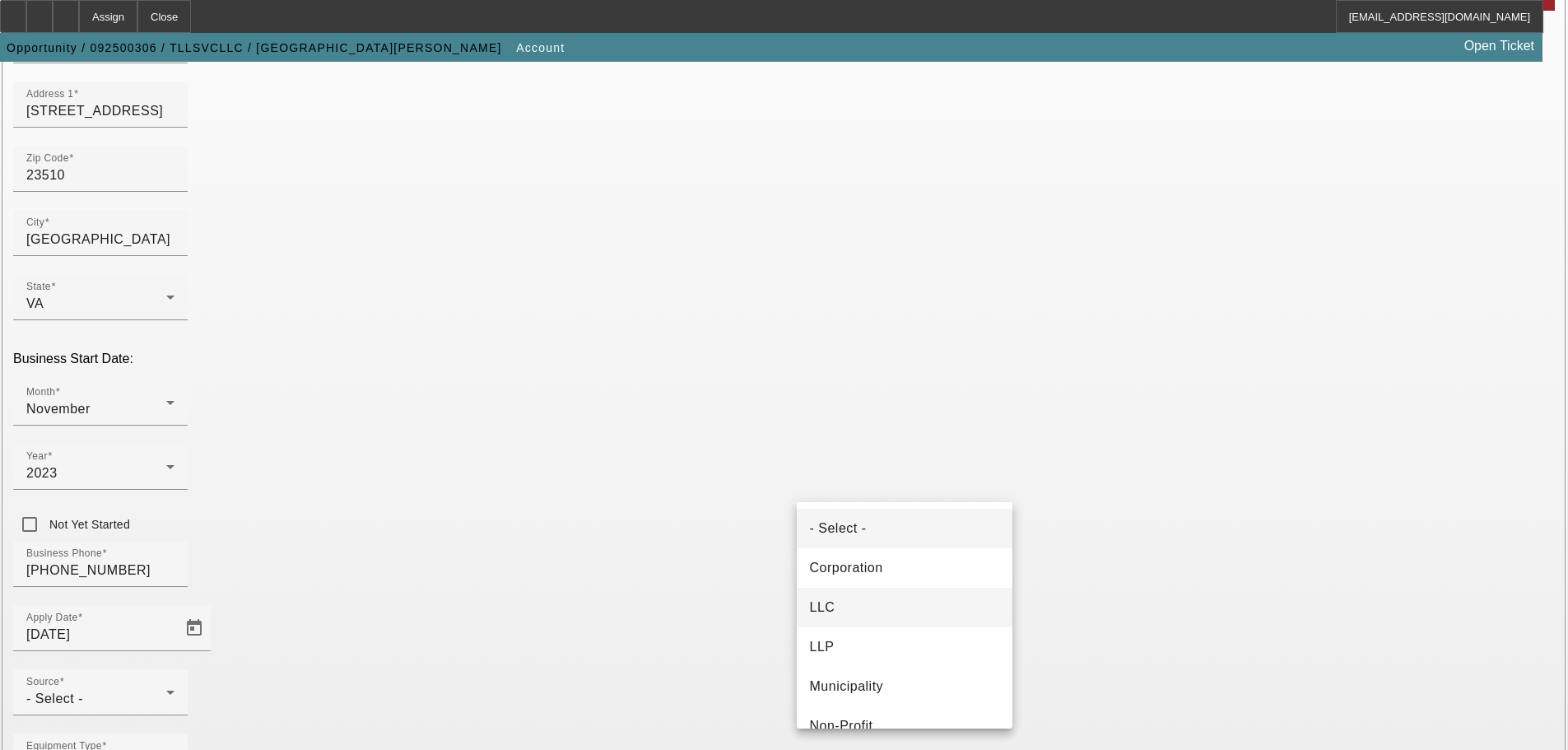
click at [829, 606] on span "LLC" at bounding box center [822, 608] width 25 height 20
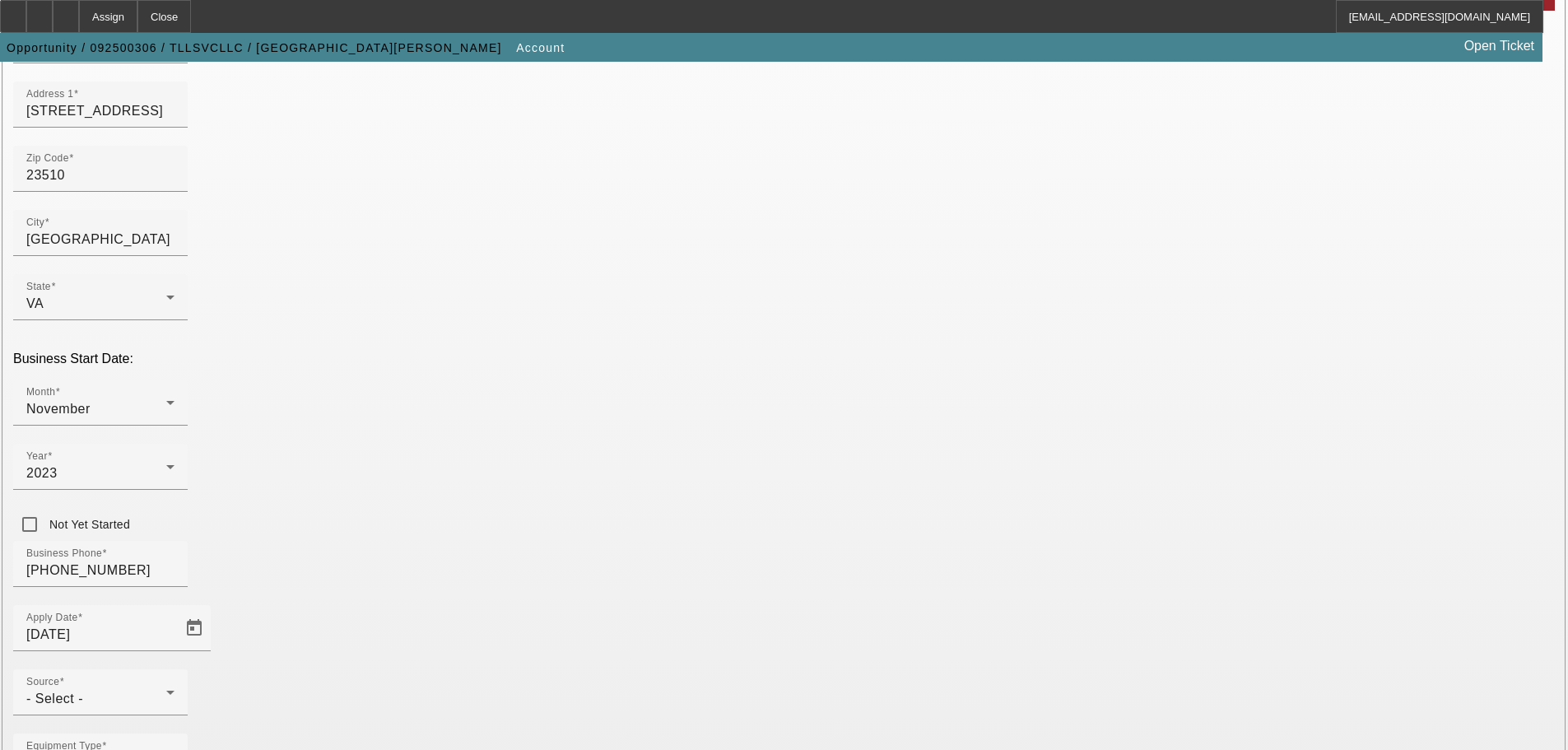
type input "8"
type input "934434661"
click at [166, 689] on div "- Select -" at bounding box center [96, 699] width 140 height 20
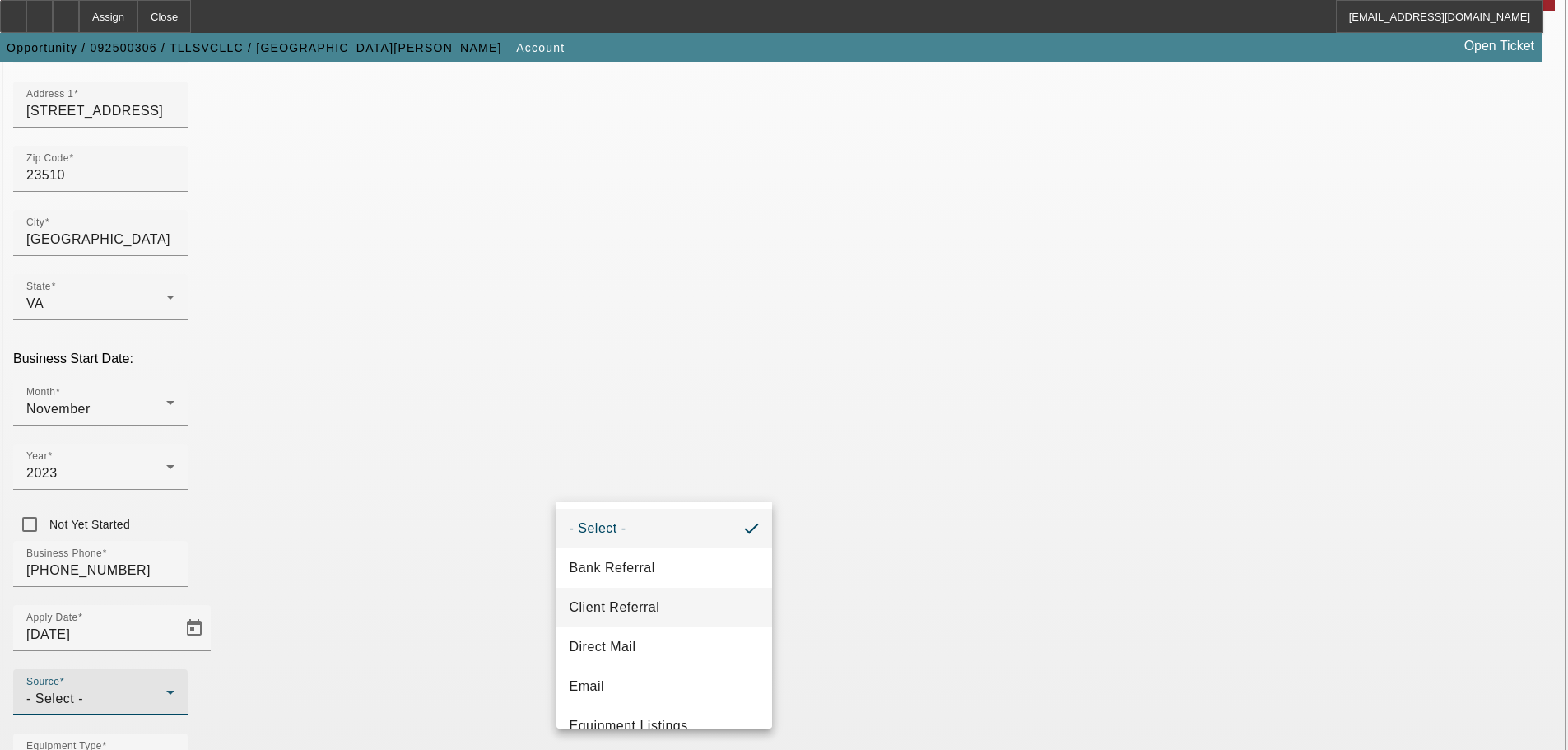
click at [674, 609] on mat-option "Client Referral" at bounding box center [664, 607] width 216 height 39
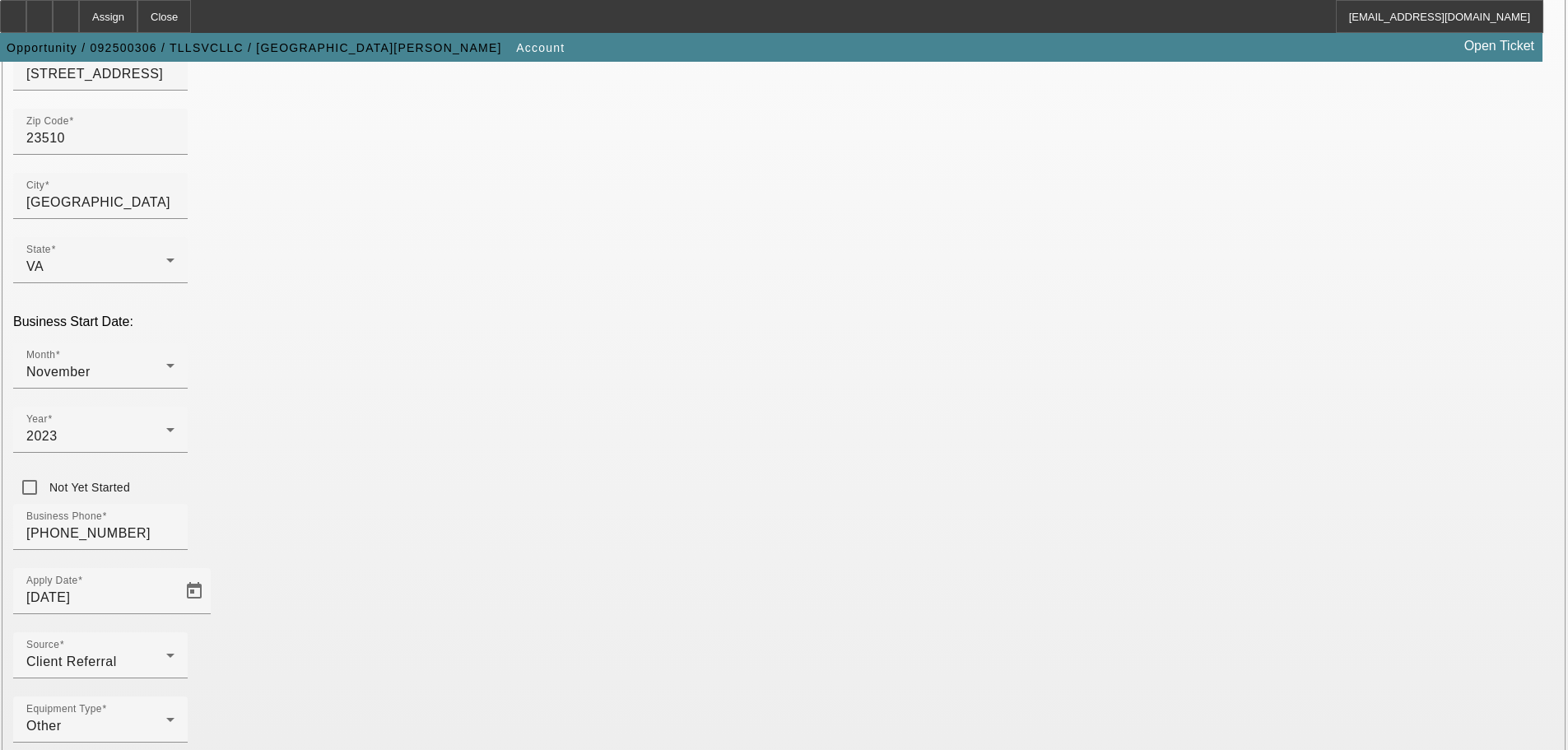
scroll to position [304, 0]
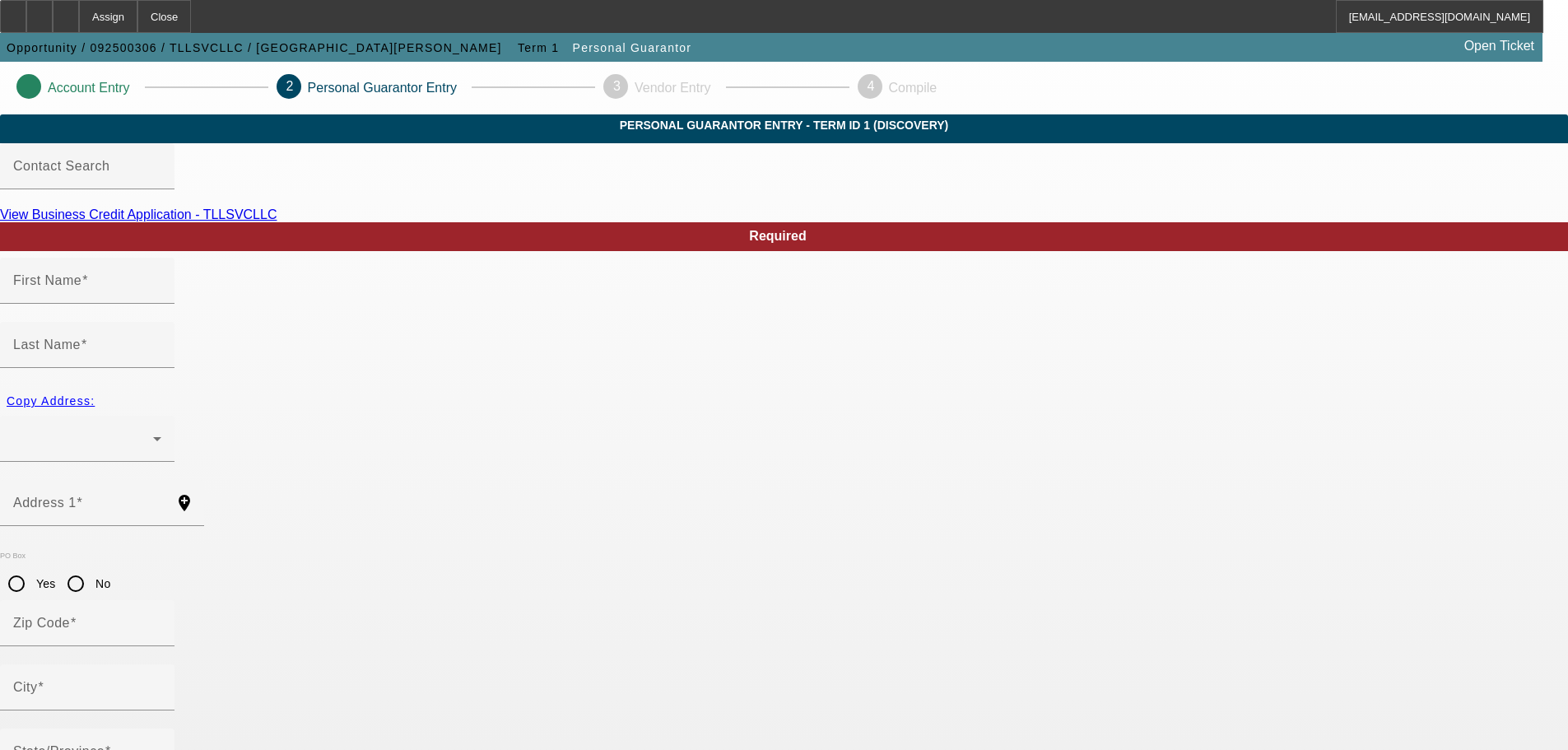
type input "TERRELL"
type input "Langhorne"
radio input "true"
type input "224-15-2916"
type input "tllsvcllc@gmail.com"
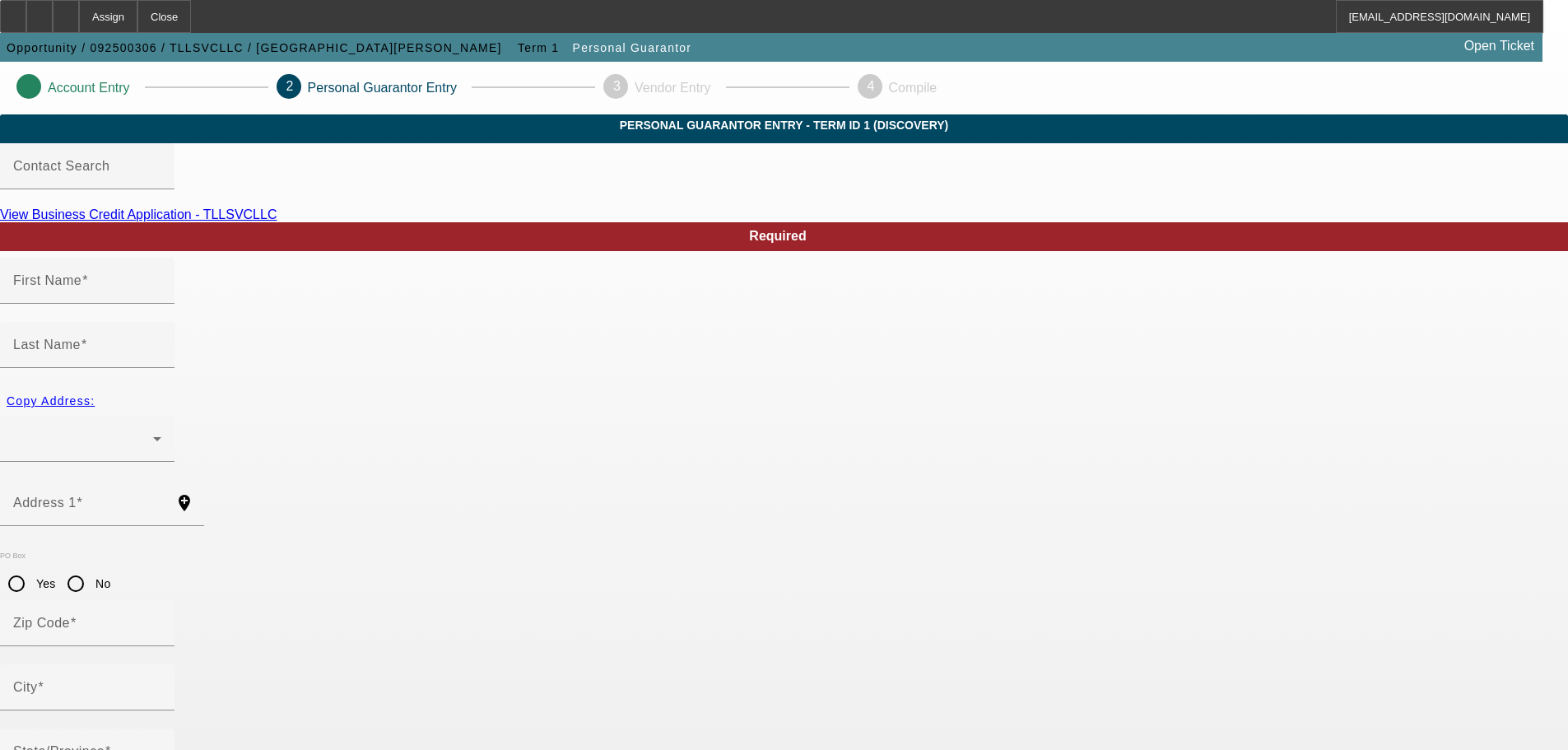
type input "[PHONE_NUMBER]"
click at [161, 500] on input "Address 1" at bounding box center [87, 510] width 148 height 20
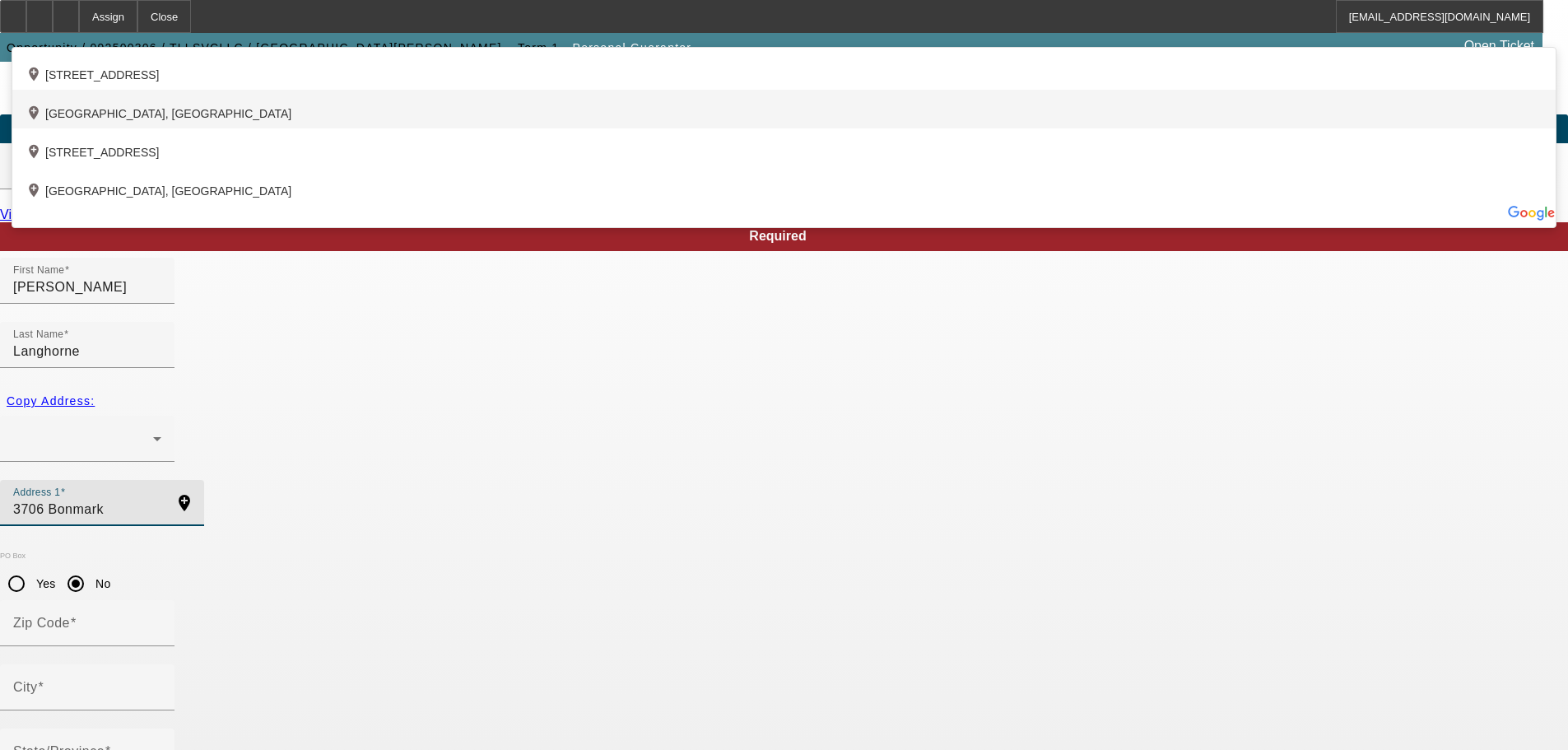
click at [464, 128] on div "add_location Bonmark Drive, Claremont, NH 03743, US" at bounding box center [784, 109] width 1544 height 39
type input "Bonmark Drive"
type input "03743"
type input "Claremont"
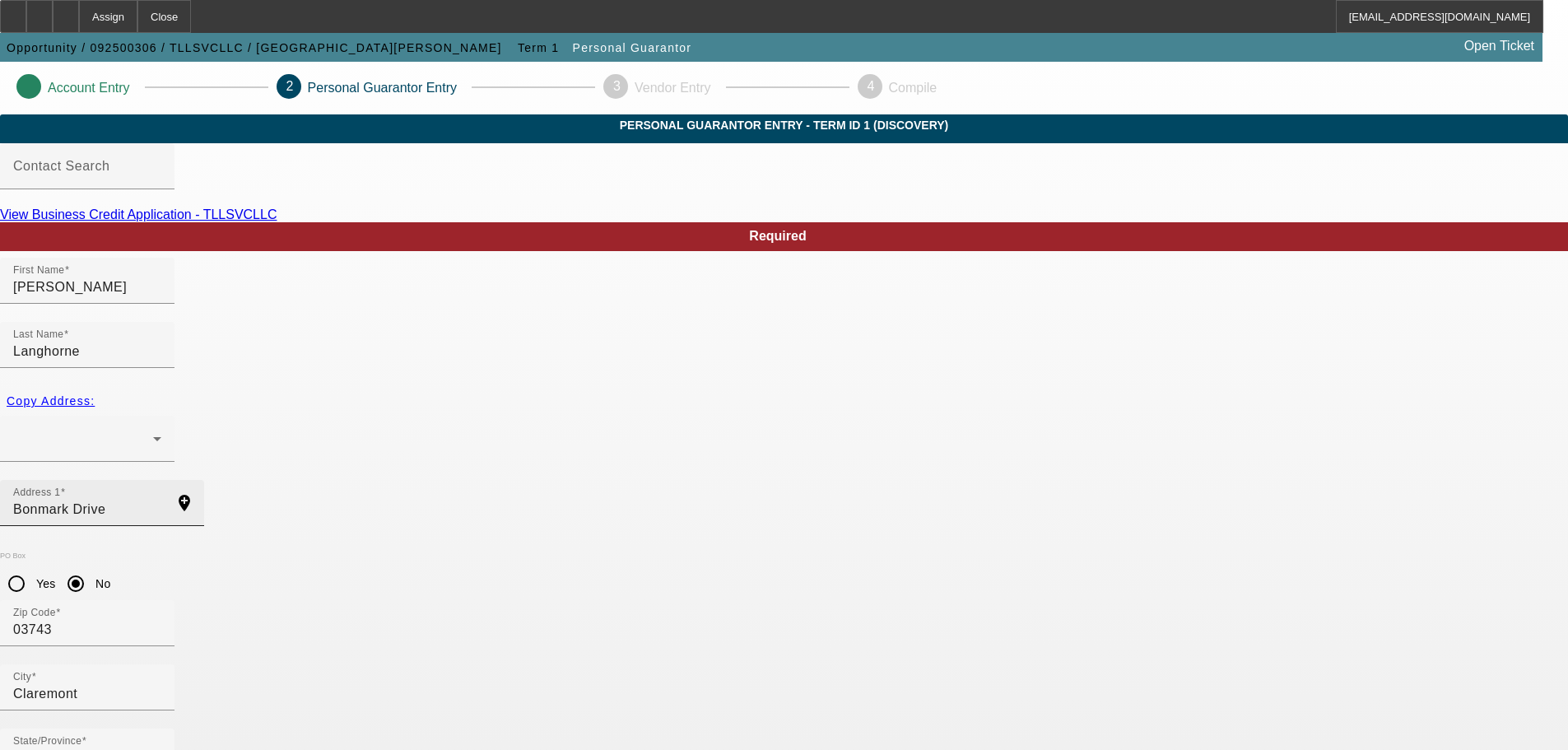
click at [161, 500] on input "Bonmark Drive" at bounding box center [87, 510] width 148 height 20
click at [161, 620] on input "03743" at bounding box center [87, 630] width 148 height 20
type input "2"
type input "23234"
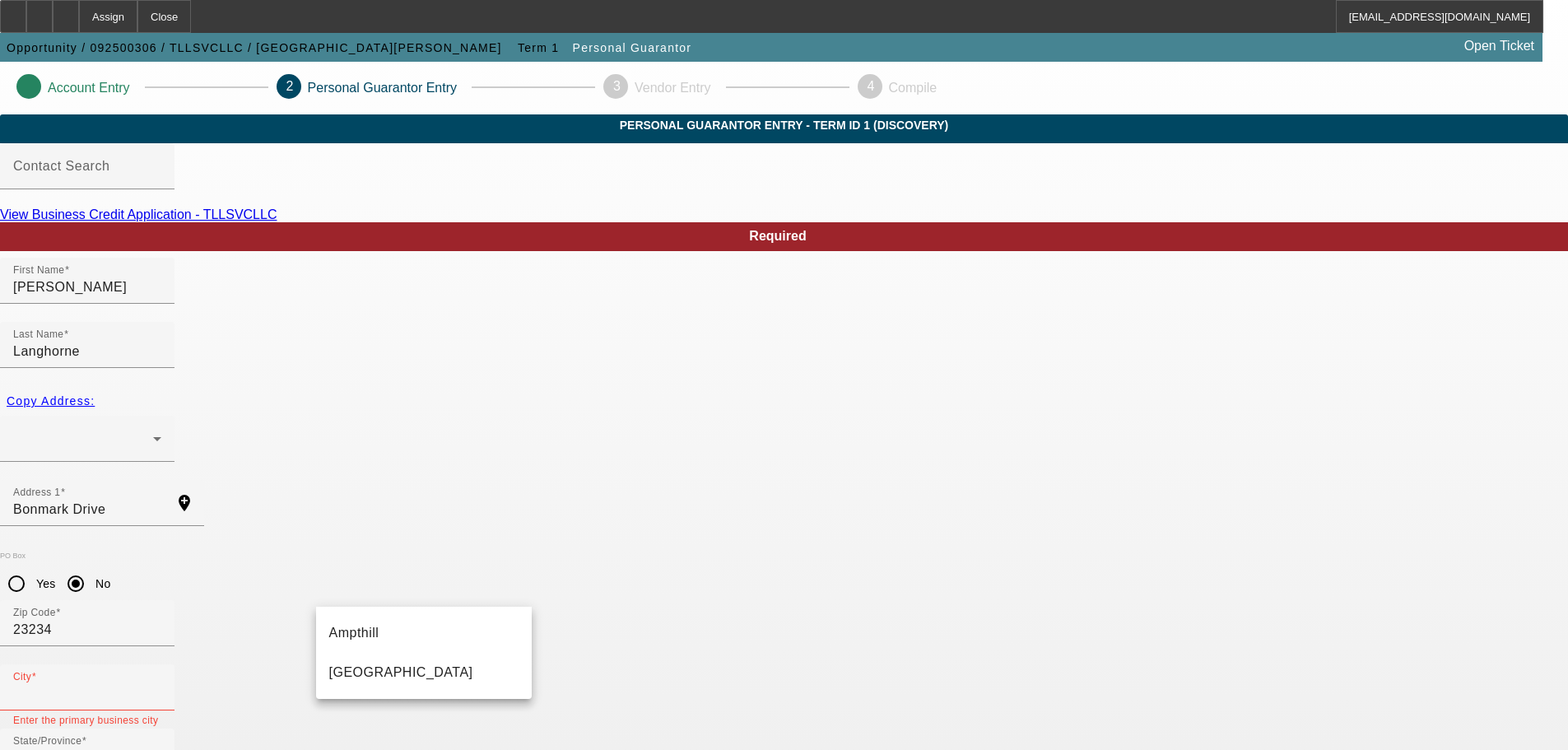
drag, startPoint x: 412, startPoint y: 668, endPoint x: 328, endPoint y: 676, distance: 84.4
click at [328, 676] on mat-option "Richmond" at bounding box center [423, 672] width 216 height 39
type input "Richmond"
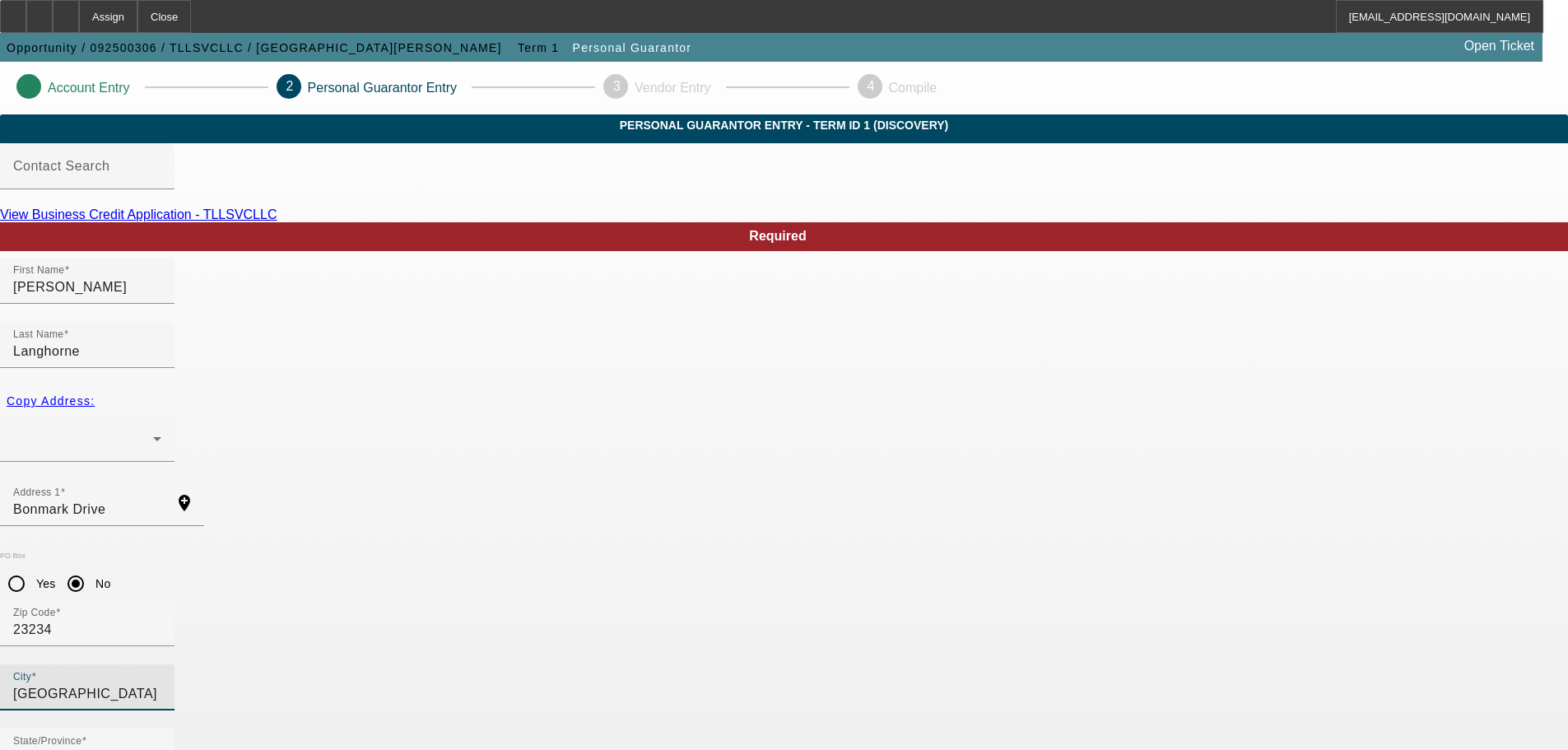
type input "100"
type input "[PHONE_NUMBER]"
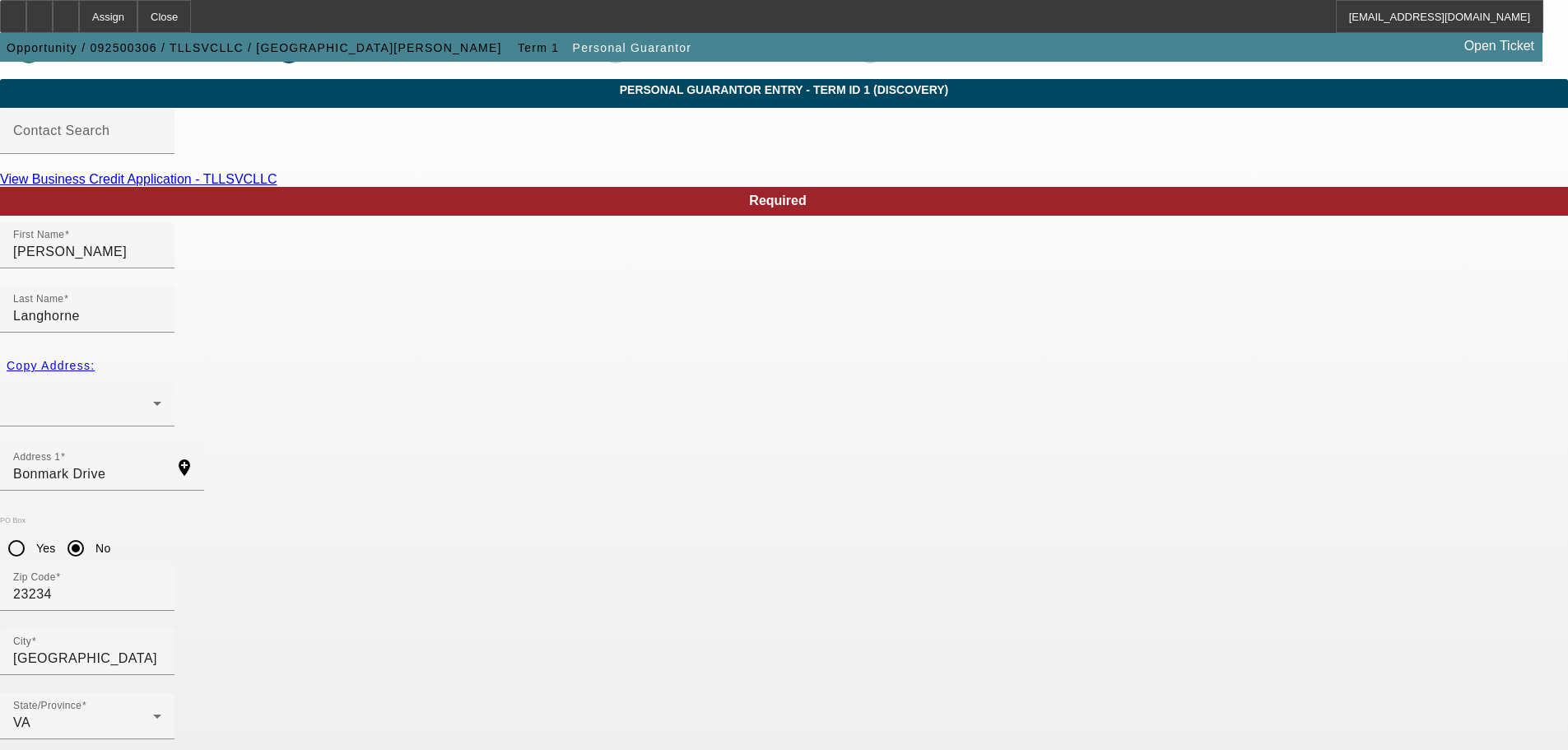
scroll to position [55, 0]
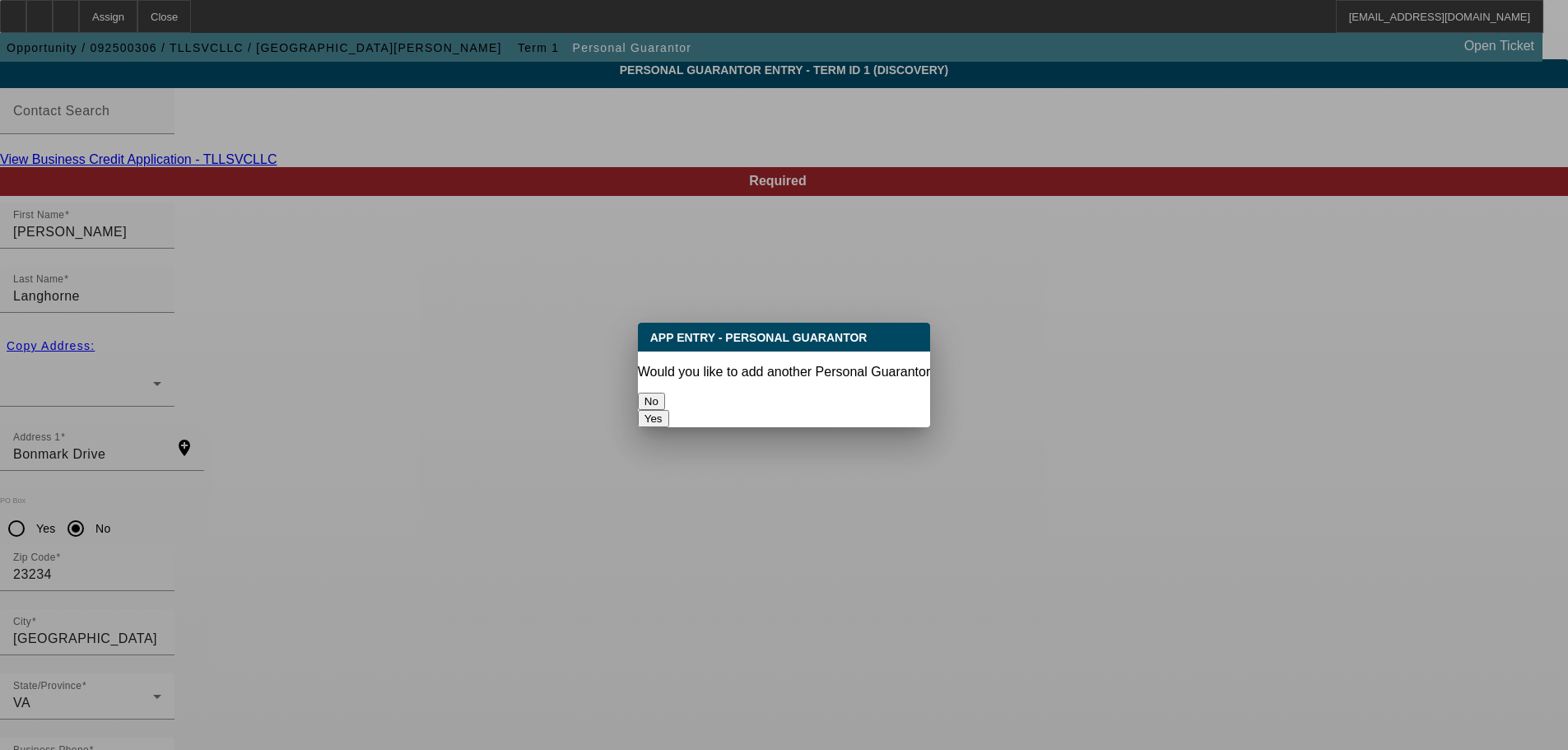
click at [665, 405] on button "No" at bounding box center [652, 401] width 27 height 18
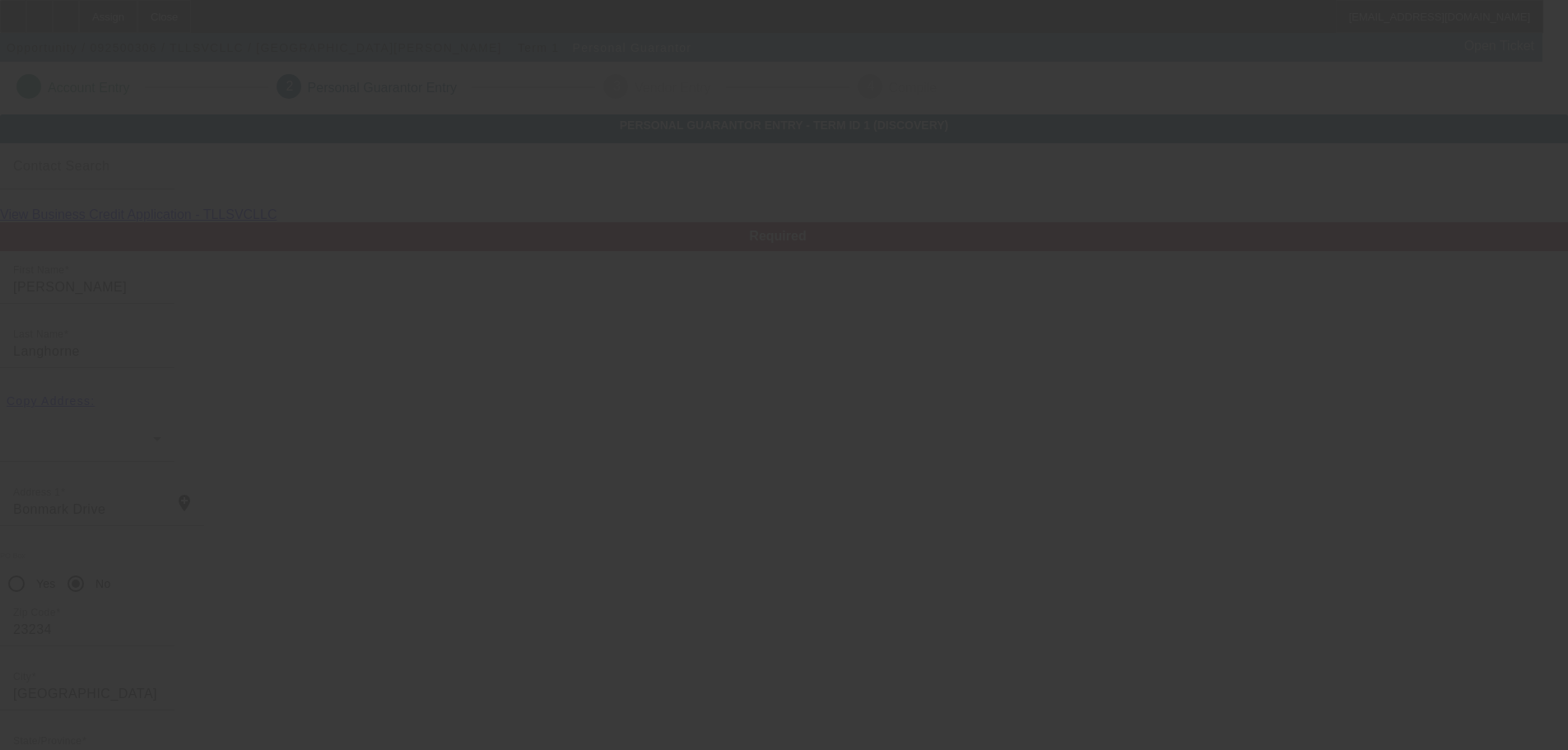
scroll to position [55, 0]
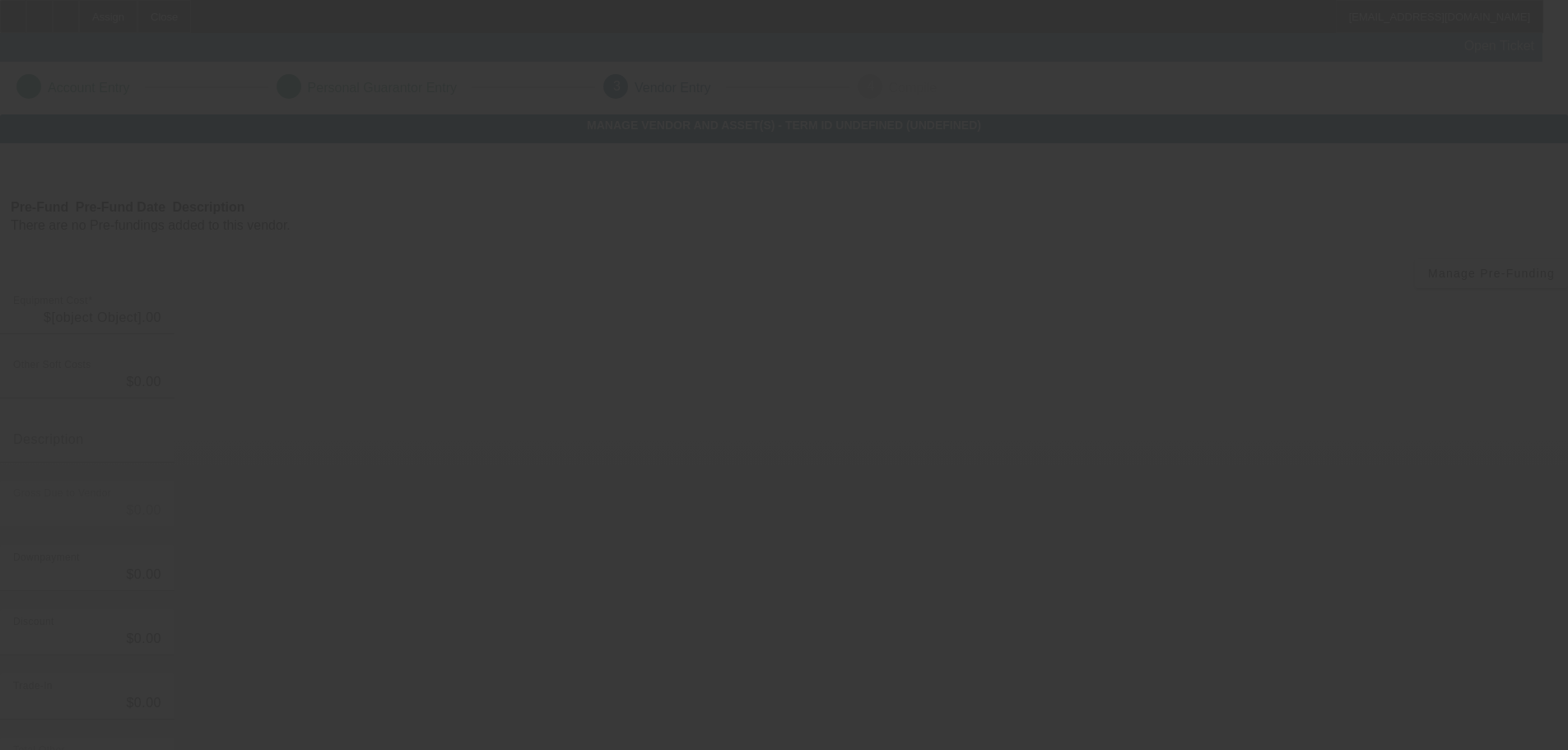
type input "$25,000.00"
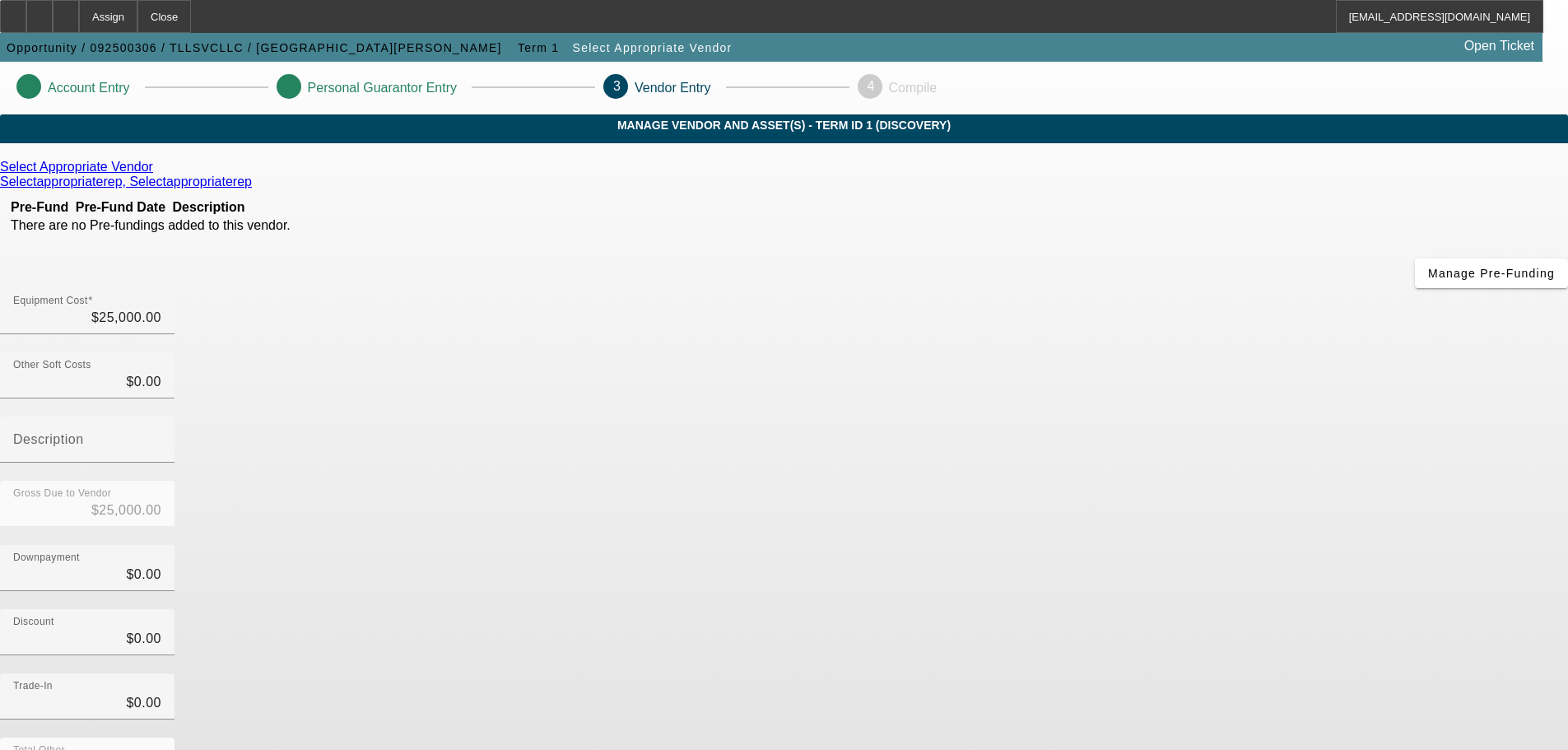
click at [153, 175] on link "Select Appropriate Vendor" at bounding box center [76, 167] width 153 height 15
click at [157, 174] on icon at bounding box center [157, 166] width 0 height 14
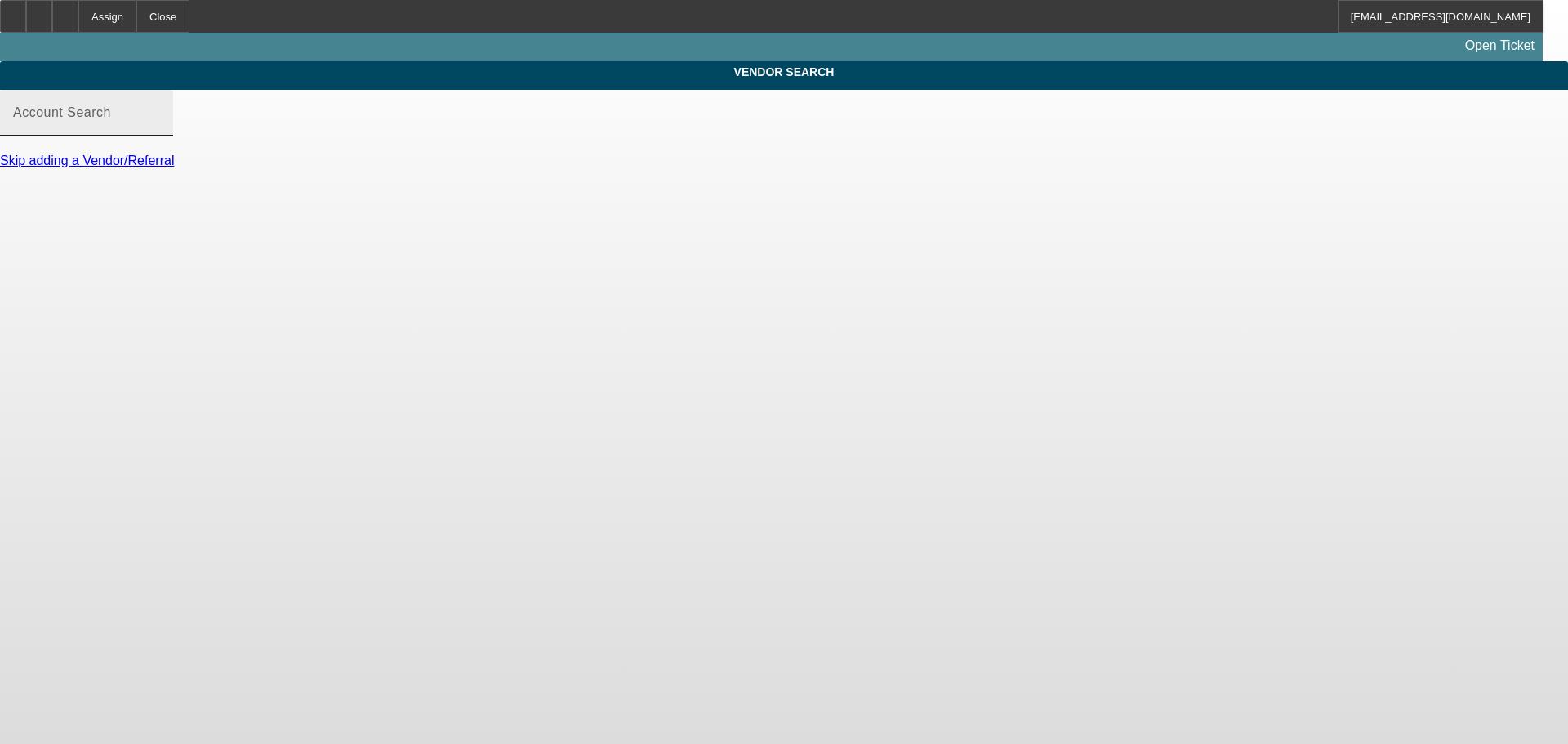
click at [160, 127] on input "Account Search" at bounding box center [87, 119] width 147 height 20
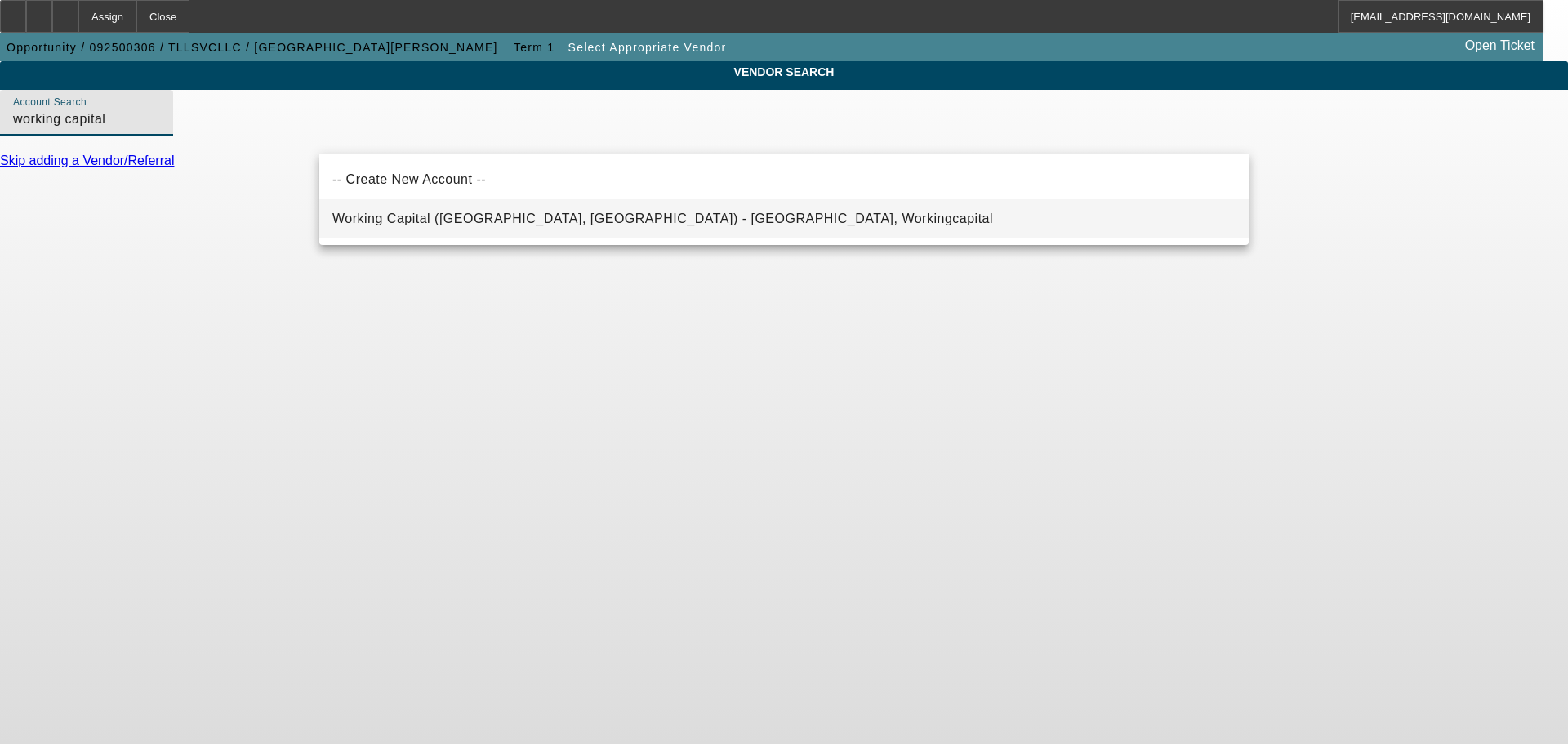
click at [444, 222] on span "Working Capital (Northbrook, IL) - Workingcapital, Workingcapital" at bounding box center [662, 218] width 661 height 14
type input "Working Capital (Northbrook, IL) - Workingcapital, Workingcapital"
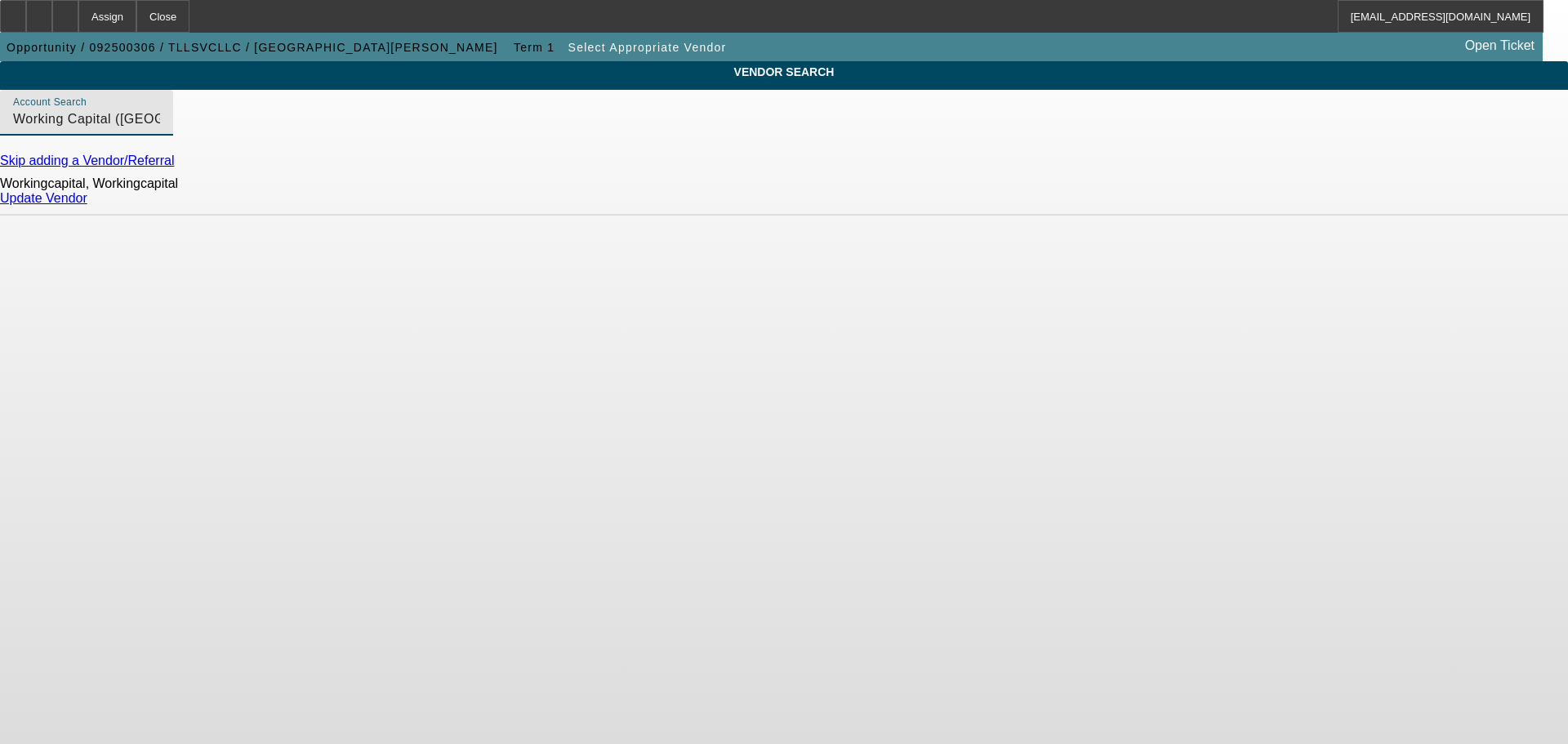
click at [87, 205] on link "Update Vendor" at bounding box center [43, 197] width 87 height 14
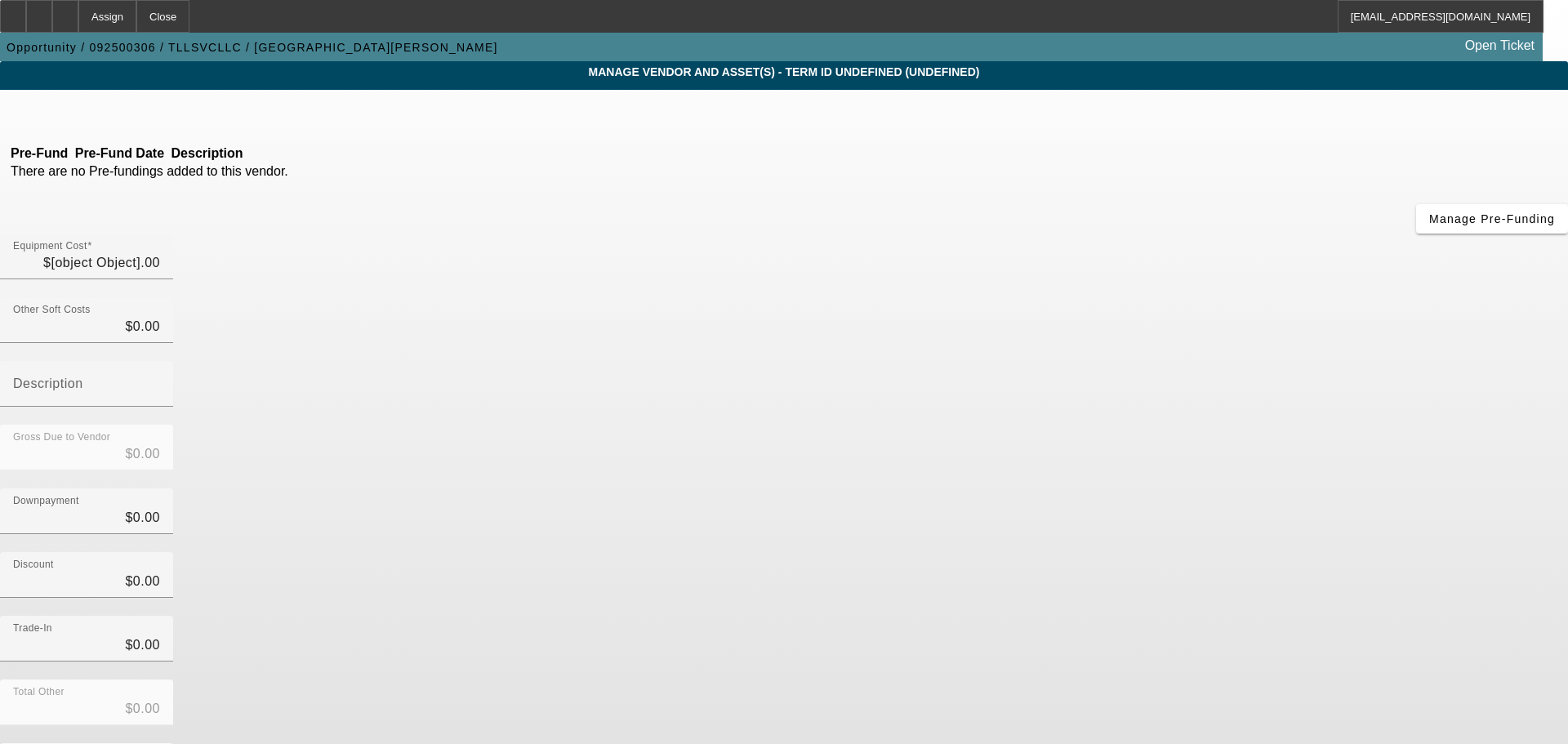
type input "$25,000.00"
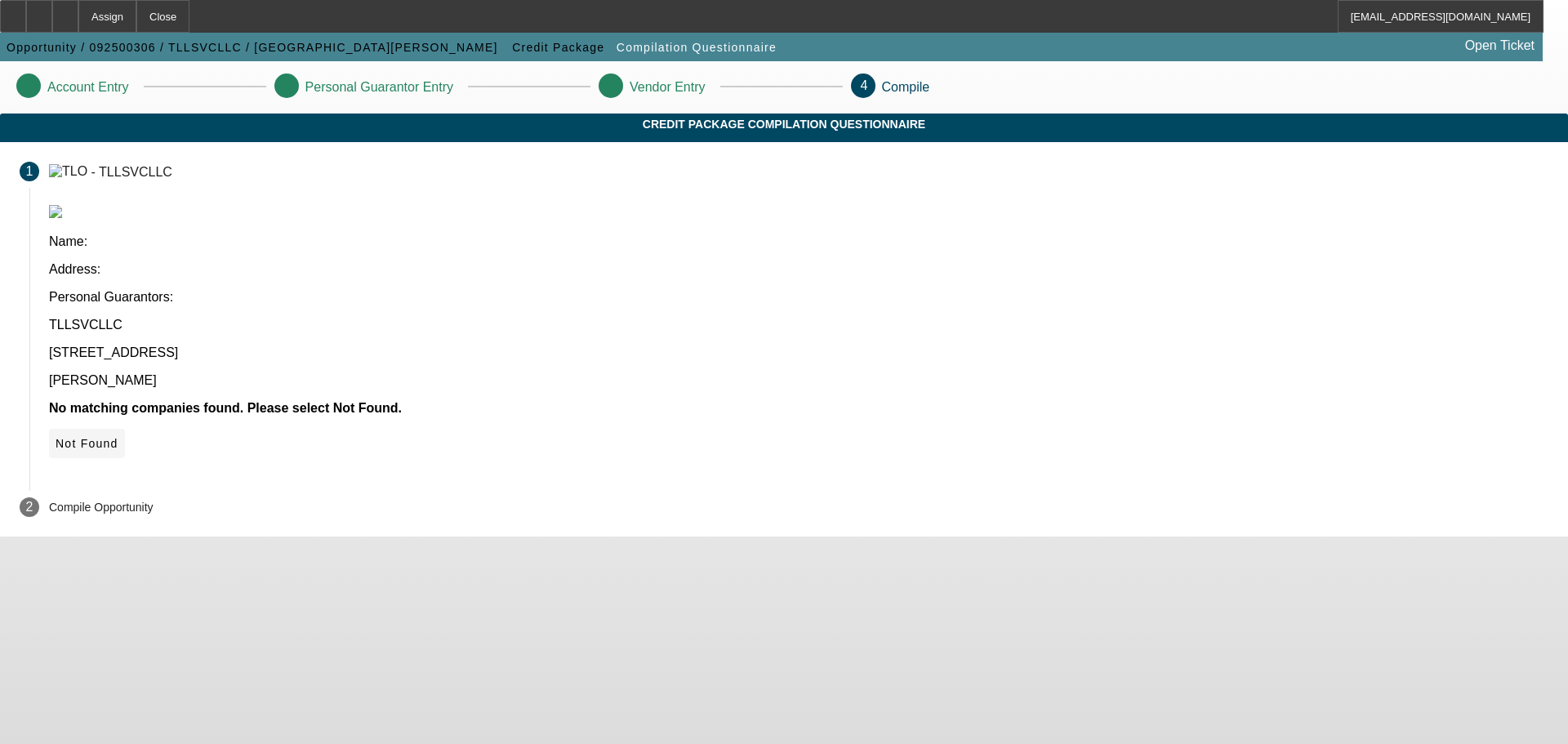
click at [125, 424] on span at bounding box center [87, 443] width 76 height 39
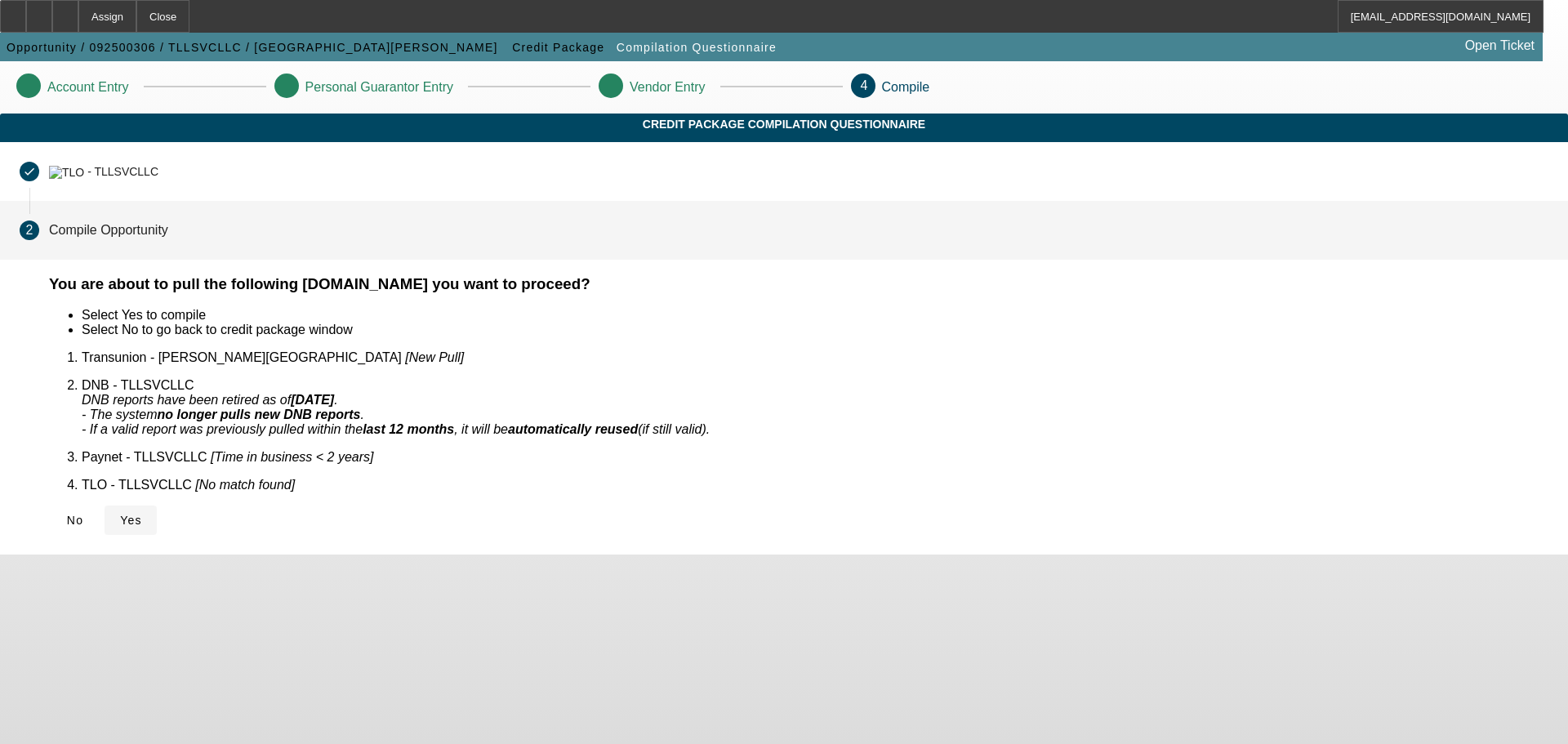
click at [157, 501] on span at bounding box center [130, 520] width 52 height 39
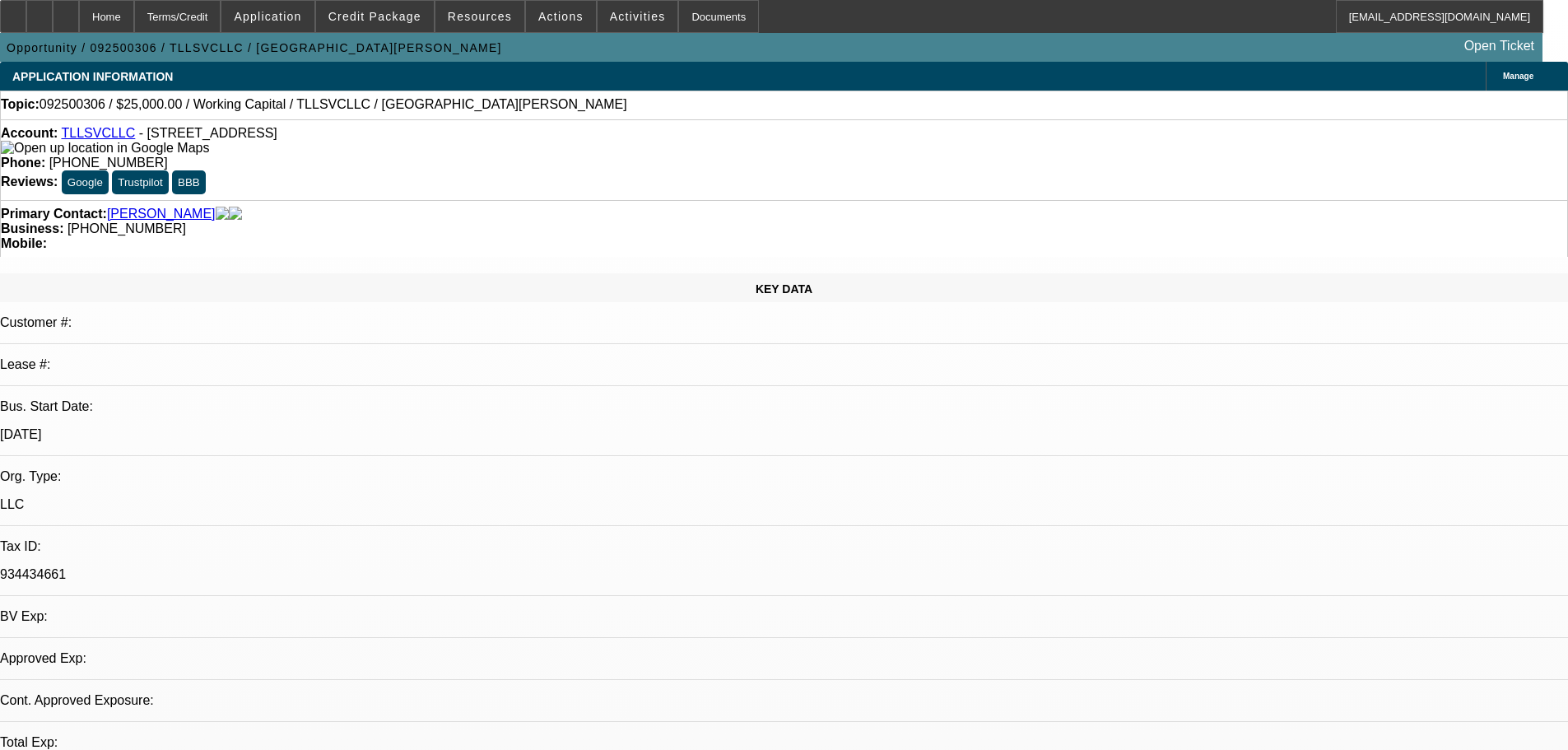
select select "0"
select select "2"
select select "0.1"
select select "4"
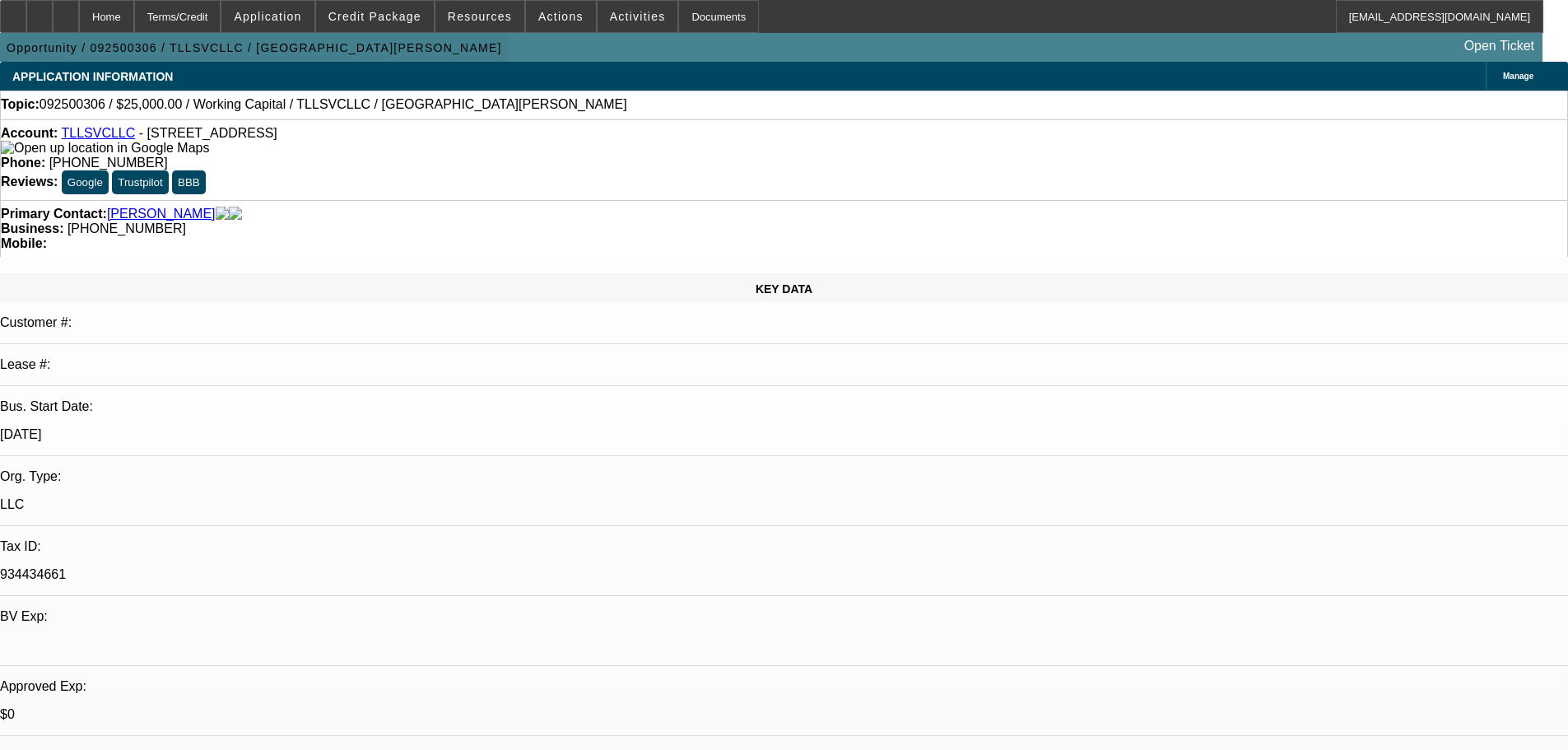
drag, startPoint x: 94, startPoint y: 17, endPoint x: 152, endPoint y: 34, distance: 60.4
click at [79, 17] on div at bounding box center [66, 16] width 26 height 33
select select "0"
select select "2"
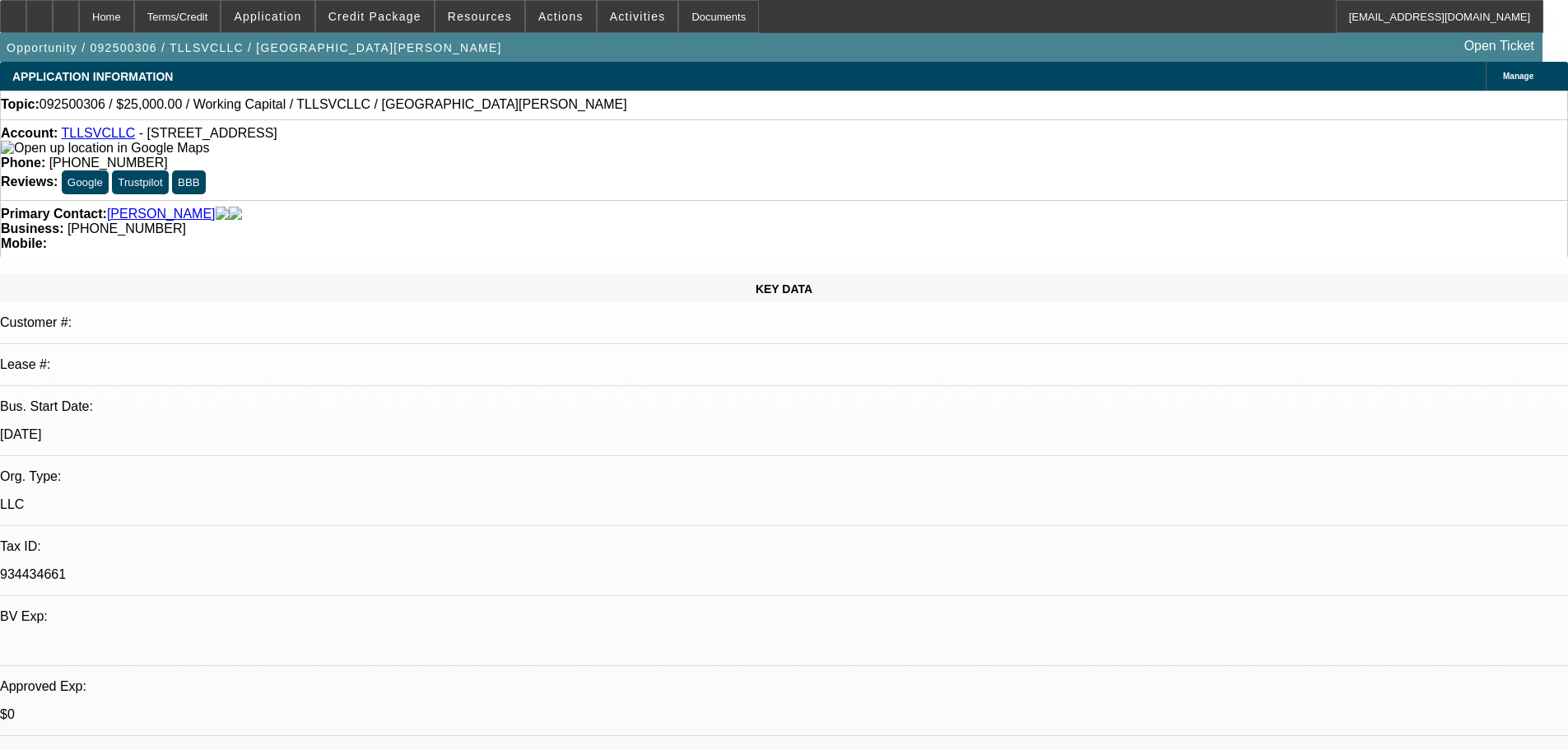
select select "0.1"
select select "4"
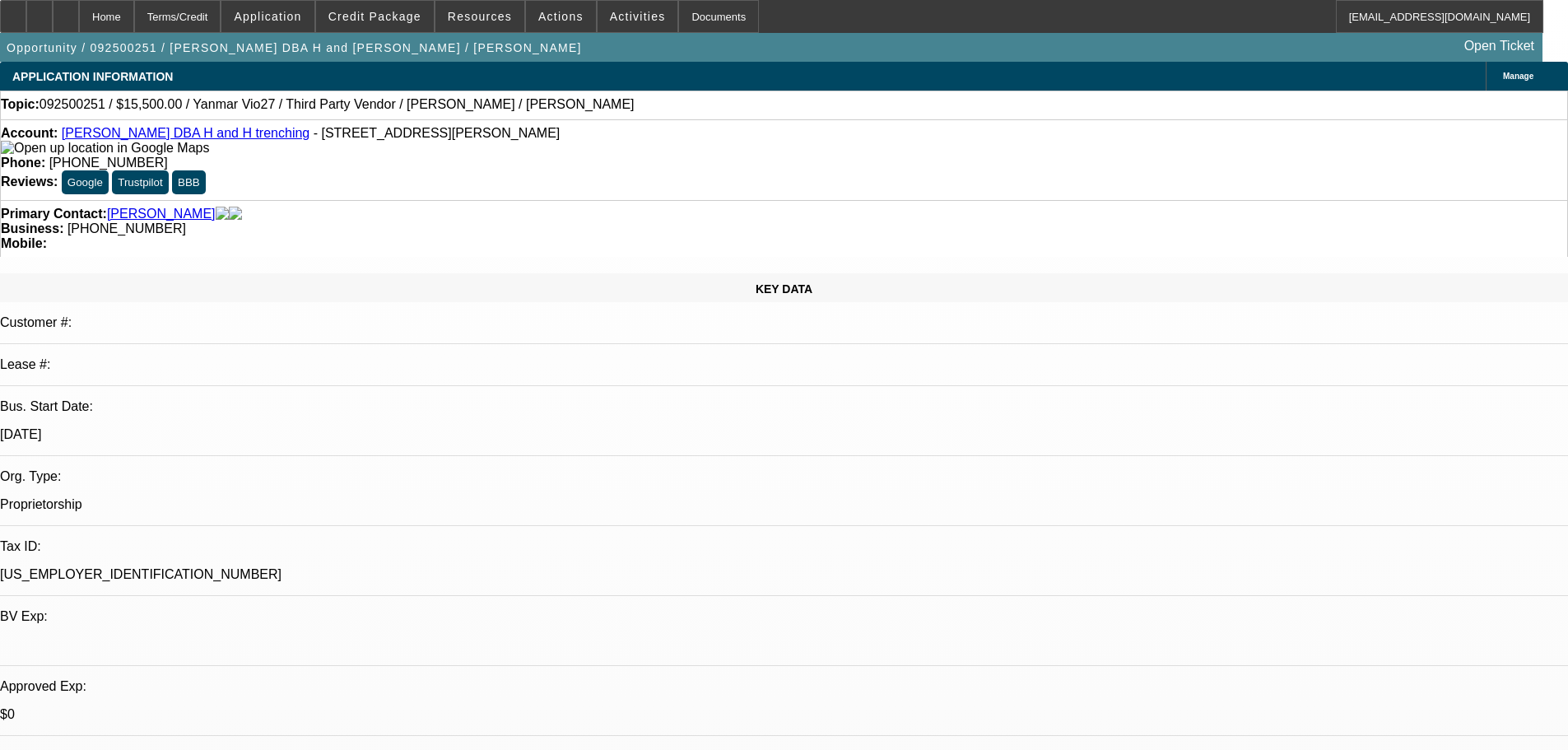
select select "0"
select select "2"
select select "0.1"
select select "4"
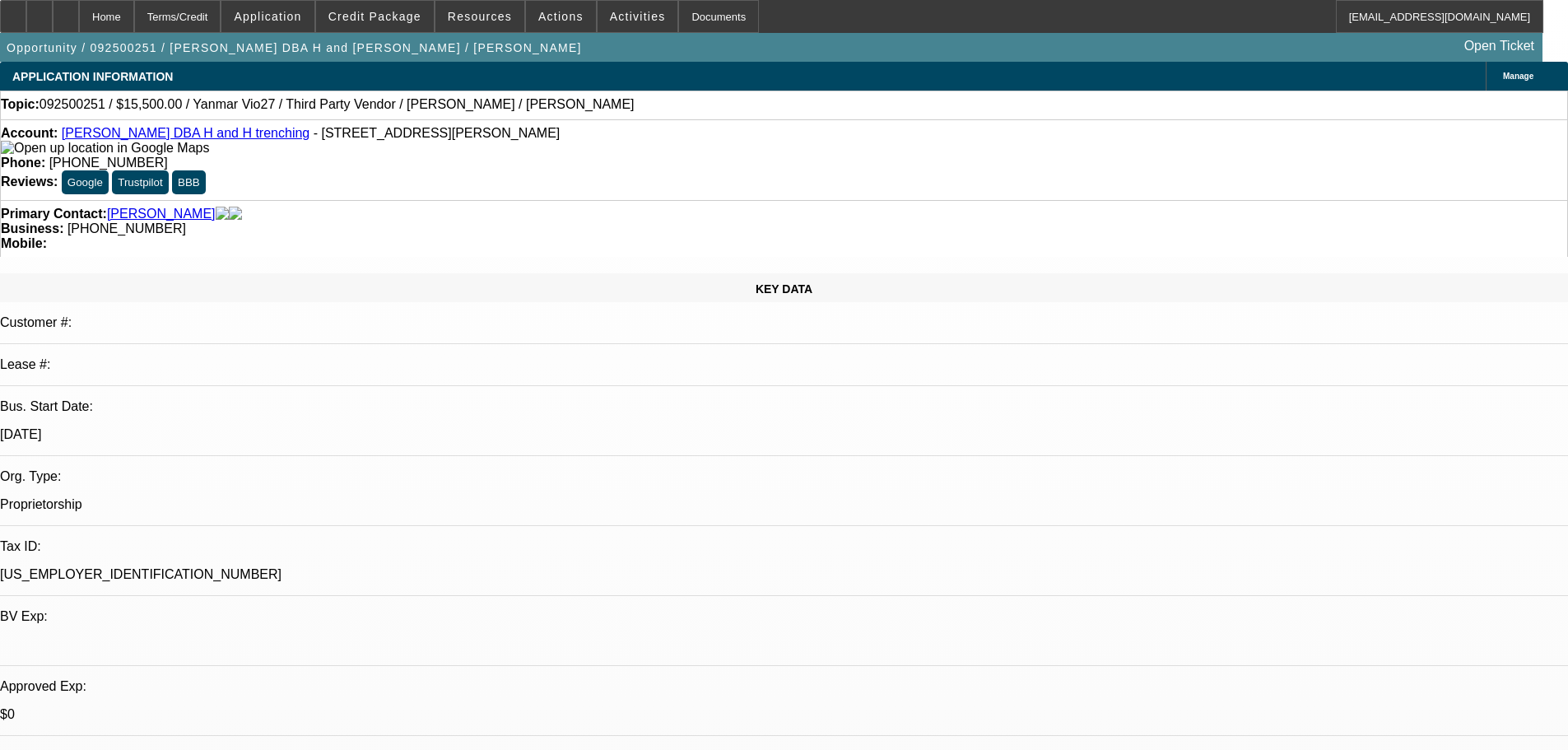
select select "0"
select select "2"
select select "0.1"
select select "4"
